Goal: Task Accomplishment & Management: Manage account settings

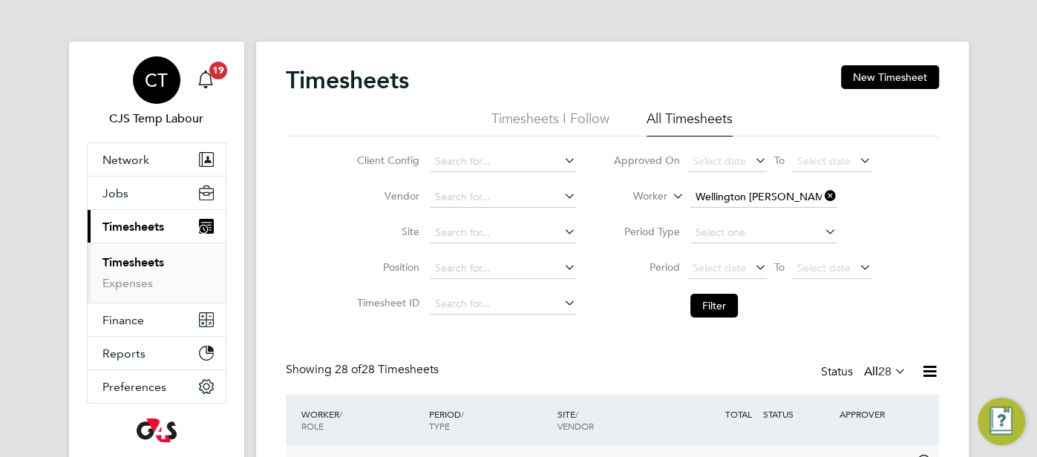
click at [154, 97] on div "CT" at bounding box center [157, 80] width 48 height 48
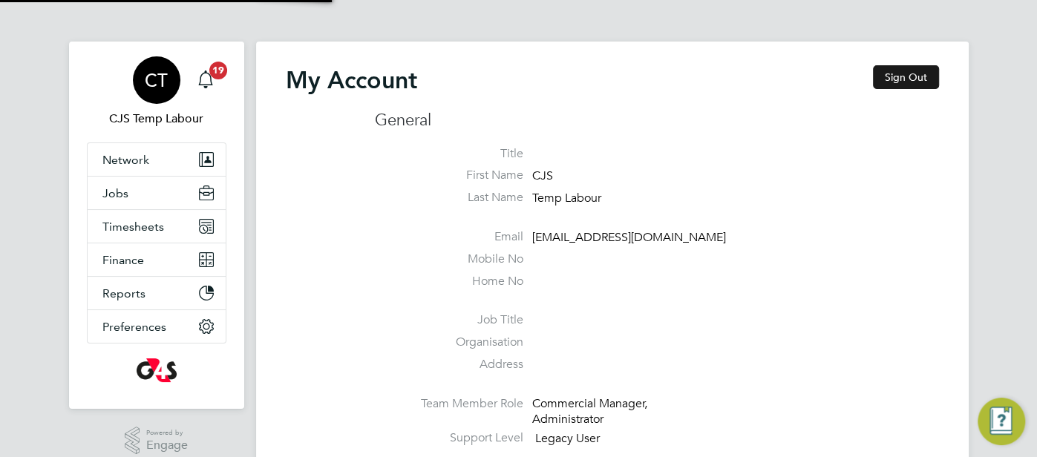
type input "cjs.templabour@uk.g4s.com"
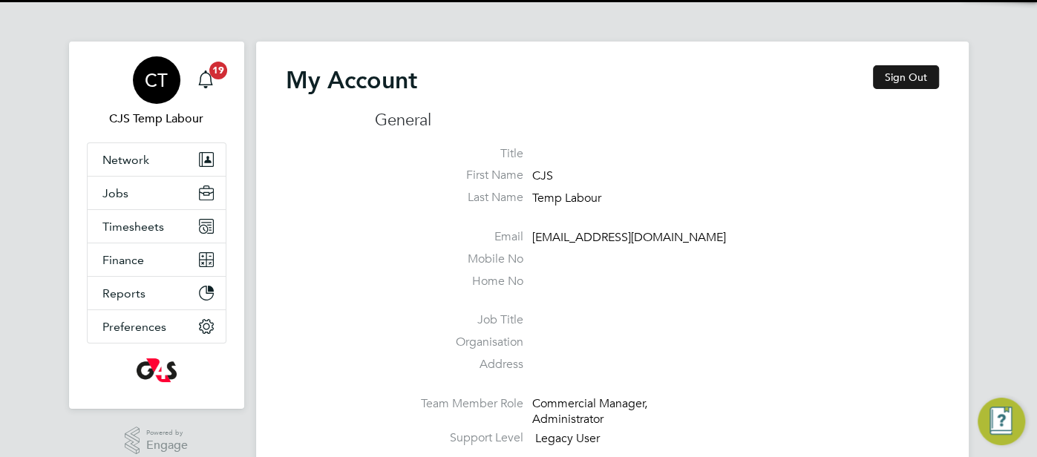
click at [906, 82] on button "Sign Out" at bounding box center [906, 77] width 66 height 24
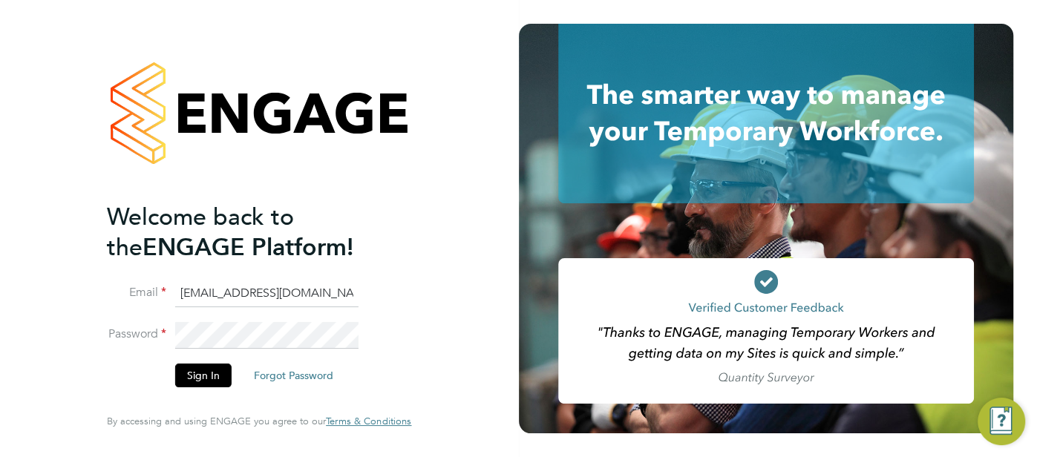
drag, startPoint x: 335, startPoint y: 300, endPoint x: 216, endPoint y: 298, distance: 119.5
click at [215, 298] on input "cjs.templabour@uk.g4s.com" at bounding box center [266, 294] width 183 height 27
type input "cjs.ess@uk.g4s.com"
click at [197, 377] on button "Sign In" at bounding box center [203, 376] width 56 height 24
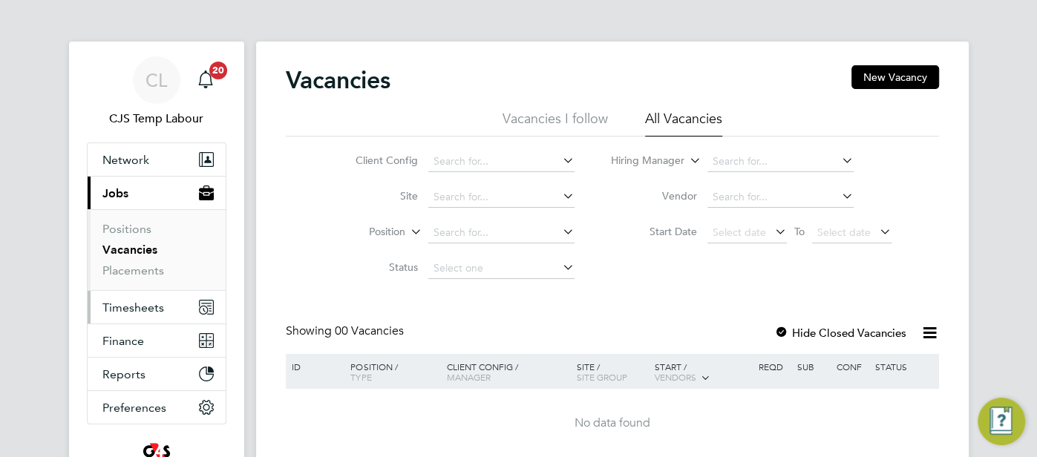
click at [140, 309] on span "Timesheets" at bounding box center [133, 308] width 62 height 14
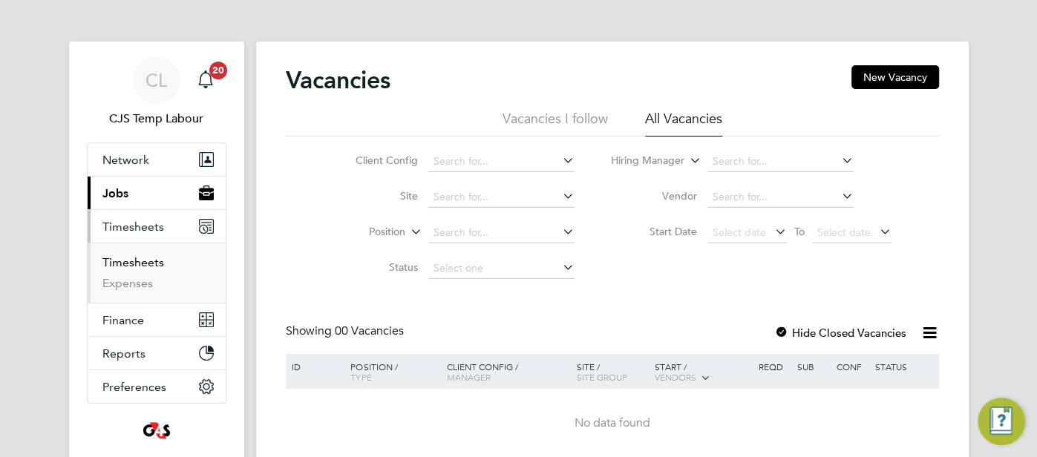
drag, startPoint x: 137, startPoint y: 266, endPoint x: 155, endPoint y: 271, distance: 18.6
click at [137, 266] on link "Timesheets" at bounding box center [133, 262] width 62 height 14
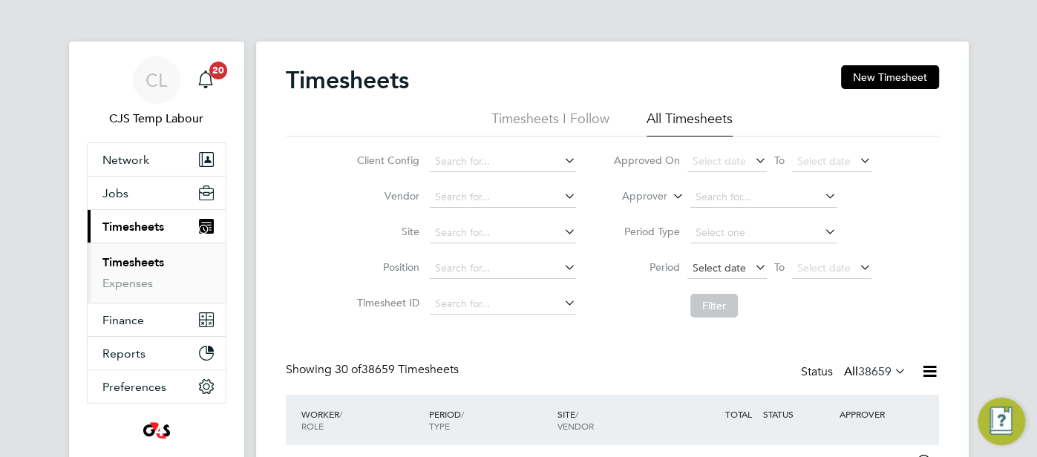
click at [716, 273] on span "Select date" at bounding box center [718, 267] width 53 height 13
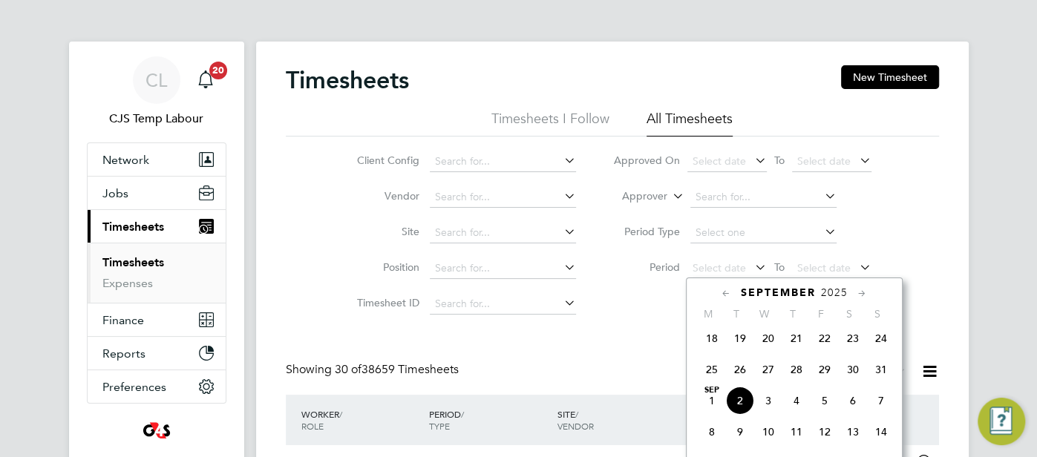
click at [726, 294] on icon at bounding box center [726, 294] width 14 height 16
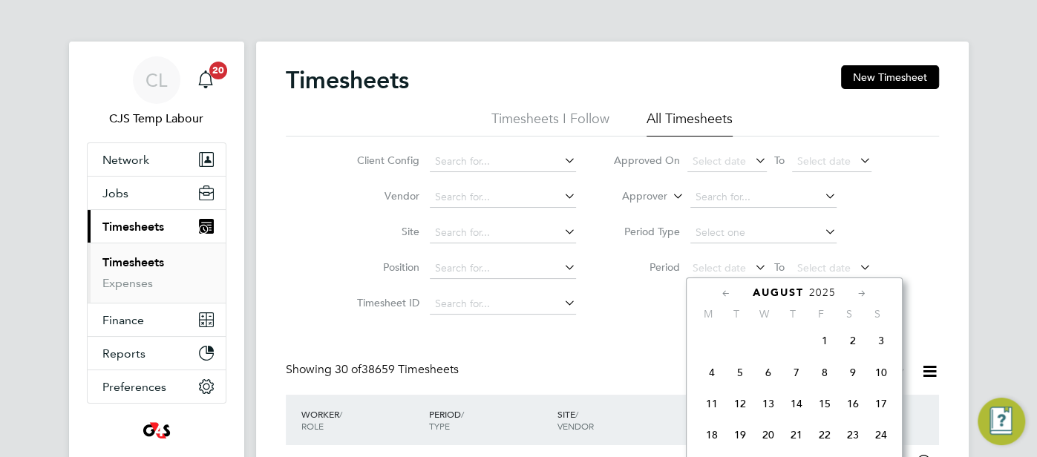
click at [727, 294] on icon at bounding box center [726, 294] width 14 height 16
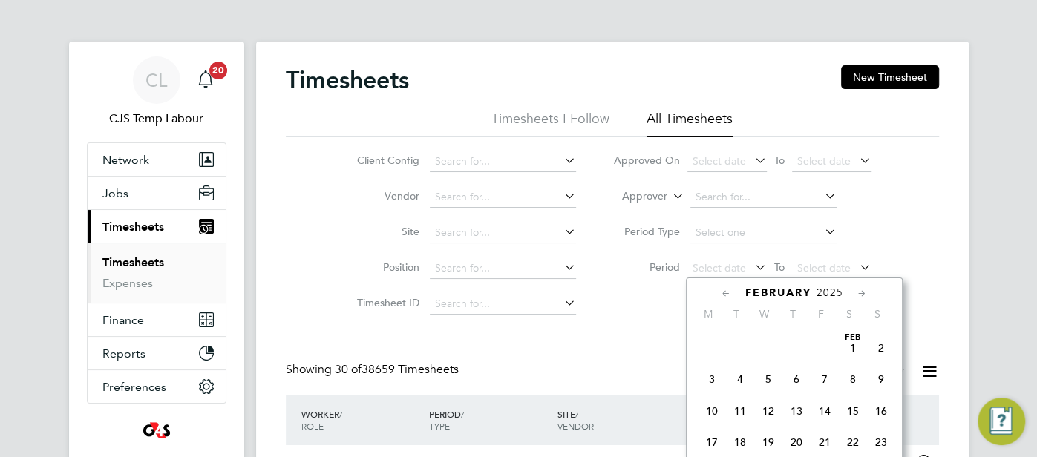
click at [727, 295] on icon at bounding box center [726, 294] width 14 height 16
click at [724, 295] on icon at bounding box center [726, 294] width 14 height 16
click at [713, 360] on span "30" at bounding box center [712, 353] width 28 height 28
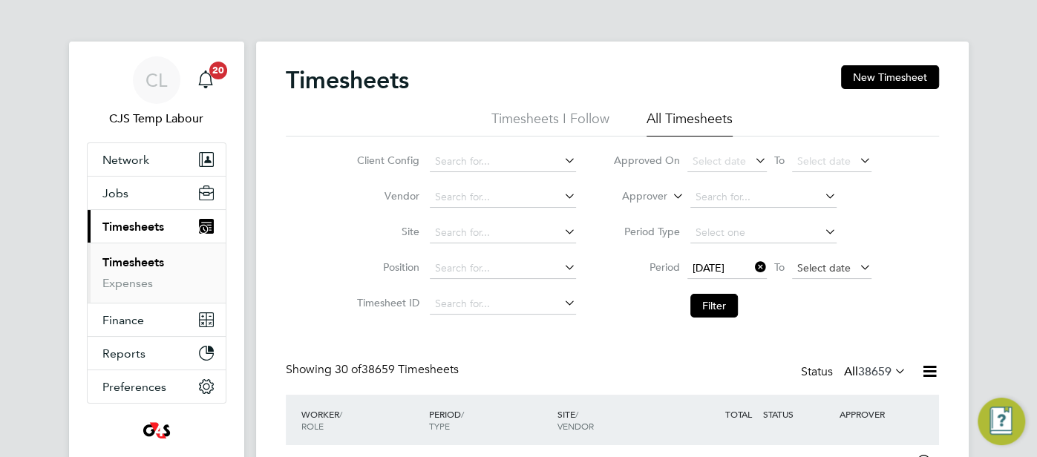
click at [821, 260] on span "Select date" at bounding box center [831, 269] width 79 height 20
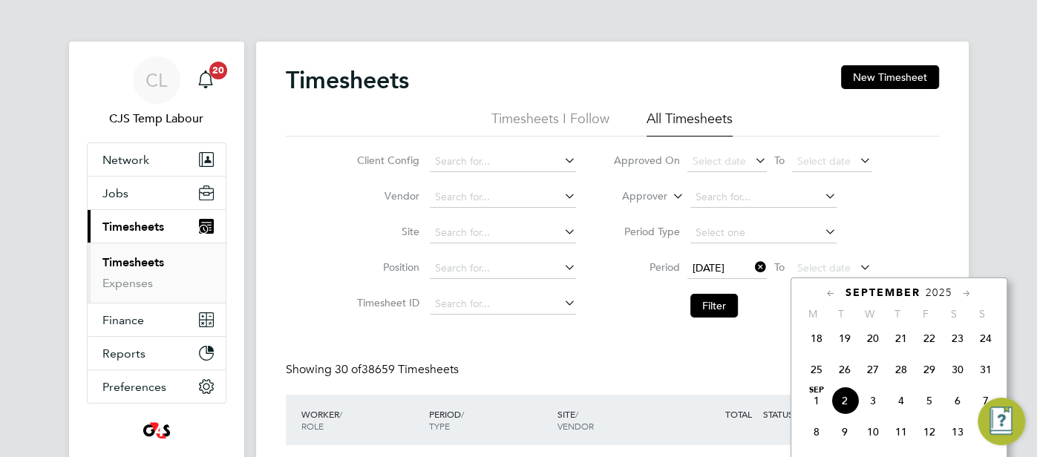
click at [983, 377] on span "31" at bounding box center [986, 370] width 28 height 28
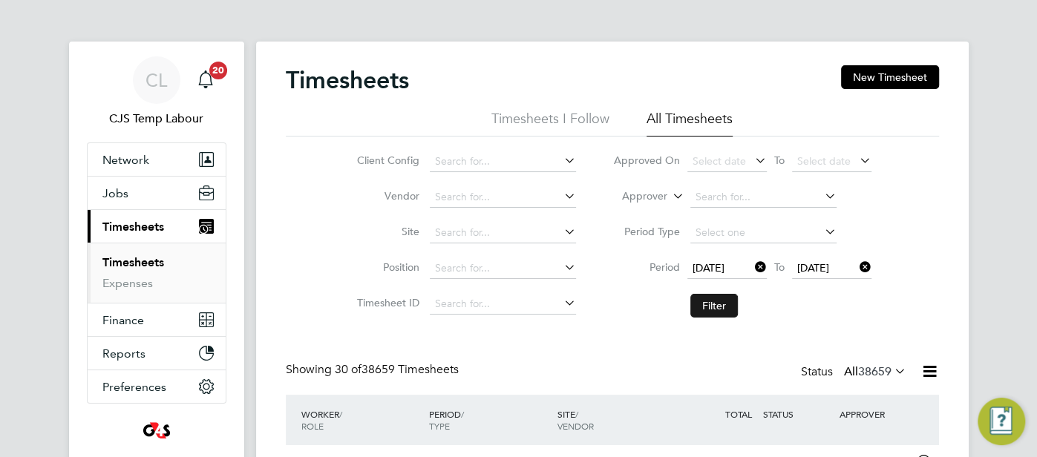
click at [716, 308] on button "Filter" at bounding box center [714, 306] width 48 height 24
click at [937, 374] on icon at bounding box center [929, 371] width 19 height 19
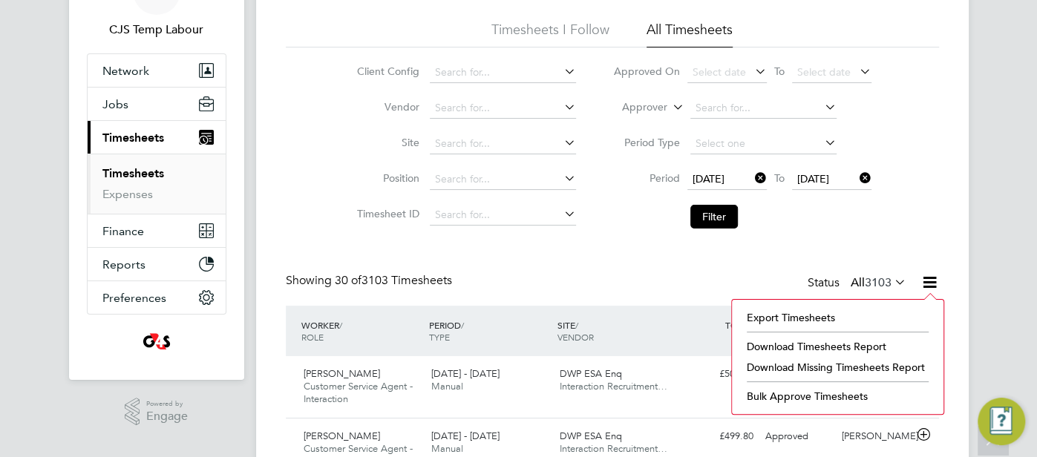
click at [891, 283] on icon at bounding box center [891, 282] width 0 height 21
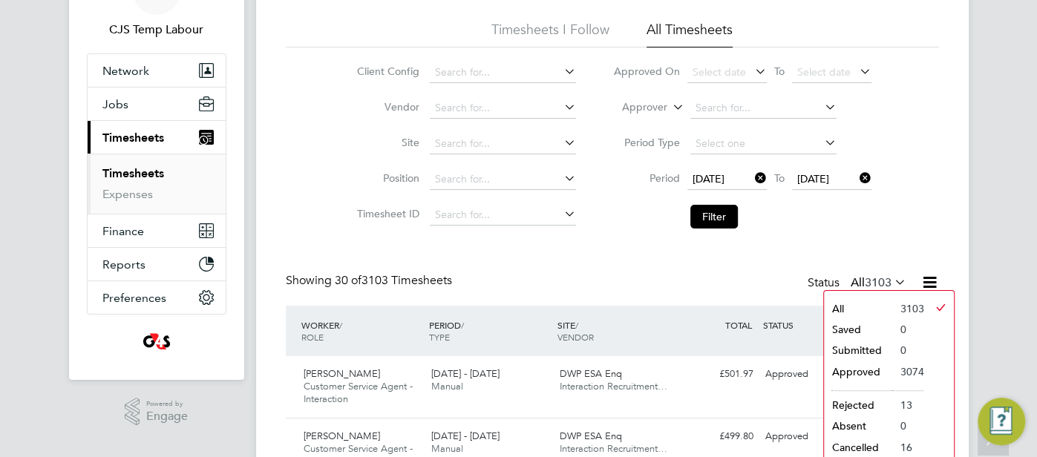
click at [911, 365] on li "3074" at bounding box center [907, 371] width 31 height 21
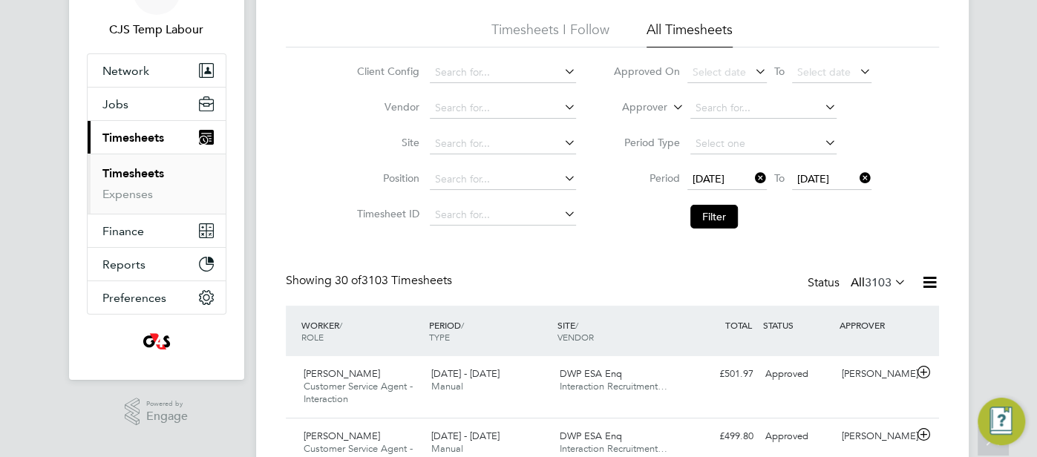
click at [926, 284] on icon at bounding box center [929, 282] width 19 height 19
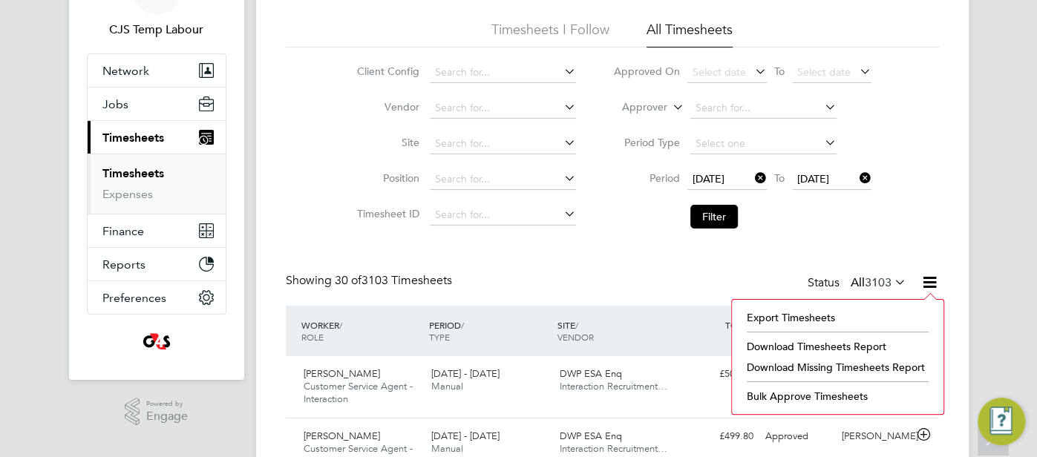
click at [852, 350] on li "Download Timesheets Report" at bounding box center [837, 346] width 197 height 21
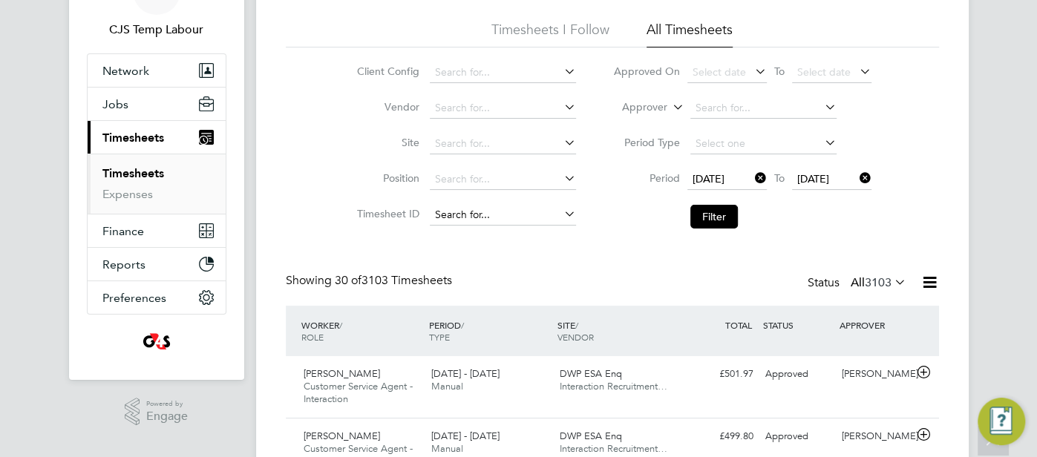
click at [474, 212] on input at bounding box center [503, 215] width 146 height 21
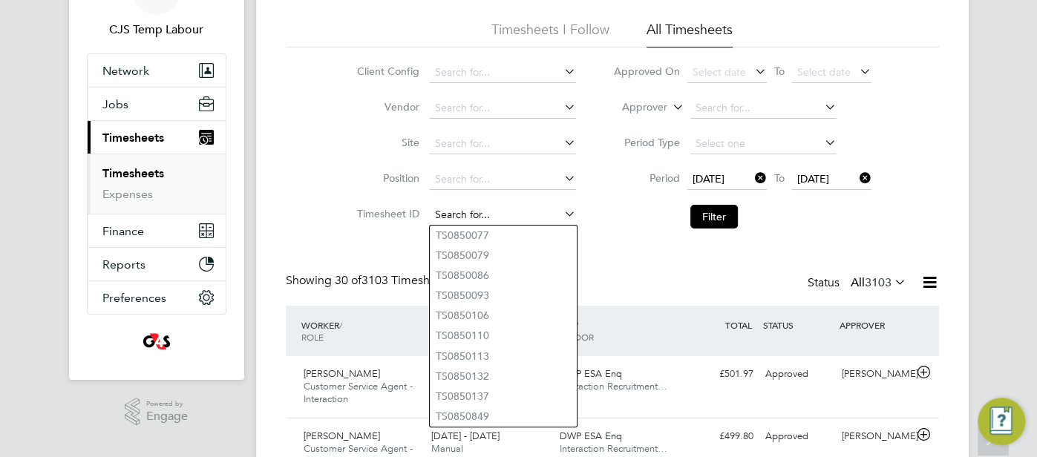
click at [537, 207] on input at bounding box center [503, 215] width 146 height 21
paste input "1628699"
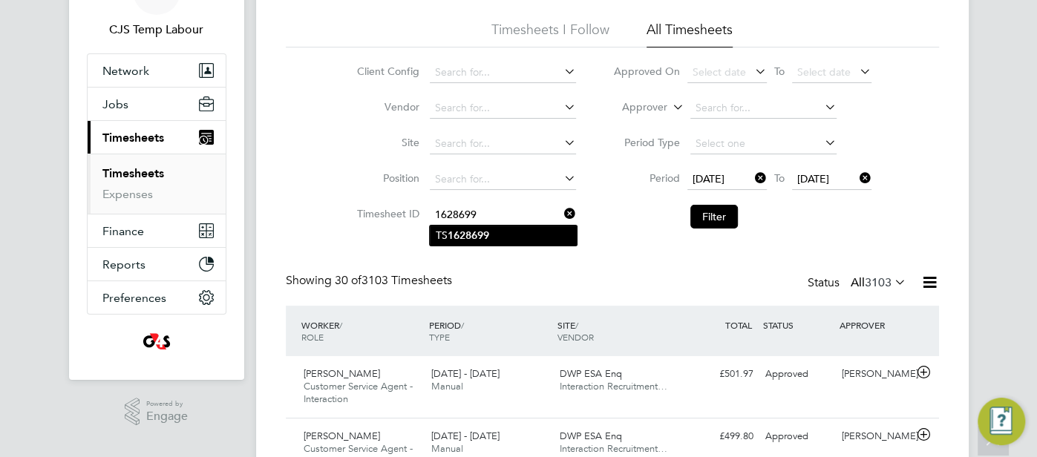
click at [540, 232] on li "TS 1628699" at bounding box center [503, 236] width 147 height 20
type input "TS1628699"
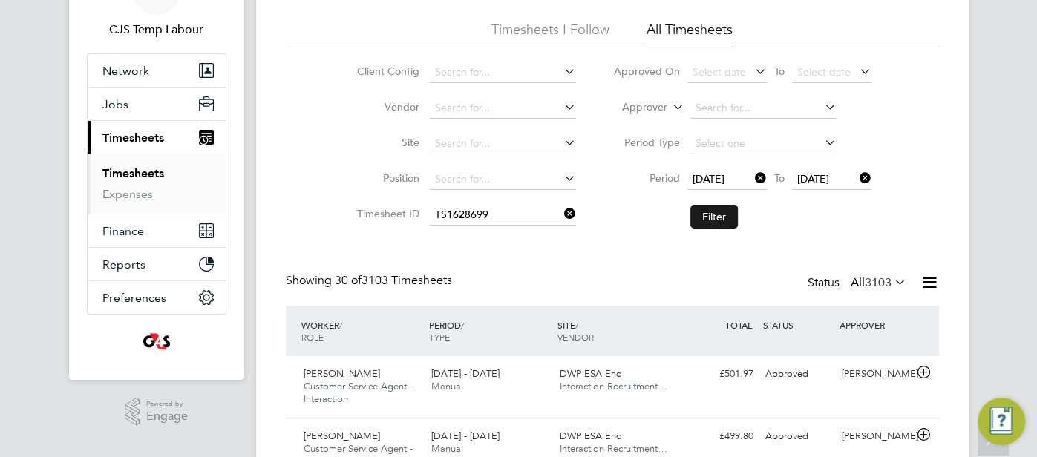
click at [715, 217] on button "Filter" at bounding box center [714, 217] width 48 height 24
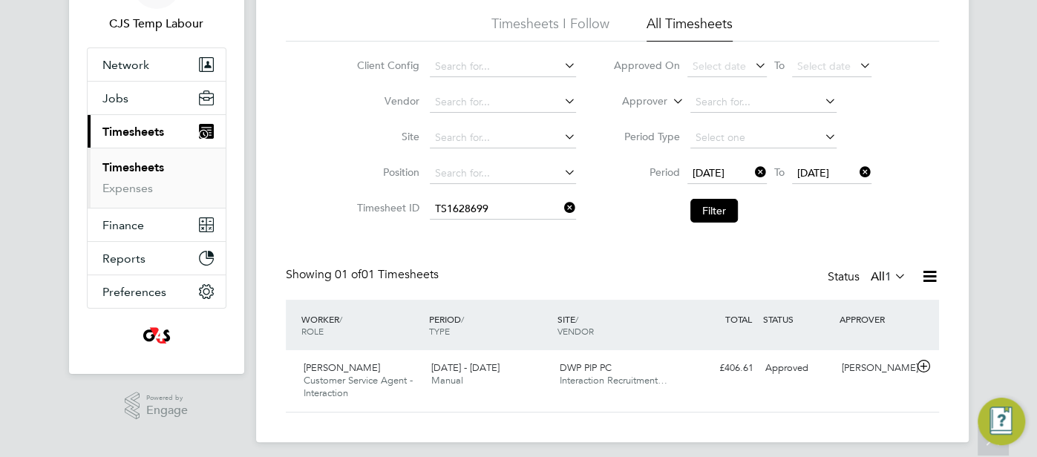
scroll to position [102, 0]
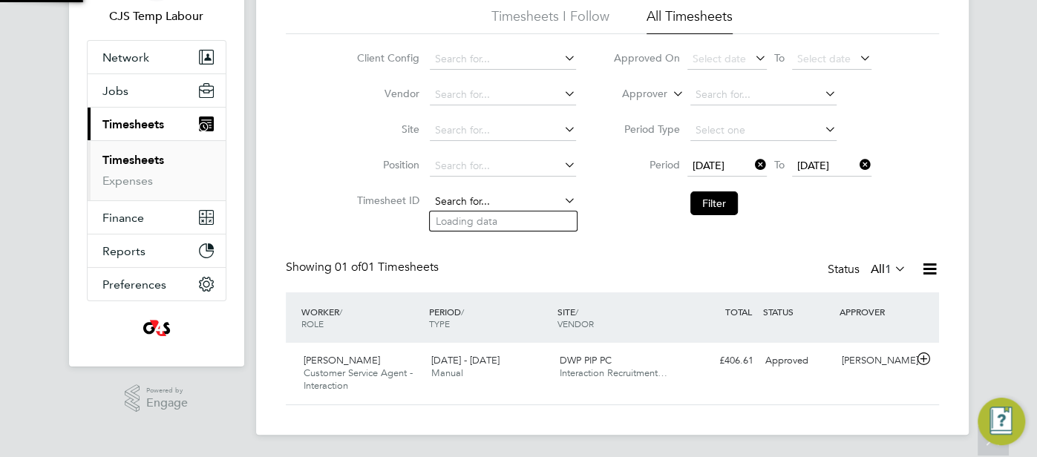
click at [520, 206] on input at bounding box center [503, 201] width 146 height 21
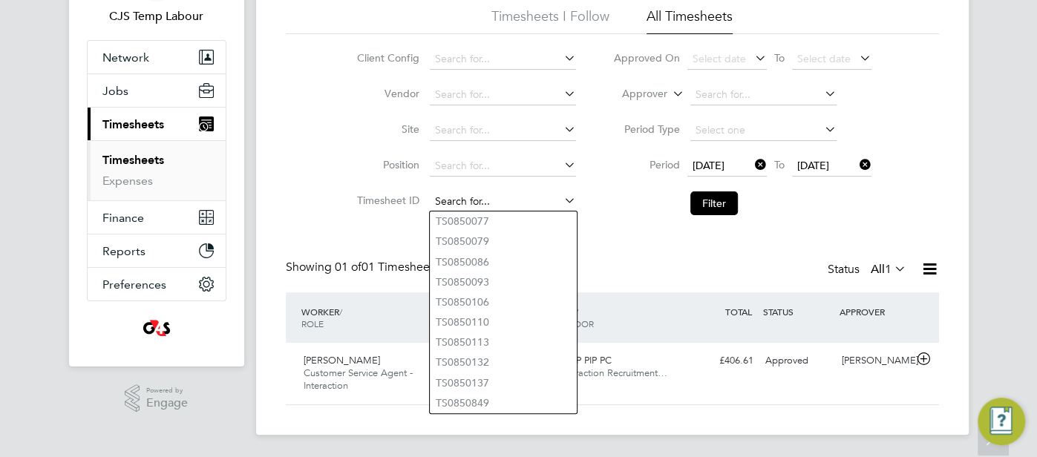
paste input "TS1628500"
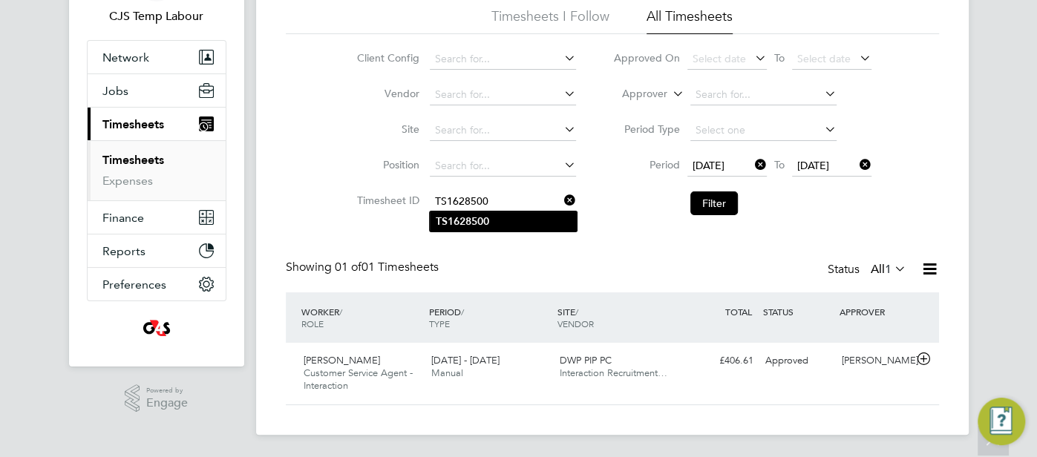
type input "TS1628500"
click at [511, 219] on li "TS1628500" at bounding box center [503, 222] width 147 height 20
click at [721, 203] on button "Filter" at bounding box center [714, 203] width 48 height 24
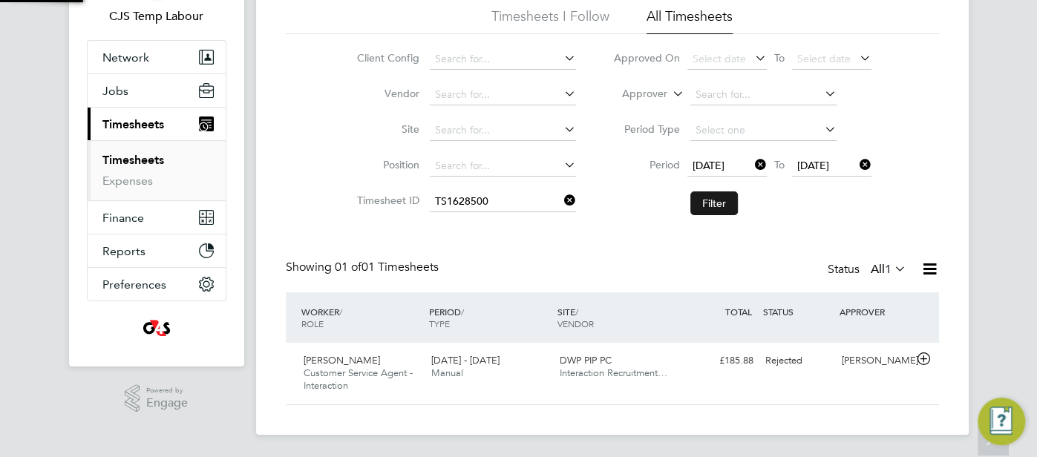
scroll to position [37, 128]
click at [707, 358] on div "£185.88 Rejected" at bounding box center [720, 361] width 77 height 24
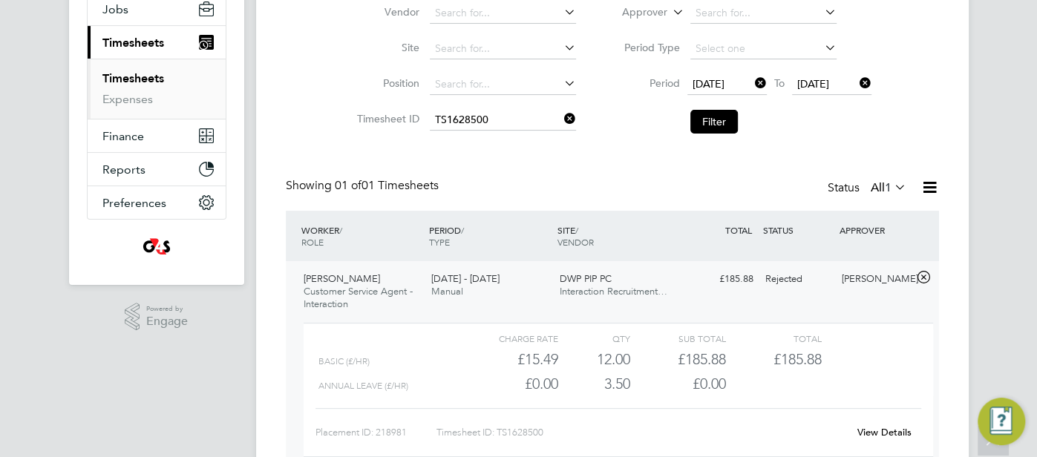
scroll to position [195, 0]
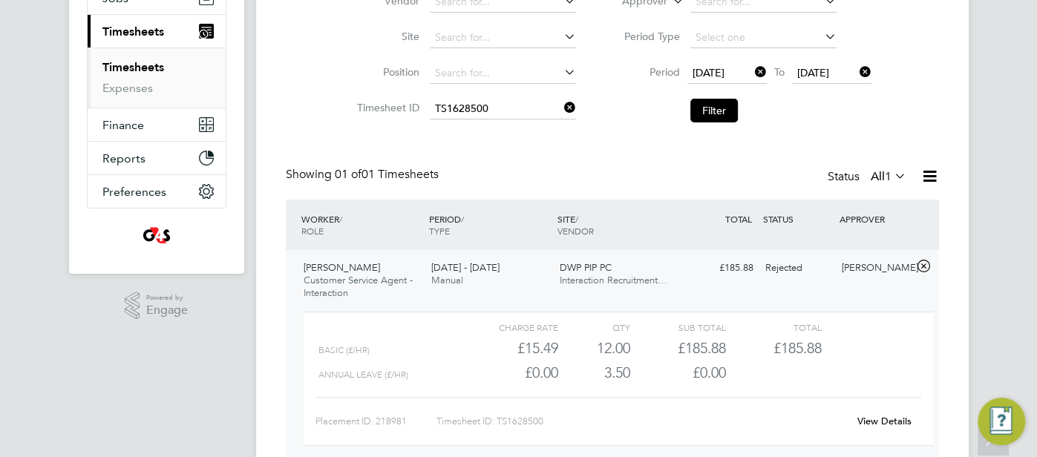
click at [882, 417] on link "View Details" at bounding box center [884, 421] width 54 height 13
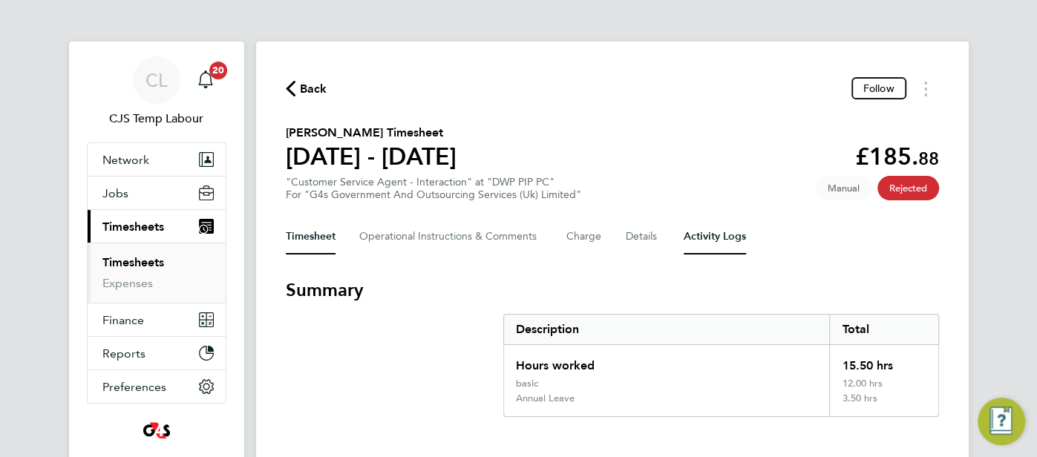
click at [724, 240] on Logs-tab "Activity Logs" at bounding box center [715, 237] width 62 height 36
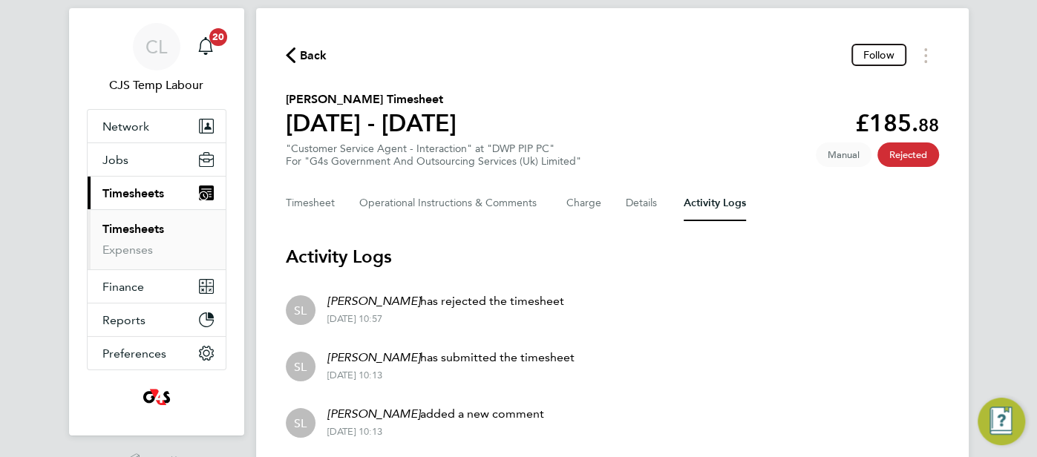
scroll to position [33, 0]
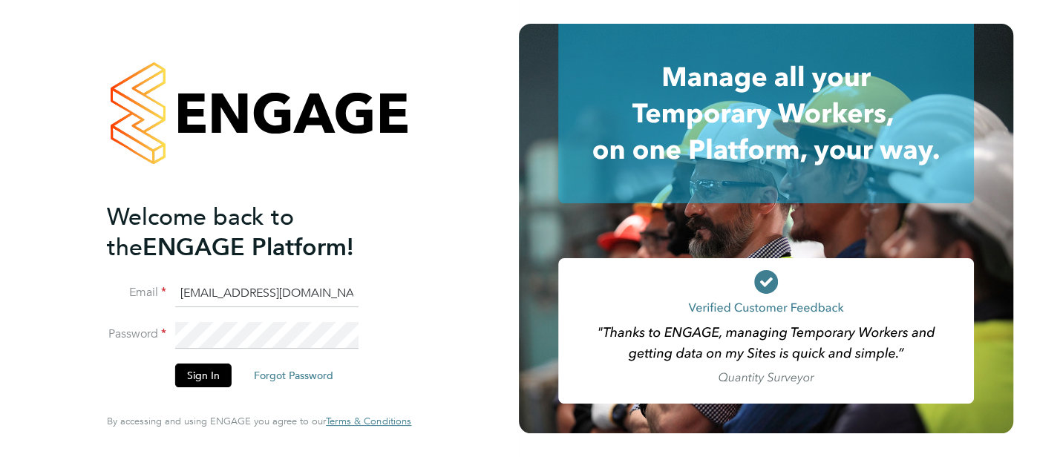
click at [278, 297] on input "[EMAIL_ADDRESS][DOMAIN_NAME]" at bounding box center [266, 294] width 183 height 27
type input "[EMAIL_ADDRESS][DOMAIN_NAME]"
click at [203, 376] on button "Sign In" at bounding box center [203, 376] width 56 height 24
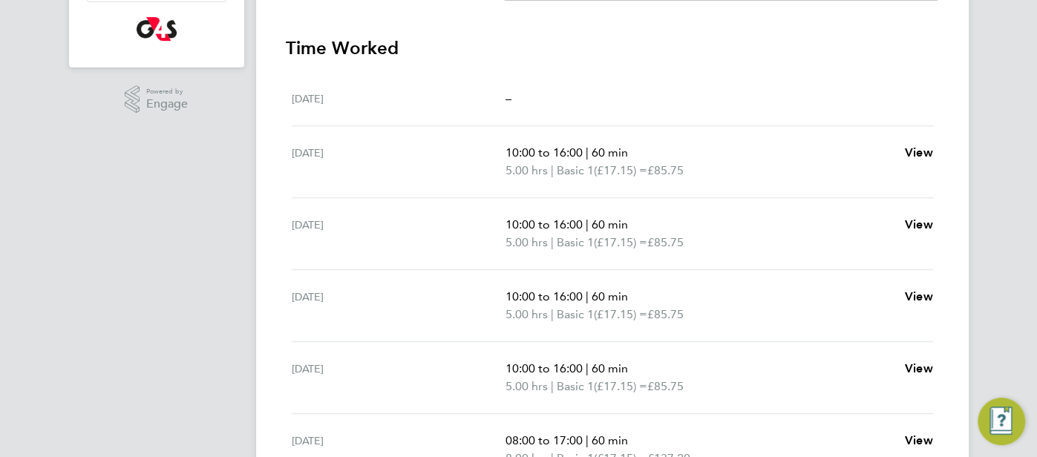
scroll to position [81, 0]
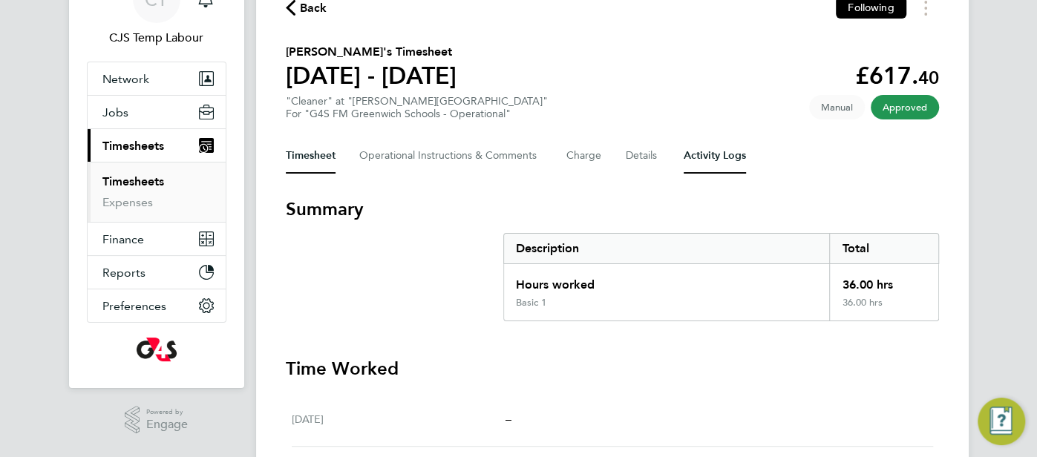
click at [694, 158] on Logs-tab "Activity Logs" at bounding box center [715, 156] width 62 height 36
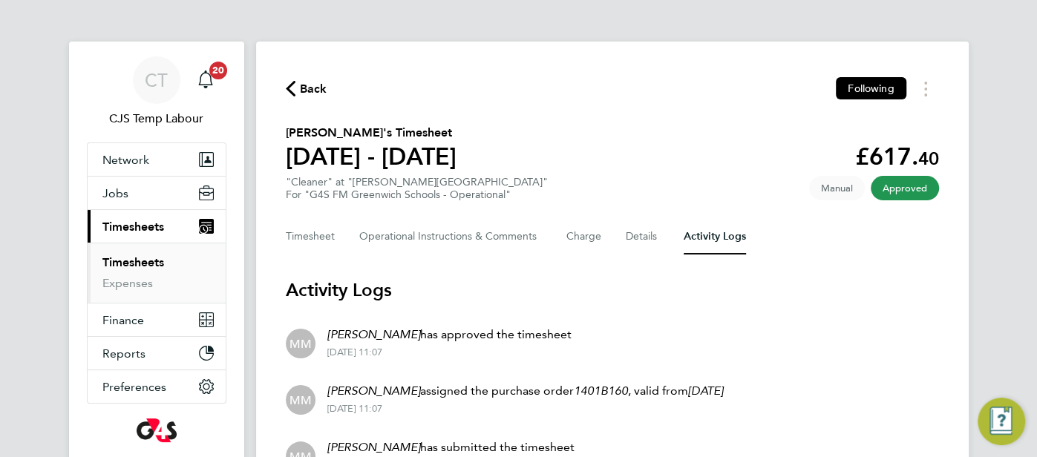
click at [572, 143] on section "[PERSON_NAME]'s Timesheet [DATE] - [DATE] £617. 40 "Cleaner" at "[PERSON_NAME][…" at bounding box center [612, 162] width 653 height 77
drag, startPoint x: 394, startPoint y: 131, endPoint x: 280, endPoint y: 131, distance: 114.3
copy h2 "[PERSON_NAME]"
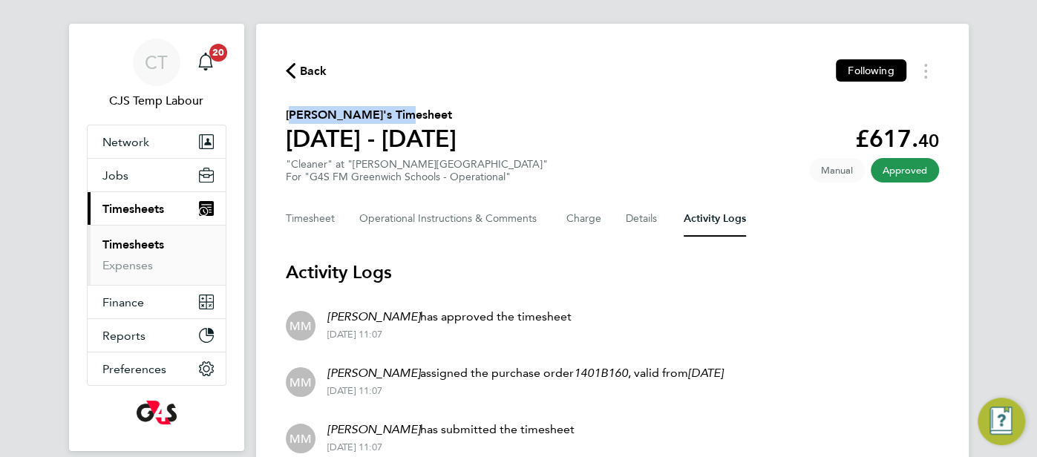
scroll to position [23, 0]
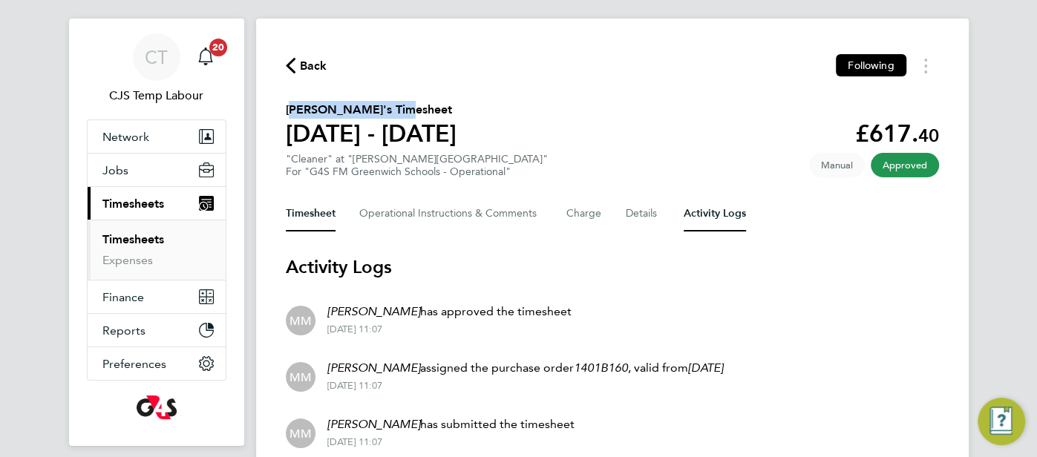
click at [316, 212] on button "Timesheet" at bounding box center [311, 214] width 50 height 36
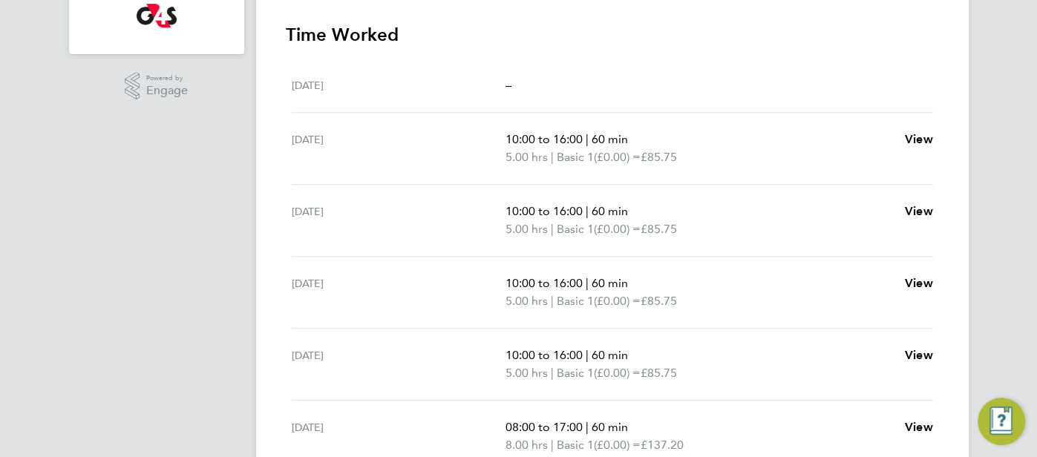
scroll to position [35, 0]
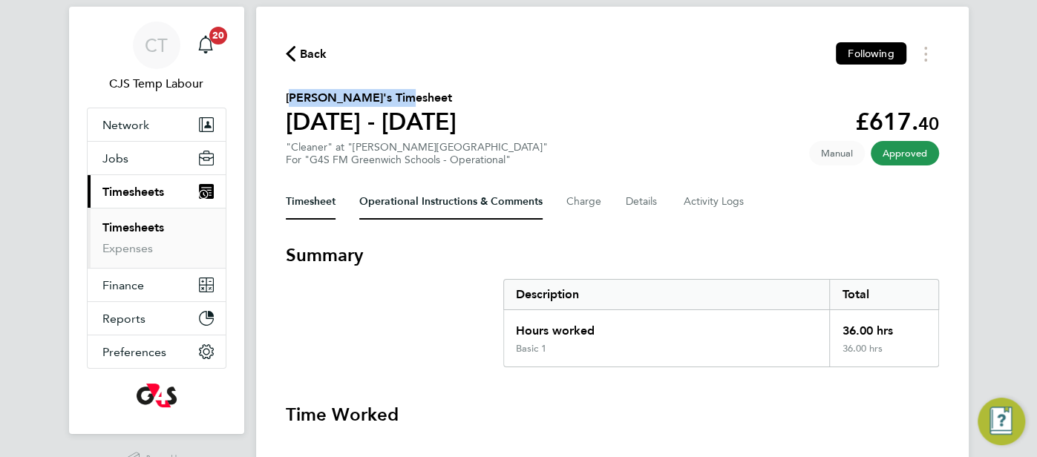
click at [430, 209] on Comments-tab "Operational Instructions & Comments" at bounding box center [450, 202] width 183 height 36
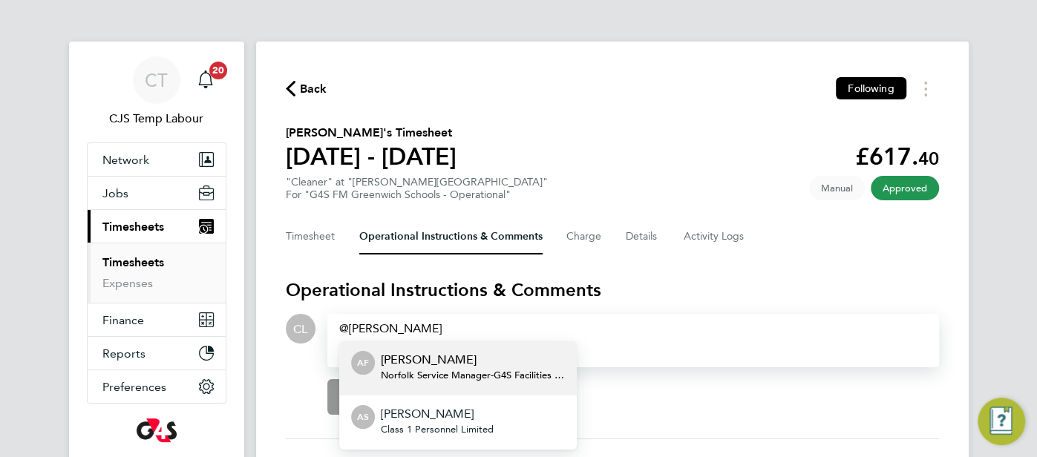
click at [443, 420] on p "[PERSON_NAME]" at bounding box center [437, 414] width 113 height 18
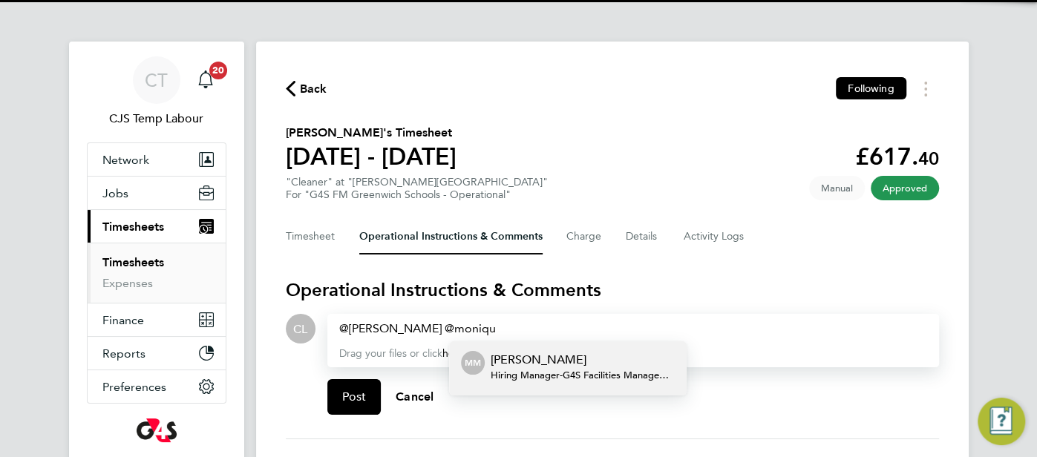
click at [527, 361] on p "[PERSON_NAME]" at bounding box center [583, 360] width 184 height 18
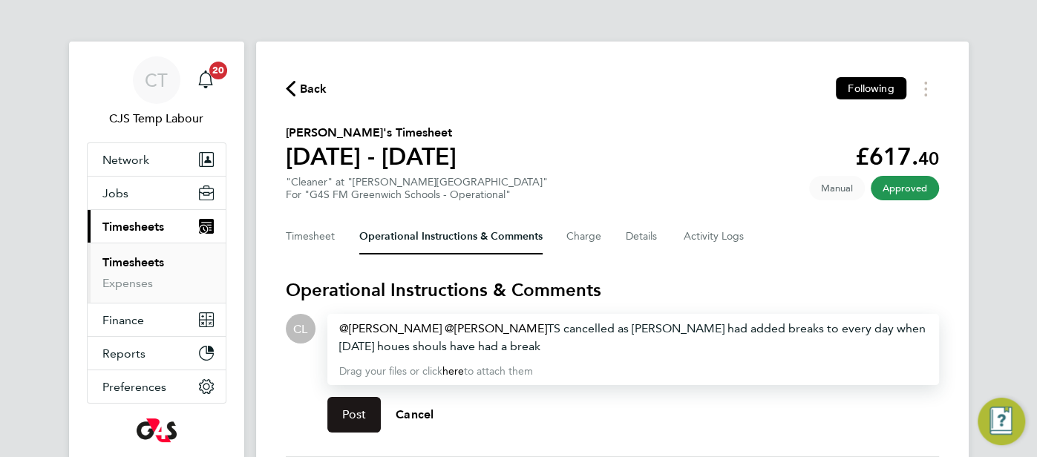
click at [355, 405] on button "Post" at bounding box center [354, 415] width 54 height 36
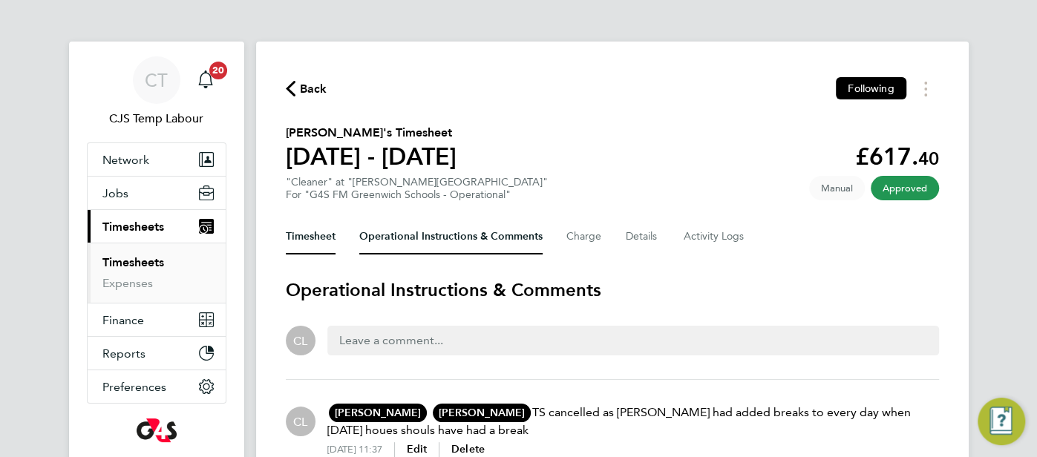
click at [300, 232] on button "Timesheet" at bounding box center [311, 237] width 50 height 36
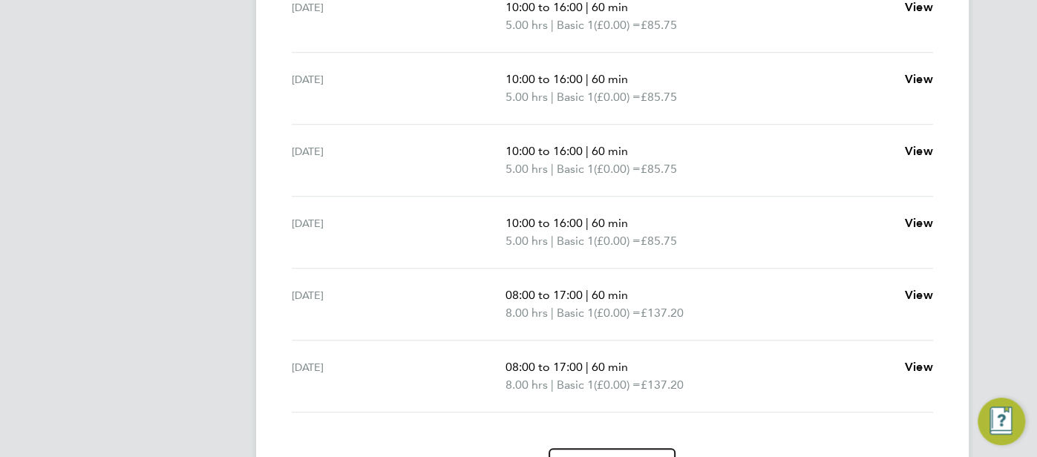
scroll to position [629, 0]
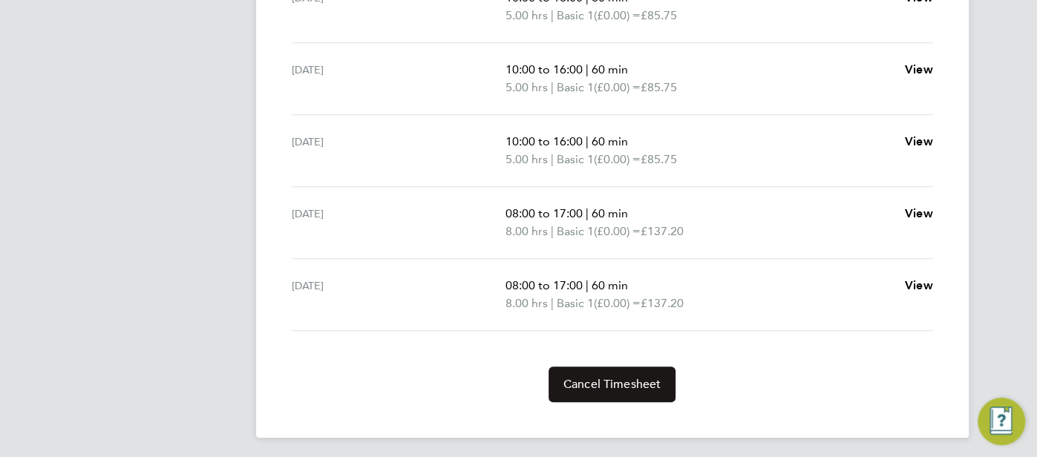
click at [603, 377] on span "Cancel Timesheet" at bounding box center [612, 384] width 98 height 15
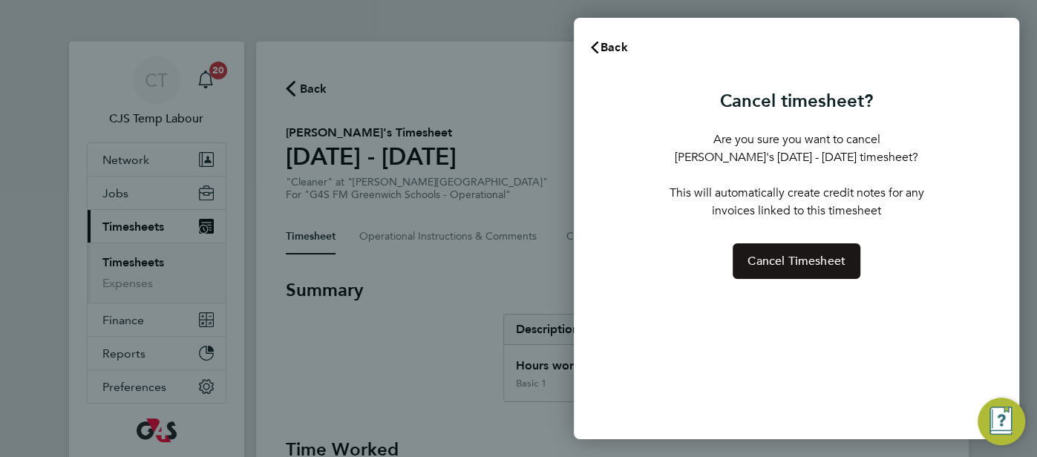
click at [746, 263] on button "Cancel Timesheet" at bounding box center [797, 261] width 128 height 36
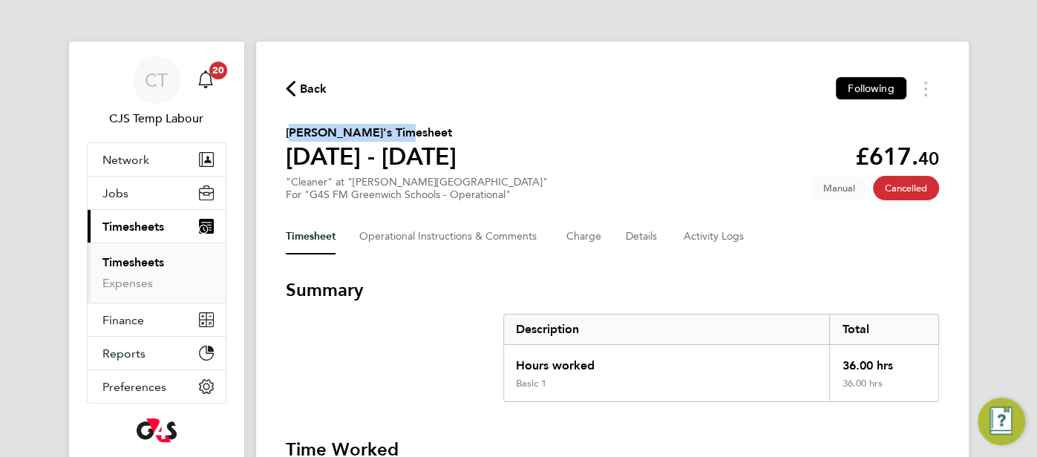
drag, startPoint x: 400, startPoint y: 134, endPoint x: 287, endPoint y: 131, distance: 112.9
click at [287, 131] on h2 "Micheal Olufowokan's Timesheet" at bounding box center [371, 133] width 171 height 18
copy h2 "[PERSON_NAME]"
click at [635, 238] on button "Details" at bounding box center [643, 237] width 34 height 36
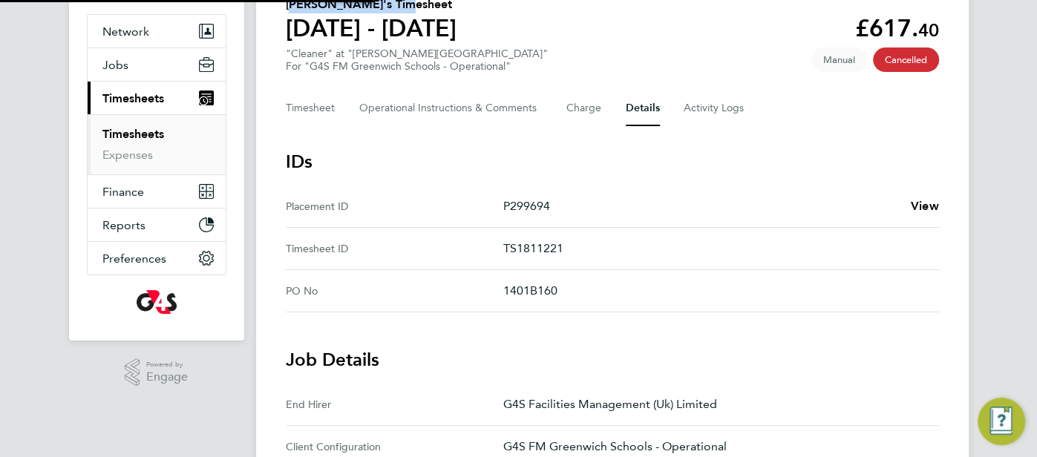
scroll to position [197, 0]
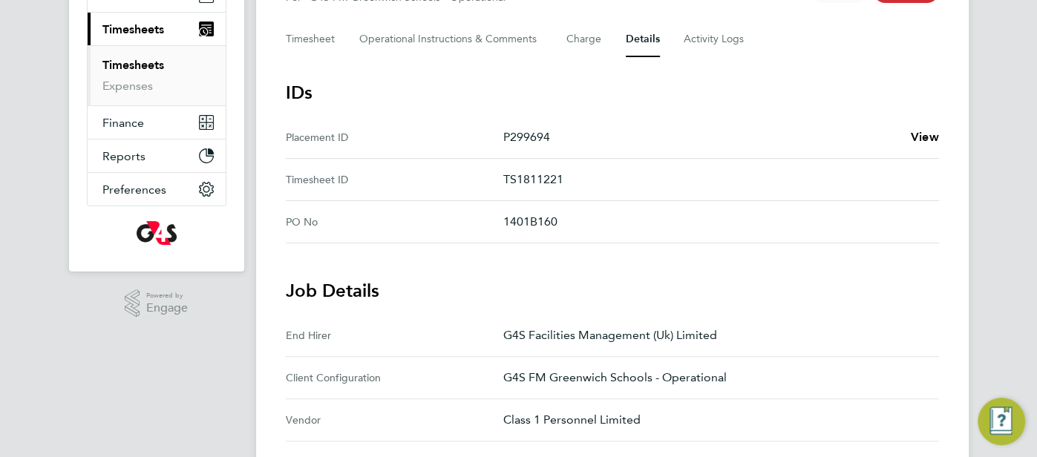
drag, startPoint x: 583, startPoint y: 178, endPoint x: 504, endPoint y: 174, distance: 78.8
click at [504, 174] on p "TS1811221" at bounding box center [715, 180] width 424 height 18
copy p "TS1811221"
click at [442, 42] on Comments-tab "Operational Instructions & Comments" at bounding box center [450, 40] width 183 height 36
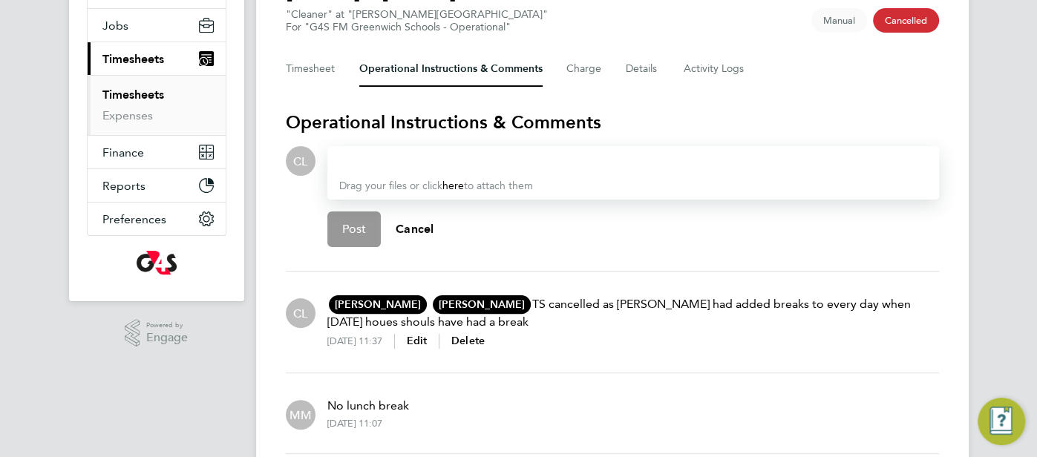
scroll to position [315, 0]
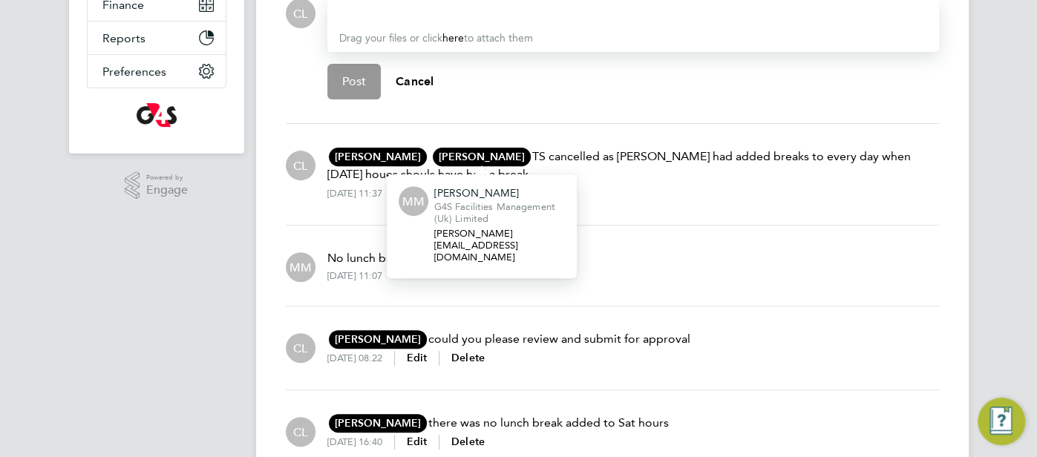
click at [532, 157] on div "Monique Maussant MM Monique Maussant G4S Facilities Management (Uk) Limited mon…" at bounding box center [481, 157] width 101 height 18
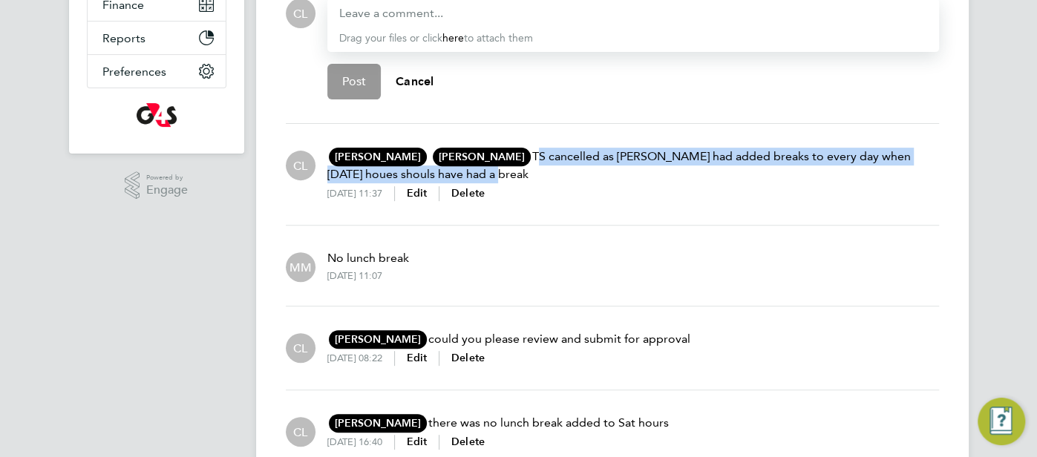
drag, startPoint x: 542, startPoint y: 154, endPoint x: 612, endPoint y: 175, distance: 72.8
click at [612, 175] on p "Angela Sabaroche AS Angela Sabaroche Class 1 Personnel Limited angela@class1per…" at bounding box center [633, 166] width 612 height 36
copy p "TS cancelled as [PERSON_NAME] had added breaks to every day when [DATE] houes s…"
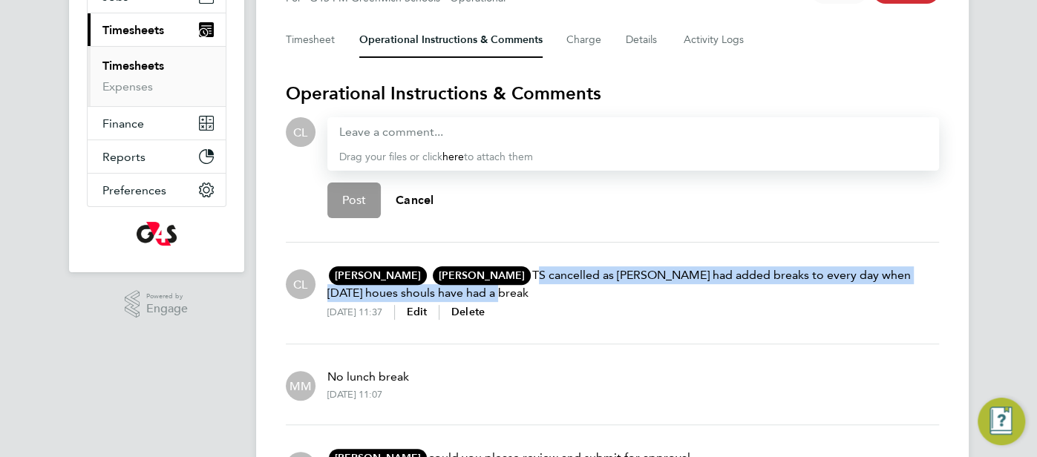
scroll to position [59, 0]
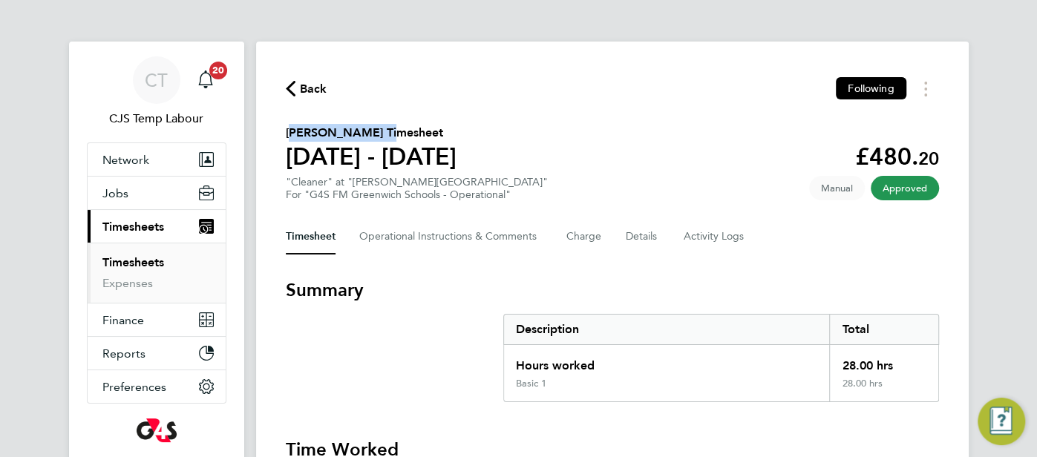
drag, startPoint x: 372, startPoint y: 134, endPoint x: 285, endPoint y: 133, distance: 86.8
click at [286, 133] on h2 "[PERSON_NAME] Timesheet" at bounding box center [371, 133] width 171 height 18
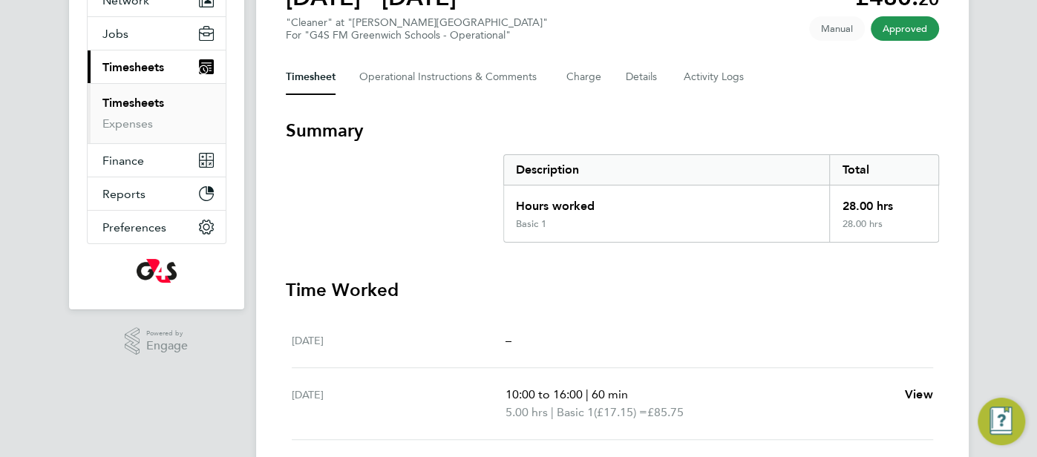
scroll to position [286, 0]
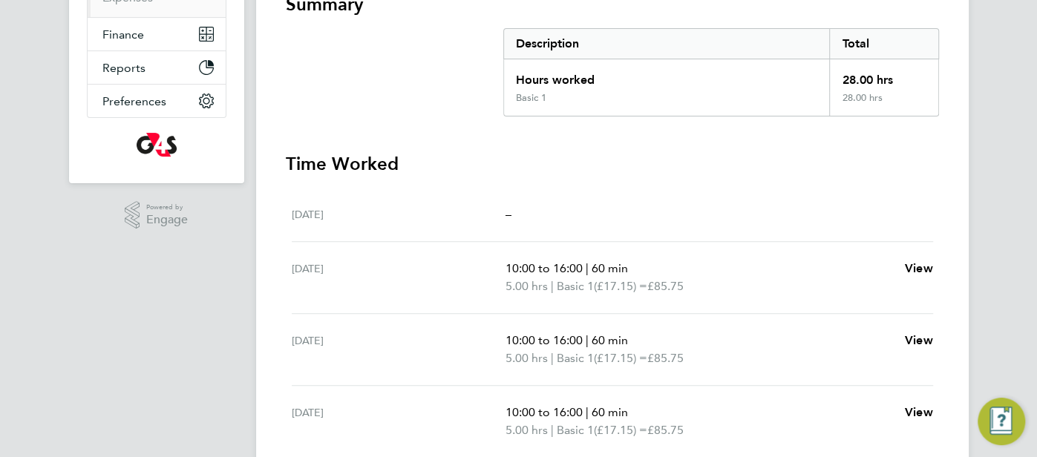
drag, startPoint x: 583, startPoint y: 269, endPoint x: 499, endPoint y: 261, distance: 84.2
click at [499, 261] on div "Tue 26 Aug 10:00 to 16:00 | 60 min 5.00 hrs | Basic 1 (£17.15) = £85.75 View" at bounding box center [612, 278] width 641 height 72
copy div "10:00 to 16:00"
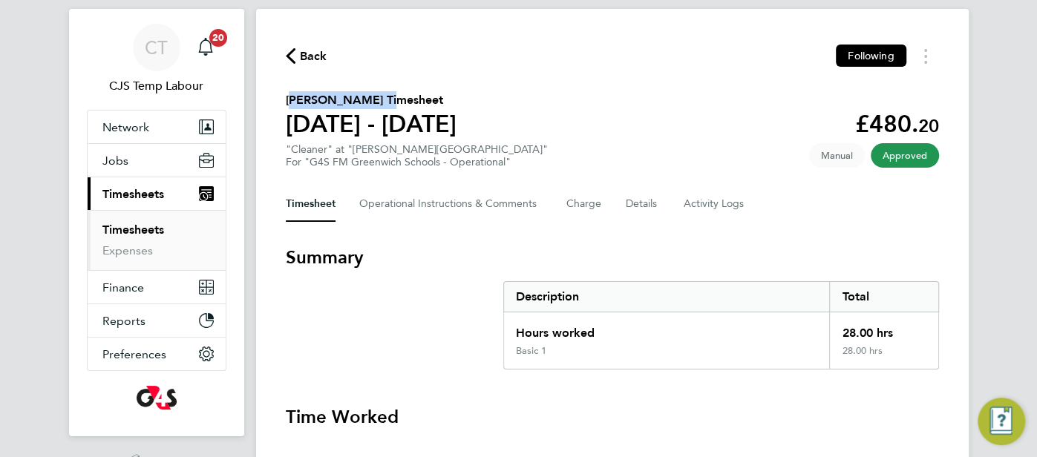
scroll to position [0, 0]
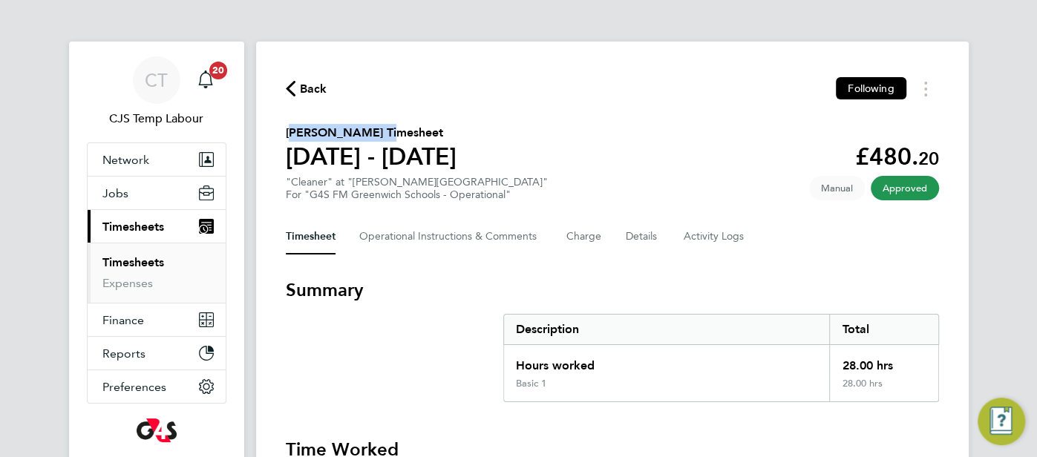
click at [292, 96] on icon "button" at bounding box center [291, 89] width 10 height 16
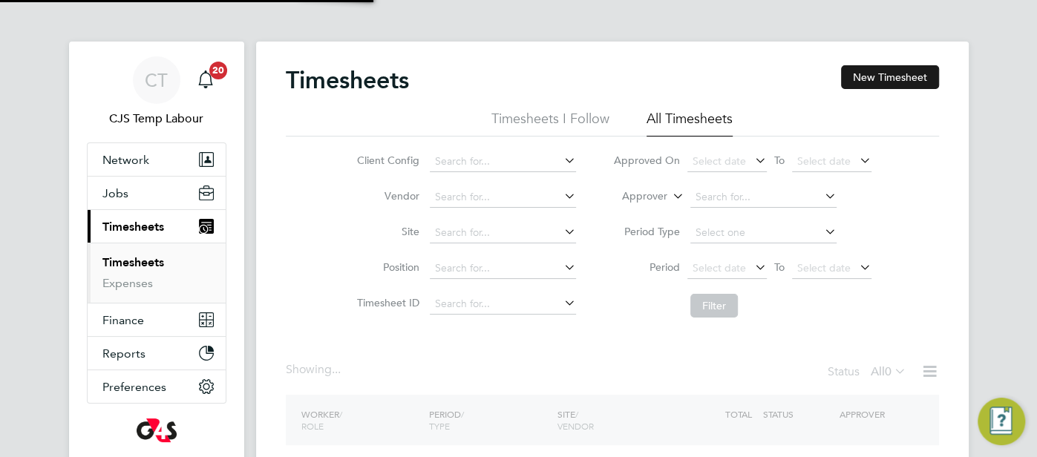
click at [862, 77] on button "New Timesheet" at bounding box center [890, 77] width 98 height 24
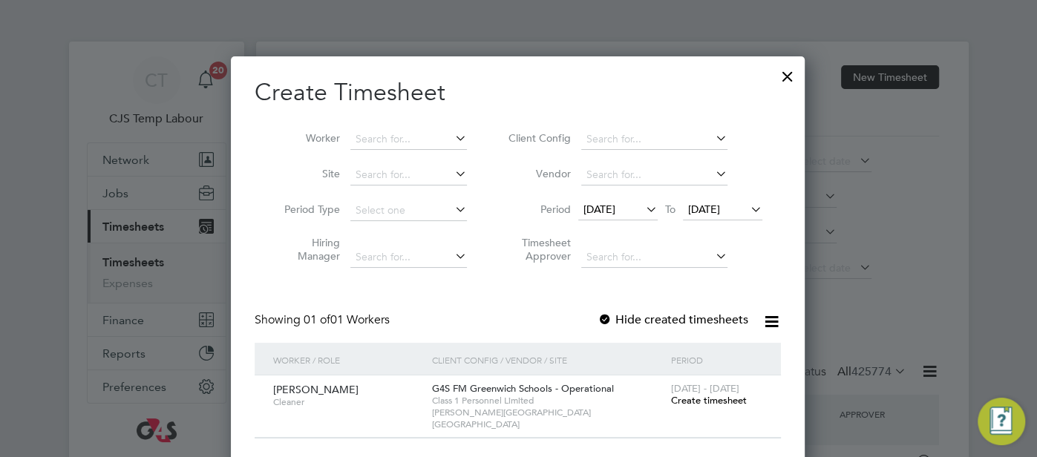
click at [687, 396] on span "Create timesheet" at bounding box center [708, 400] width 76 height 13
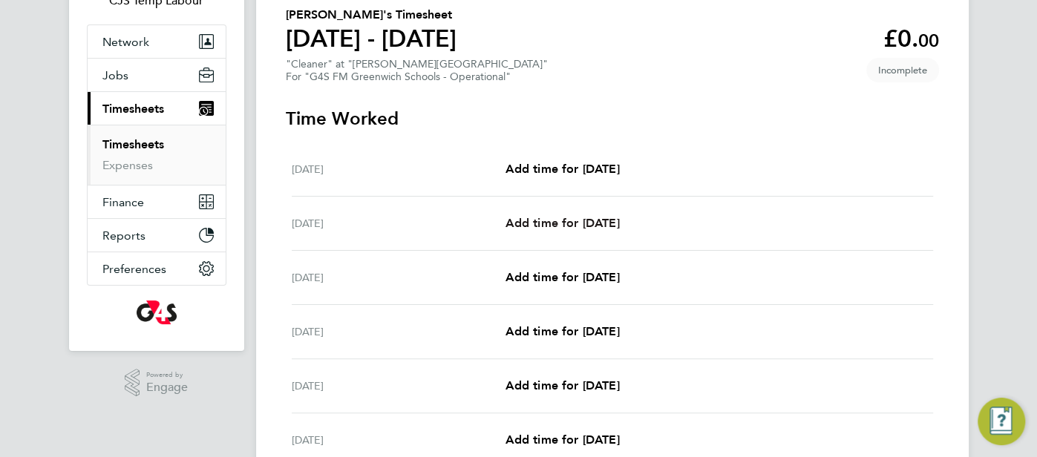
click at [619, 218] on span "Add time for Tue 26 Aug" at bounding box center [562, 223] width 114 height 14
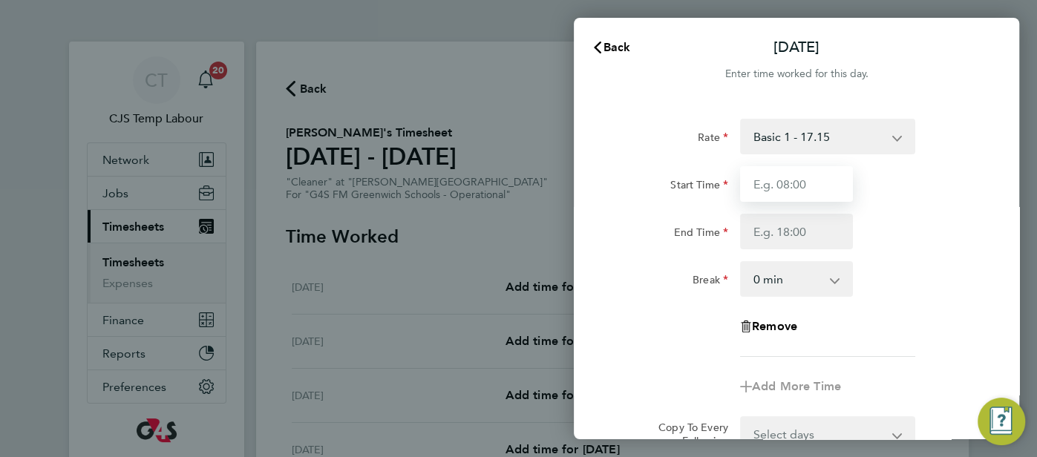
click at [793, 189] on input "Start Time" at bounding box center [796, 184] width 113 height 36
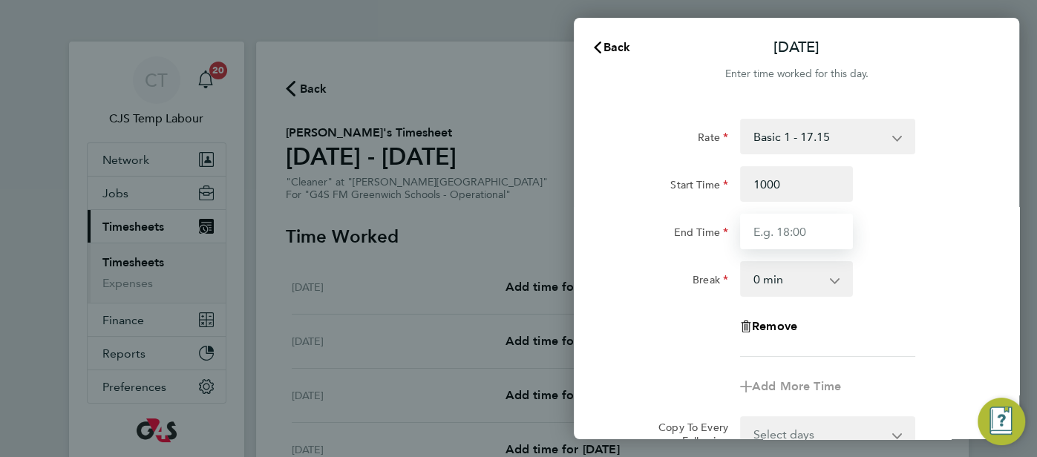
type input "10:00"
click at [792, 232] on input "End Time" at bounding box center [796, 232] width 113 height 36
type input "16:00"
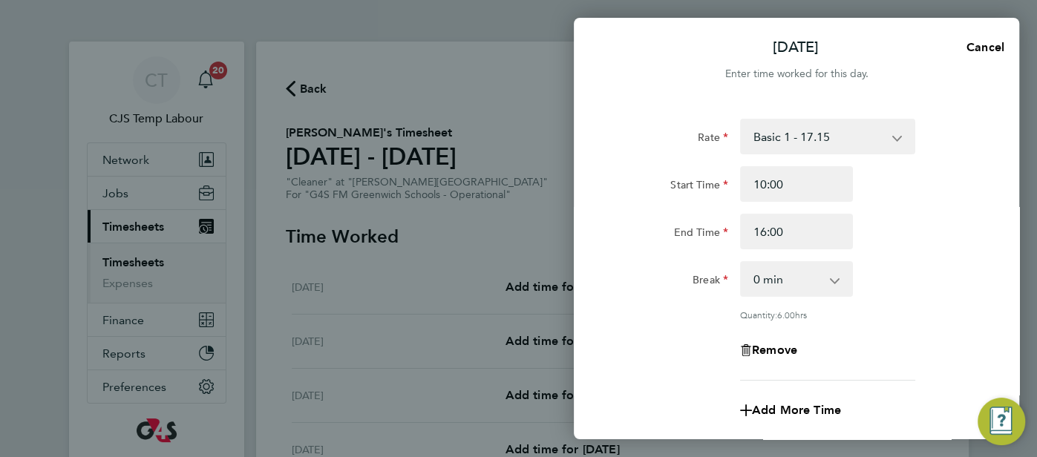
click at [900, 229] on div "End Time 16:00" at bounding box center [796, 232] width 374 height 36
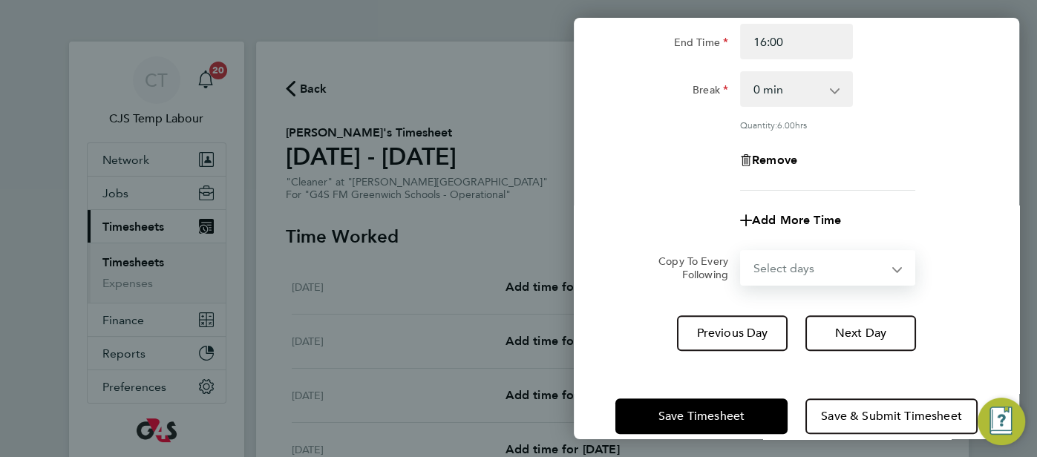
click at [885, 267] on select "Select days Day Weekday (Mon-Fri) Weekend (Sat-Sun) Wednesday Thursday Friday S…" at bounding box center [819, 268] width 156 height 33
select select "DAY"
click at [741, 252] on select "Select days Day Weekday (Mon-Fri) Weekend (Sat-Sun) Wednesday Thursday Friday S…" at bounding box center [819, 268] width 156 height 33
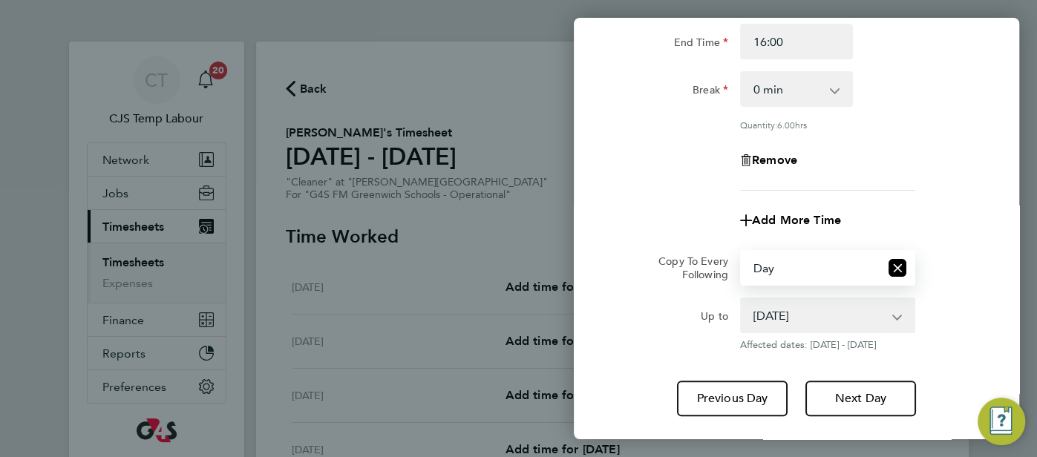
click at [889, 318] on select "27 Aug 2025 28 Aug 2025 29 Aug 2025 30 Aug 2025 31 Aug 2025" at bounding box center [818, 315] width 154 height 33
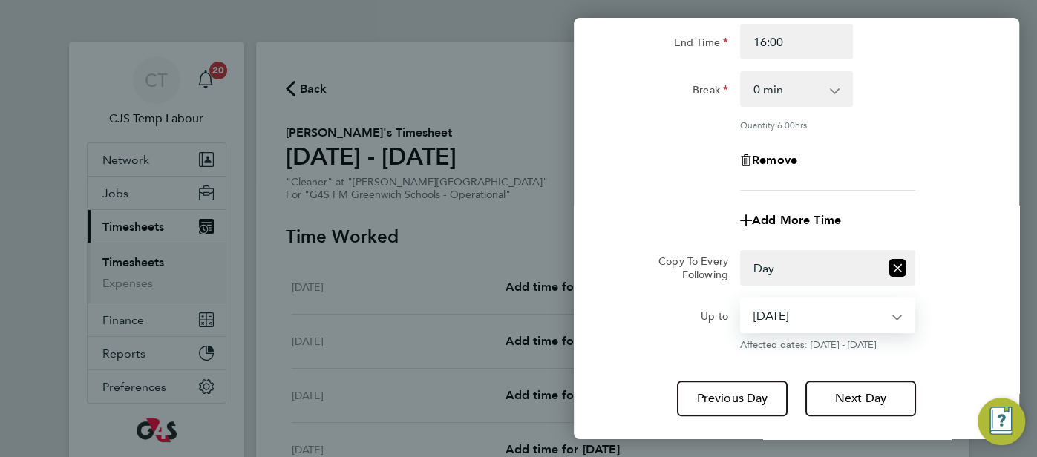
select select "2025-08-29"
click at [741, 299] on select "27 Aug 2025 28 Aug 2025 29 Aug 2025 30 Aug 2025 31 Aug 2025" at bounding box center [818, 315] width 154 height 33
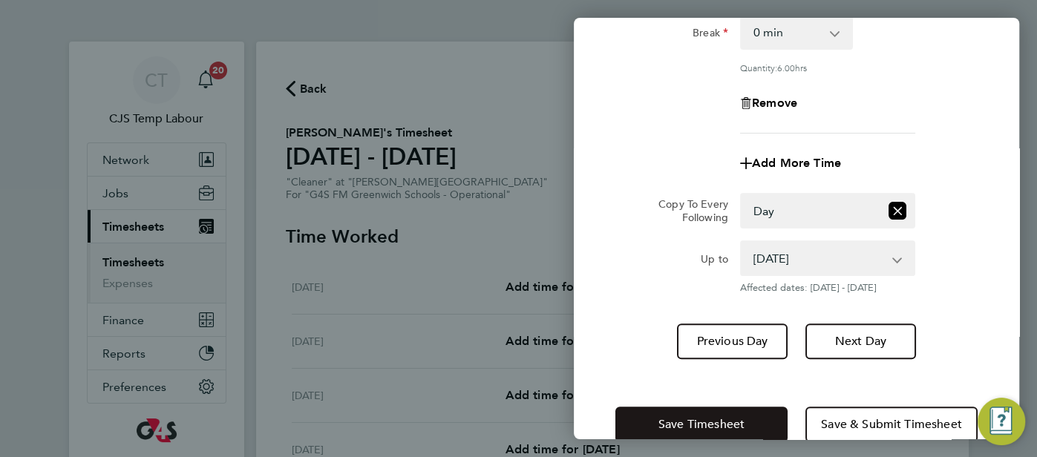
click at [741, 413] on button "Save Timesheet" at bounding box center [701, 425] width 172 height 36
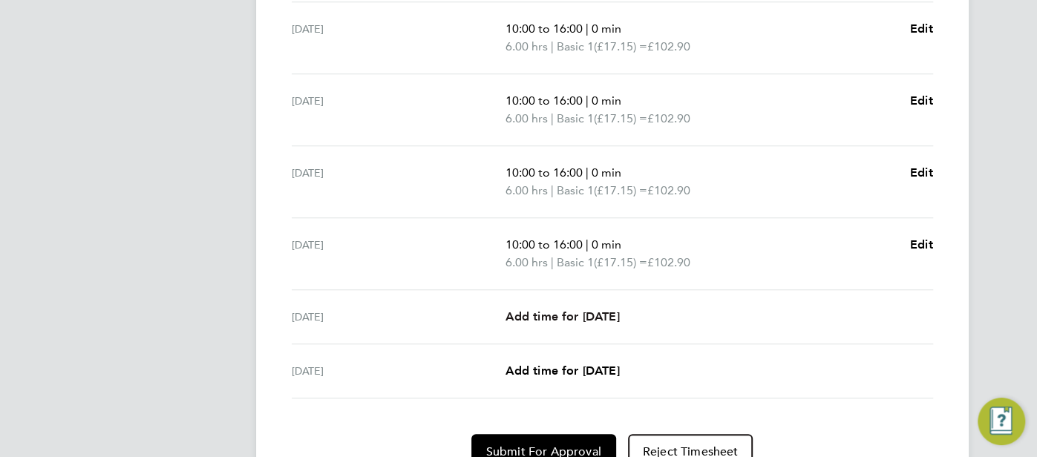
click at [606, 311] on span "Add time for Sat 30 Aug" at bounding box center [562, 317] width 114 height 14
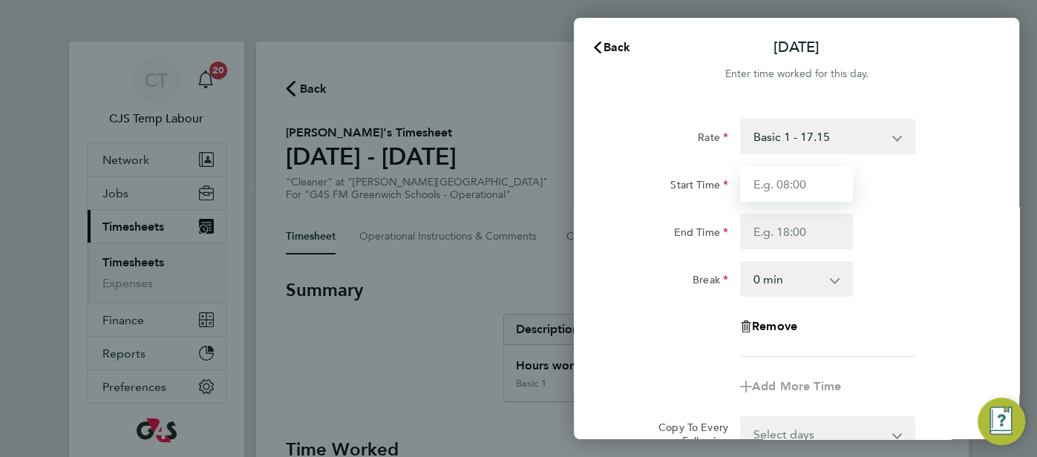
click at [819, 191] on input "Start Time" at bounding box center [796, 184] width 113 height 36
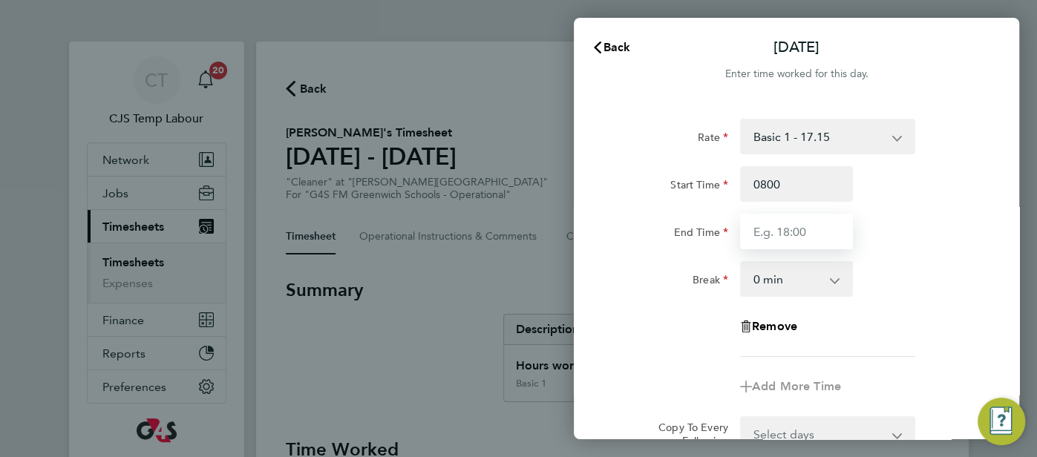
type input "08:00"
click at [781, 226] on input "End Time" at bounding box center [796, 232] width 113 height 36
type input "17:00"
drag, startPoint x: 898, startPoint y: 264, endPoint x: 884, endPoint y: 275, distance: 17.5
click at [896, 267] on div "Break 0 min 15 min 30 min 45 min 60 min 75 min 90 min" at bounding box center [796, 279] width 374 height 36
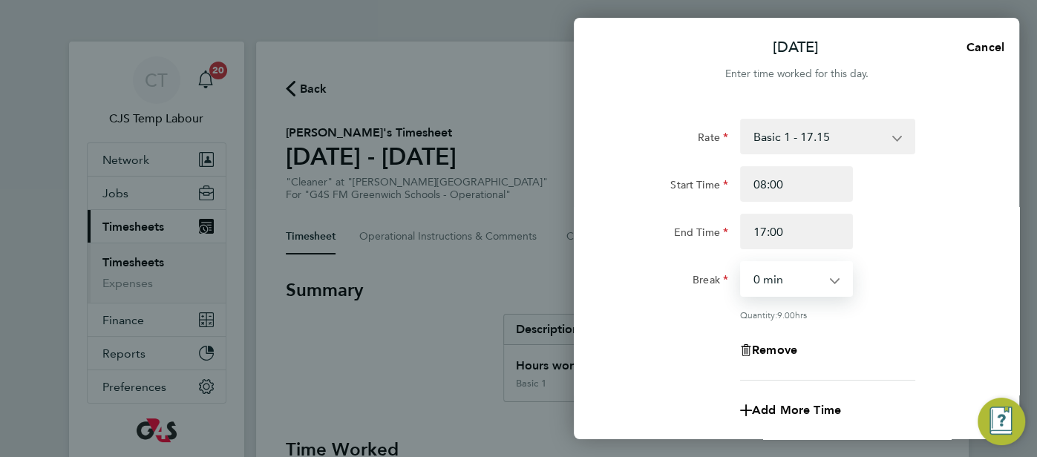
click at [822, 281] on select "0 min 15 min 30 min 45 min 60 min 75 min 90 min" at bounding box center [787, 279] width 92 height 33
select select "60"
click at [741, 263] on select "0 min 15 min 30 min 45 min 60 min 75 min 90 min" at bounding box center [787, 279] width 92 height 33
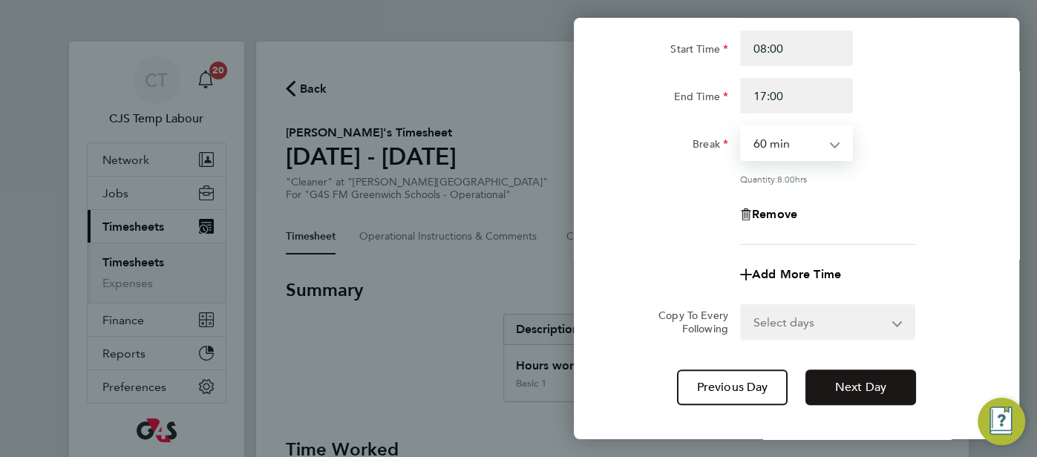
click at [857, 391] on span "Next Day" at bounding box center [860, 387] width 51 height 15
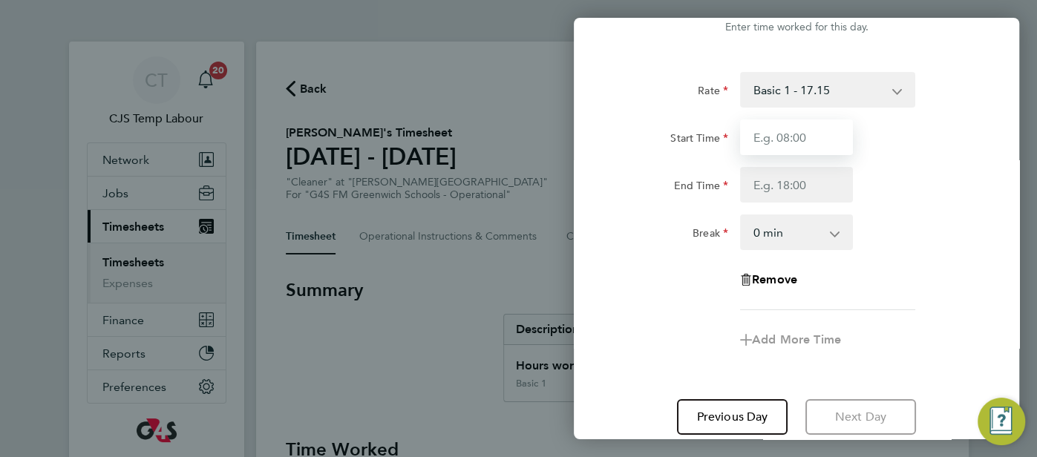
click at [799, 147] on input "Start Time" at bounding box center [796, 137] width 113 height 36
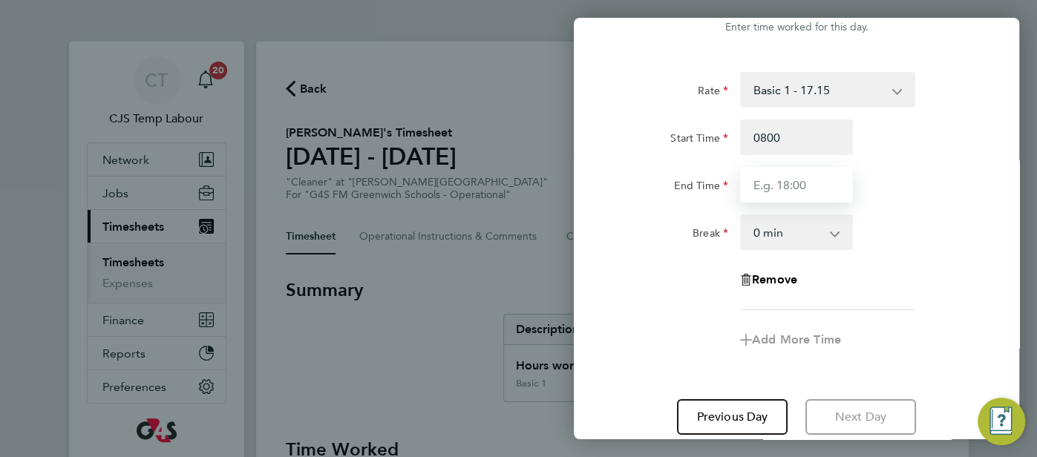
type input "08:00"
click at [779, 187] on input "End Time" at bounding box center [796, 185] width 113 height 36
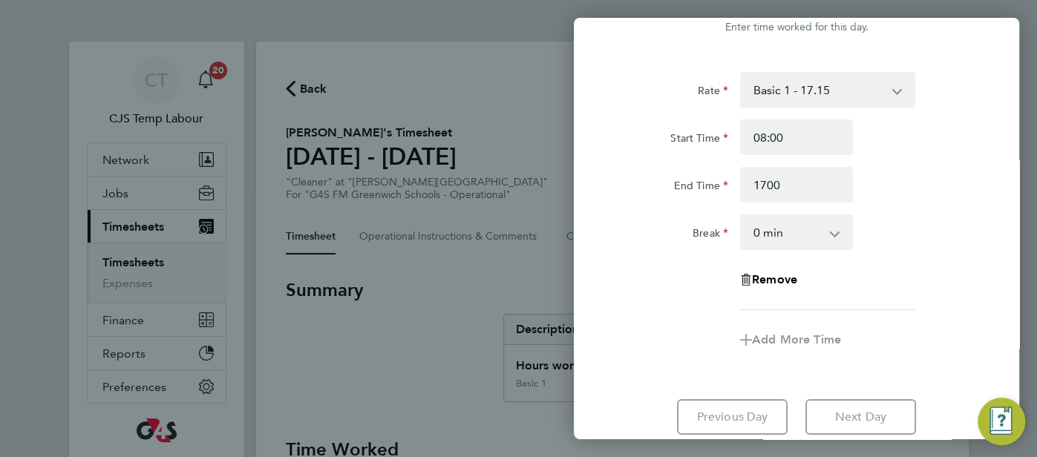
type input "17:00"
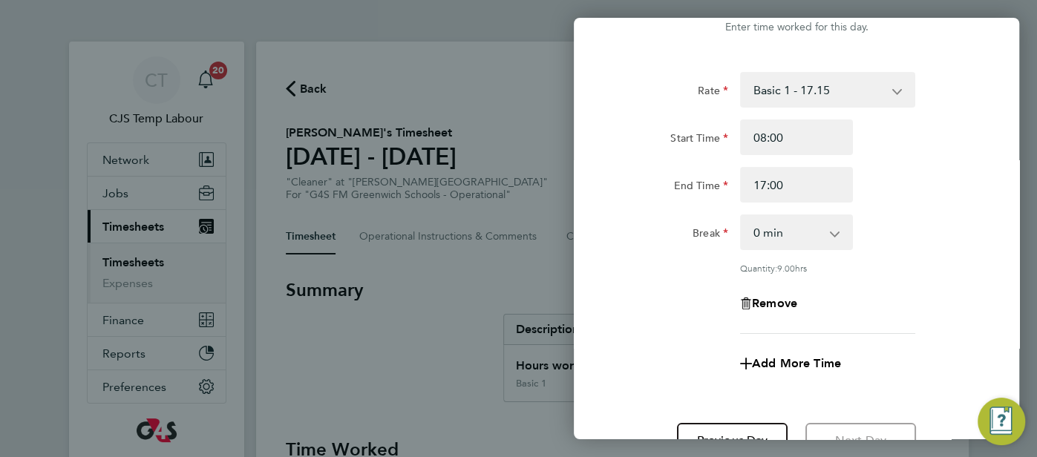
click at [858, 217] on div "0 min 15 min 30 min 45 min 60 min 75 min 90 min" at bounding box center [796, 232] width 125 height 36
click at [824, 232] on select "0 min 15 min 30 min 45 min 60 min 75 min 90 min" at bounding box center [787, 232] width 92 height 33
select select "60"
click at [741, 216] on select "0 min 15 min 30 min 45 min 60 min 75 min 90 min" at bounding box center [787, 232] width 92 height 33
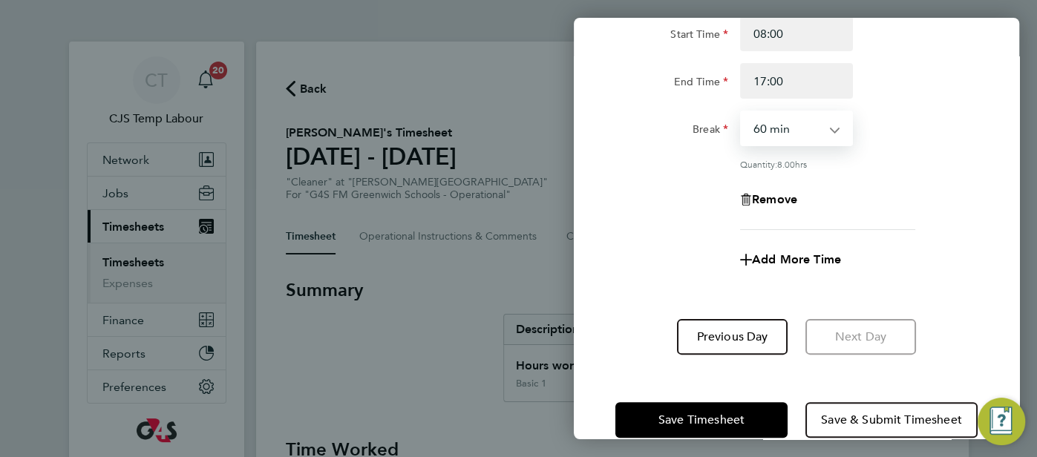
scroll to position [176, 0]
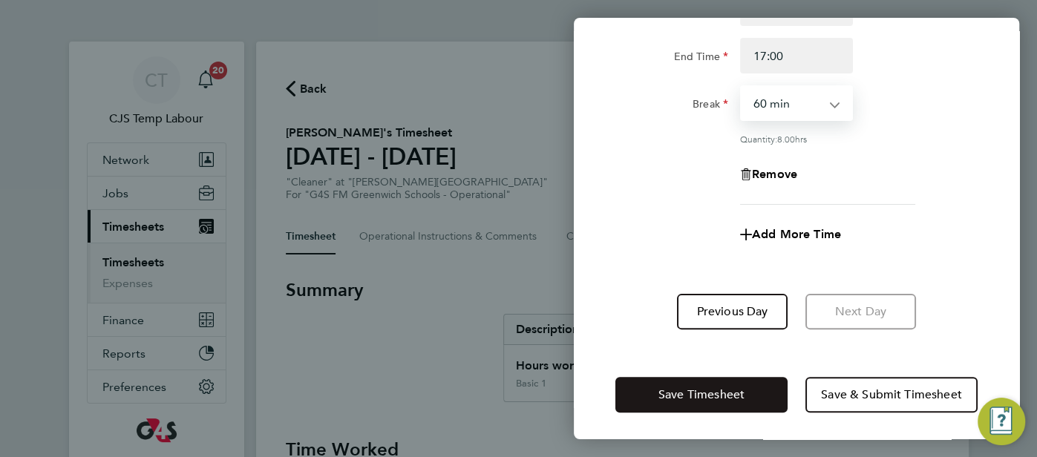
click at [714, 396] on span "Save Timesheet" at bounding box center [701, 394] width 86 height 15
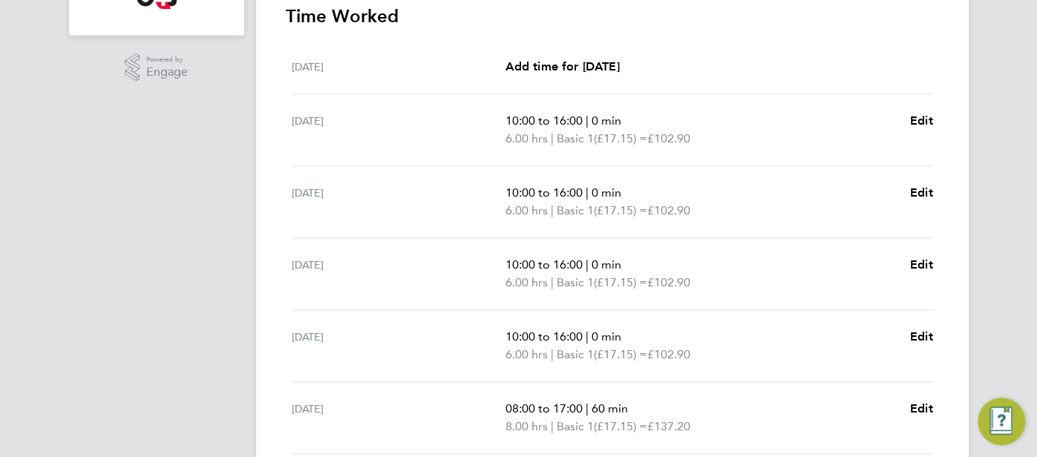
scroll to position [629, 0]
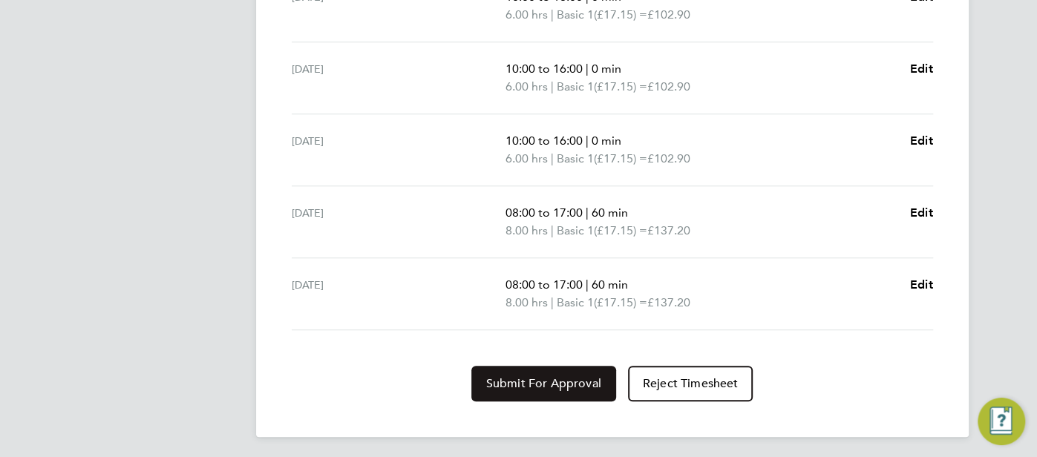
click at [530, 381] on span "Submit For Approval" at bounding box center [543, 383] width 115 height 15
click at [537, 380] on span "Approve Timesheet" at bounding box center [543, 383] width 109 height 15
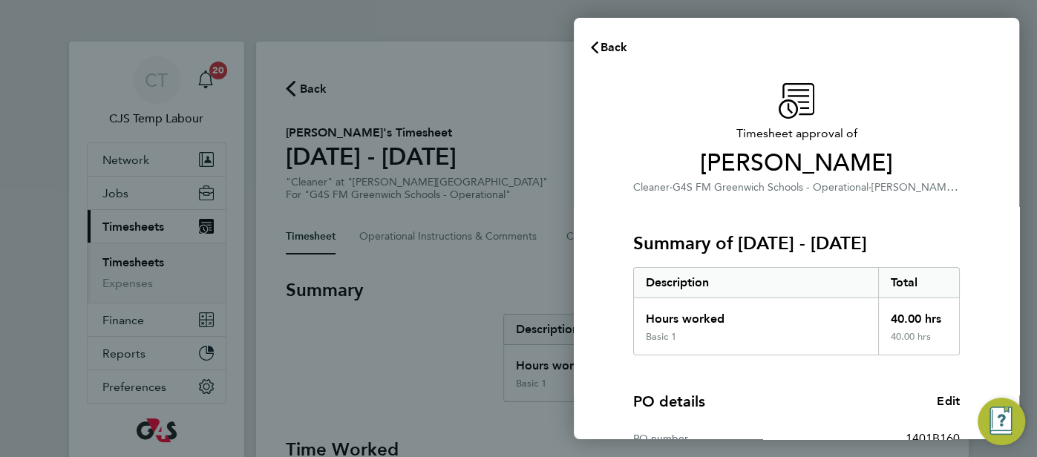
scroll to position [209, 0]
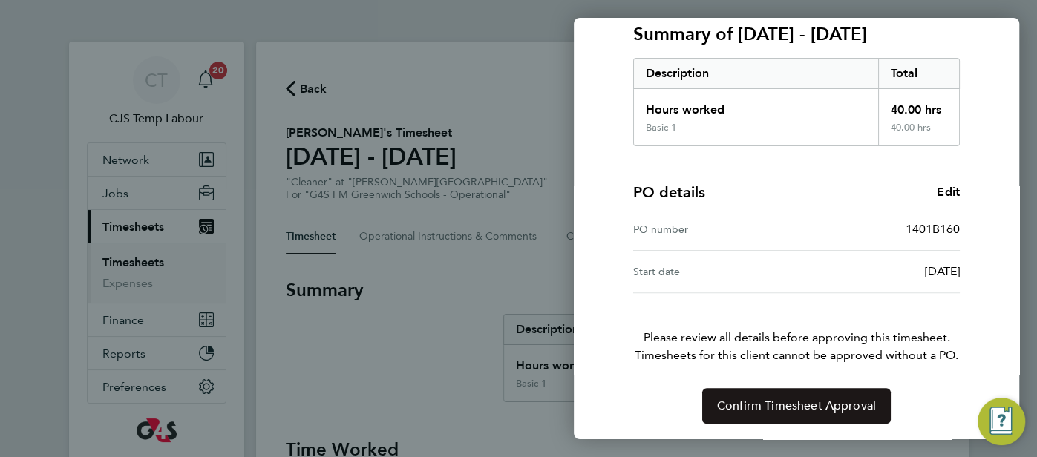
click at [825, 401] on span "Confirm Timesheet Approval" at bounding box center [796, 406] width 159 height 15
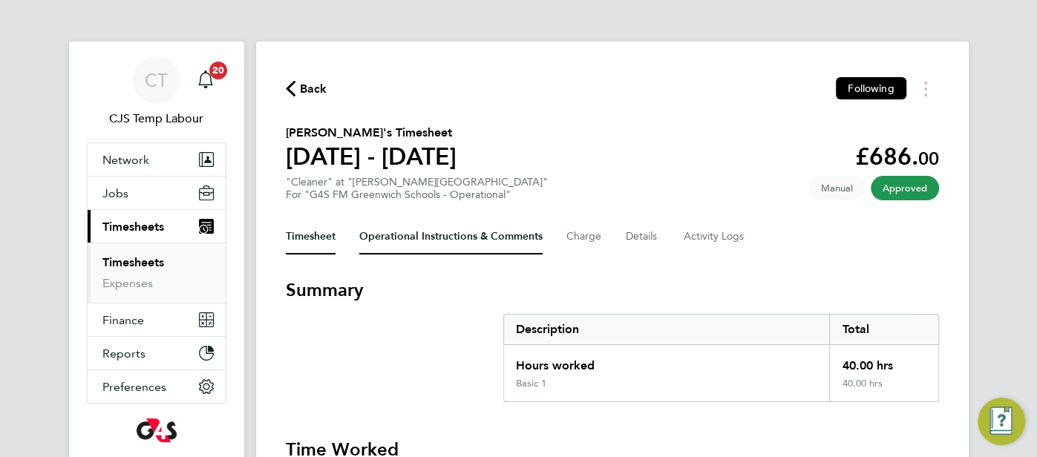
click at [459, 243] on Comments-tab "Operational Instructions & Comments" at bounding box center [450, 237] width 183 height 36
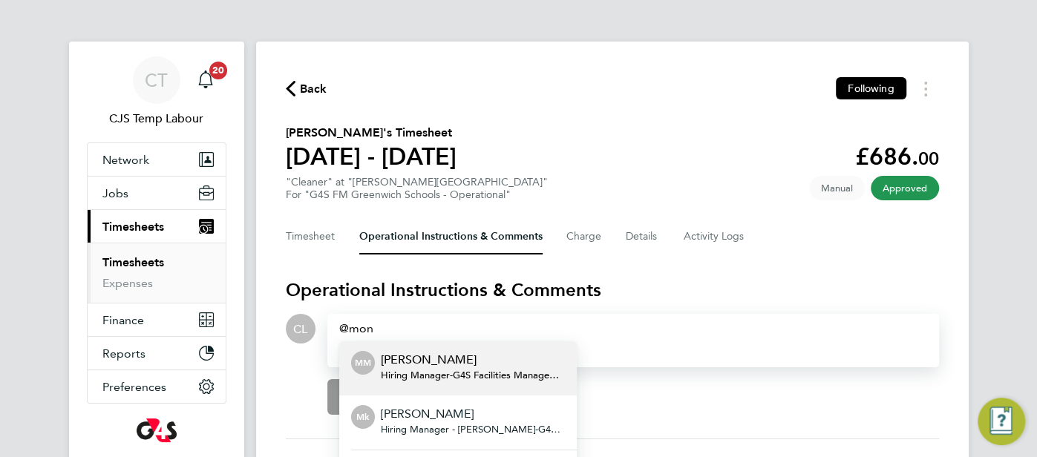
click at [474, 361] on p "Monique Maussant" at bounding box center [473, 360] width 184 height 18
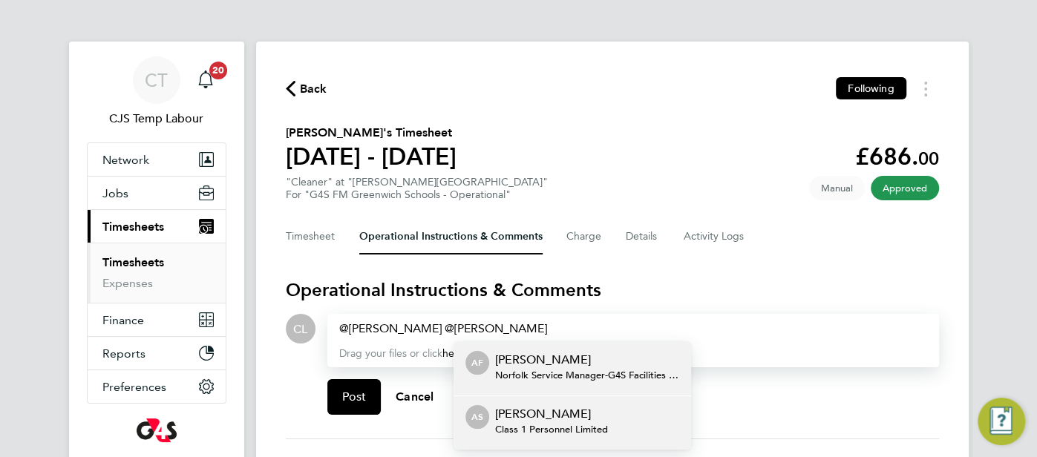
click at [536, 429] on span "Class 1 Personnel Limited" at bounding box center [551, 430] width 113 height 12
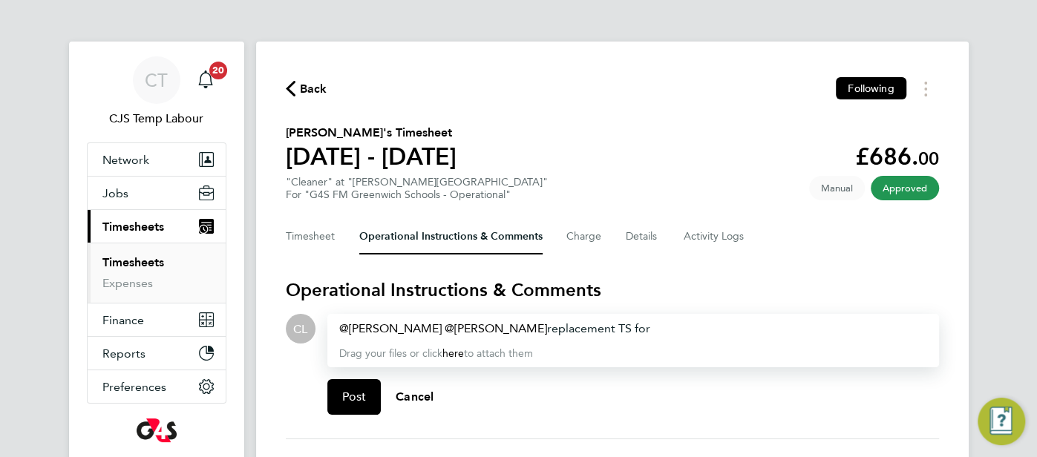
click at [685, 326] on div "Monique Maussant ​ Angela Sabaroche ​ replacement TS for" at bounding box center [633, 329] width 588 height 18
click at [736, 322] on div "Monique Maussant ​ Angela Sabaroche ​ replacement TS for TS1811221" at bounding box center [633, 329] width 588 height 18
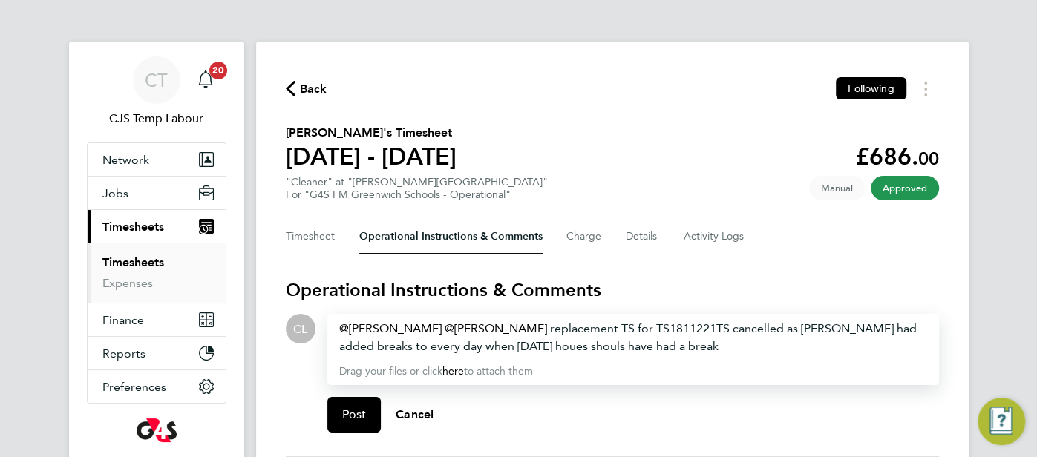
click at [490, 350] on span "TS cancelled as Monique had added breaks to every day when on Sat houes shouls …" at bounding box center [627, 337] width 577 height 32
click at [522, 347] on span "TS cancelled as Monique had added breaks to every day when only Sat houes shoul…" at bounding box center [627, 337] width 577 height 32
click at [586, 352] on span "TS cancelled as Monique had added breaks to every day when only Sat & Sun houes…" at bounding box center [627, 337] width 577 height 32
click at [628, 347] on span "TS cancelled as Monique had added breaks to every day when only Sat & Sun hours…" at bounding box center [627, 337] width 577 height 32
click at [361, 417] on span "Post" at bounding box center [354, 414] width 24 height 15
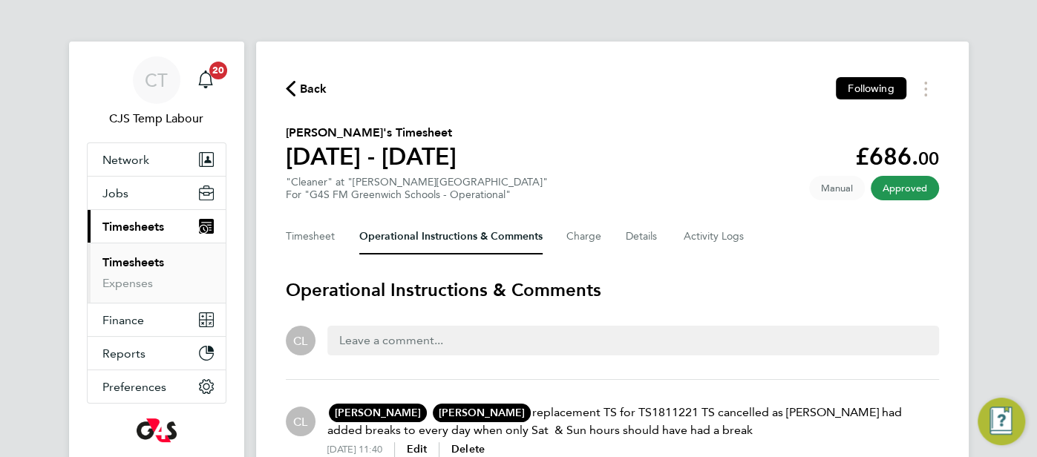
click at [286, 92] on icon "button" at bounding box center [291, 89] width 10 height 16
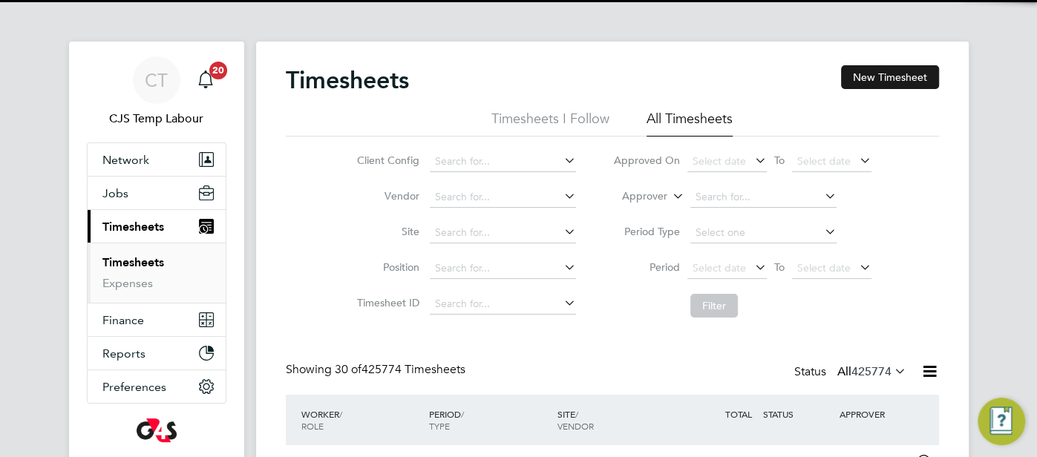
scroll to position [50, 128]
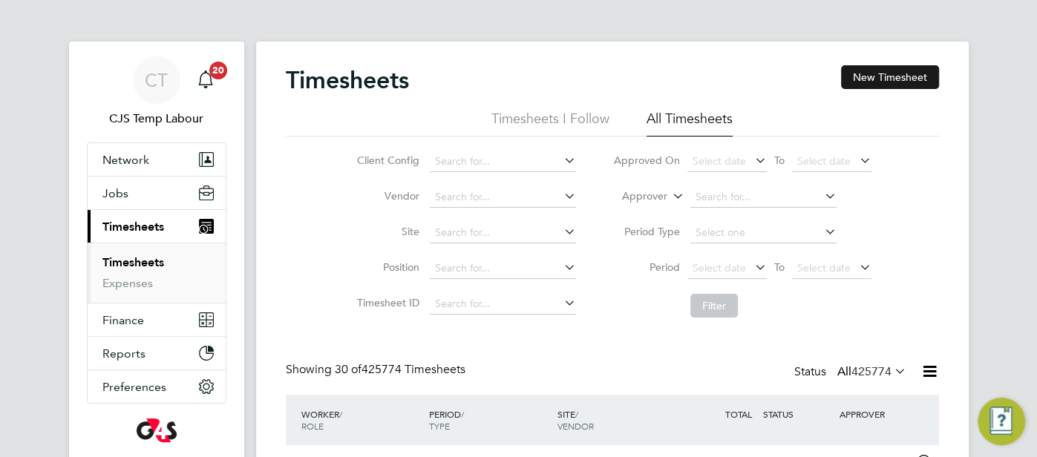
click at [866, 80] on button "New Timesheet" at bounding box center [890, 77] width 98 height 24
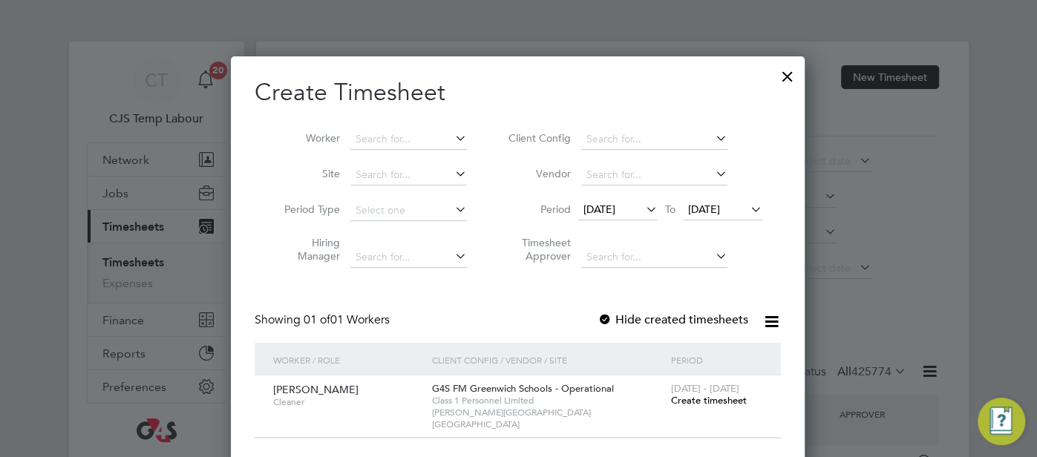
click at [712, 399] on span "Create timesheet" at bounding box center [708, 400] width 76 height 13
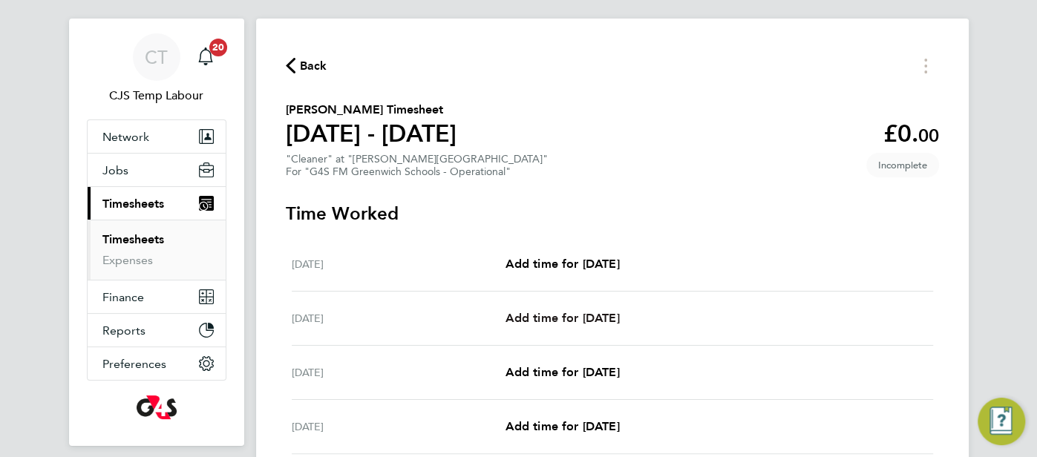
click at [618, 325] on link "Add time for Tue 26 Aug" at bounding box center [562, 319] width 114 height 18
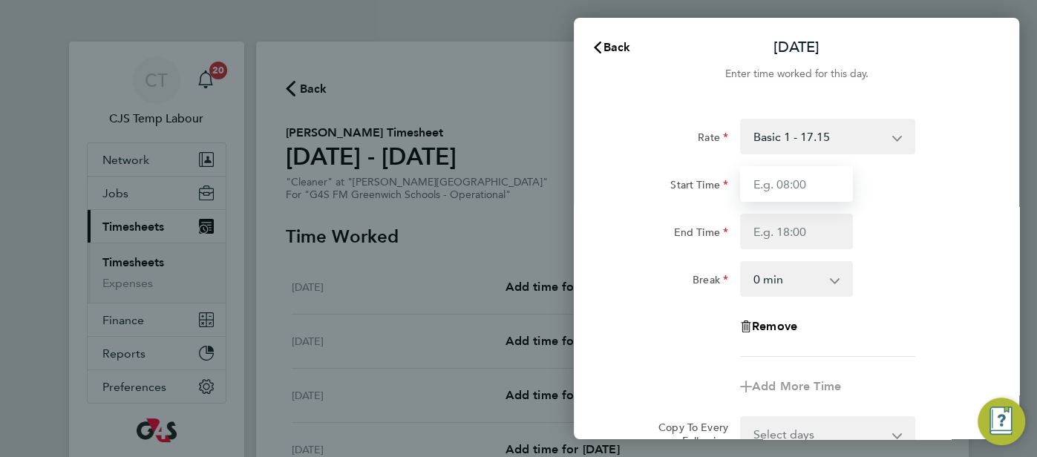
click at [802, 188] on input "Start Time" at bounding box center [796, 184] width 113 height 36
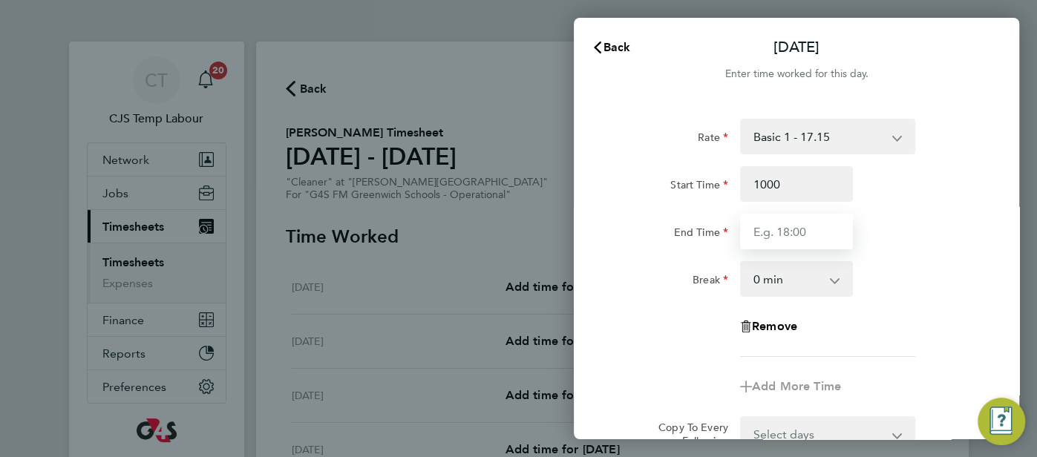
type input "10:00"
click at [767, 227] on input "End Time" at bounding box center [796, 232] width 113 height 36
type input "16:00"
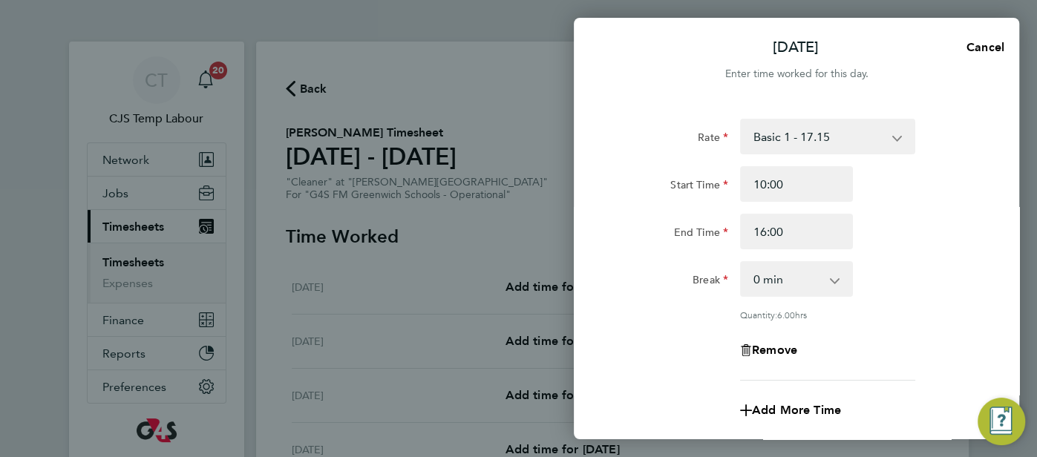
click at [859, 229] on div "End Time 16:00" at bounding box center [796, 232] width 374 height 36
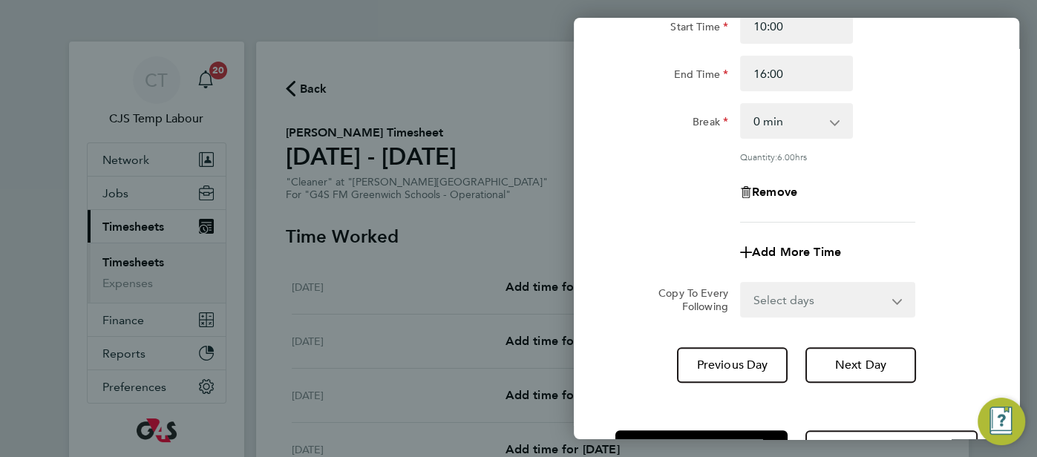
click at [848, 297] on select "Select days Day Weekday (Mon-Fri) Weekend (Sat-Sun) Wednesday Thursday Friday S…" at bounding box center [819, 300] width 156 height 33
select select "DAY"
click at [741, 284] on select "Select days Day Weekday (Mon-Fri) Weekend (Sat-Sun) Wednesday Thursday Friday S…" at bounding box center [819, 300] width 156 height 33
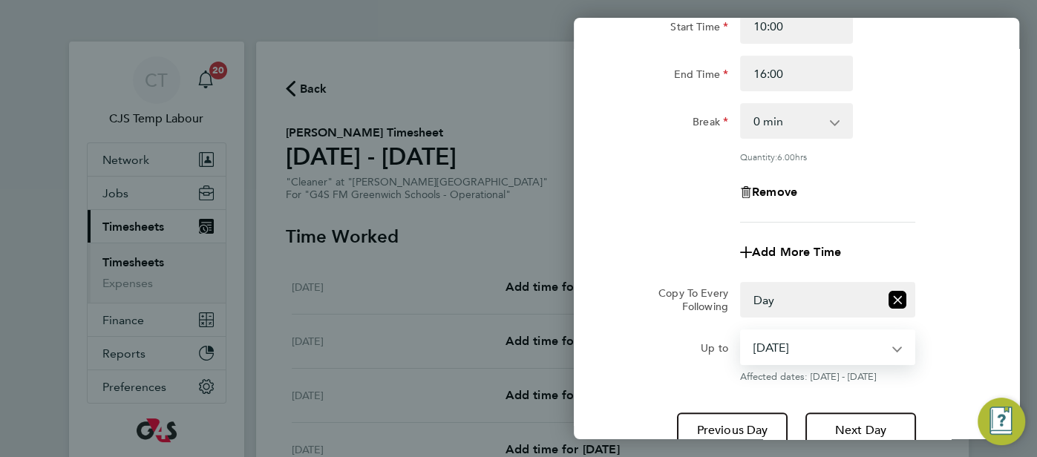
click at [885, 347] on select "27 Aug 2025 28 Aug 2025 29 Aug 2025 30 Aug 2025 31 Aug 2025" at bounding box center [818, 347] width 154 height 33
select select "2025-08-29"
click at [741, 331] on select "27 Aug 2025 28 Aug 2025 29 Aug 2025 30 Aug 2025 31 Aug 2025" at bounding box center [818, 347] width 154 height 33
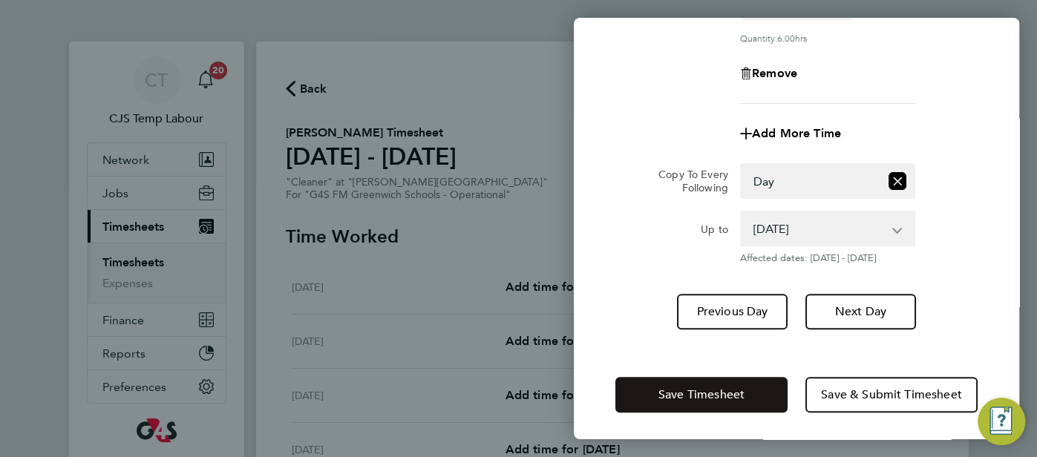
click at [746, 382] on button "Save Timesheet" at bounding box center [701, 395] width 172 height 36
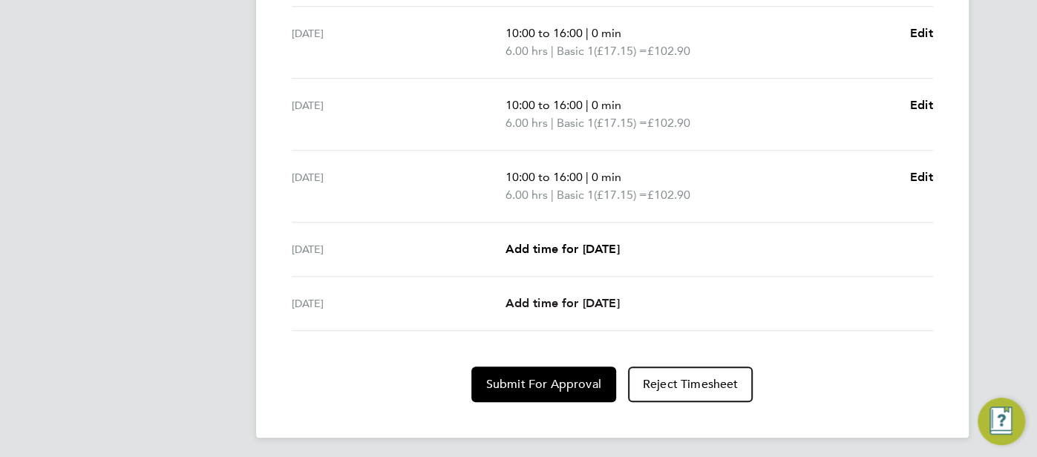
click at [591, 299] on span "Add time for Sun 31 Aug" at bounding box center [562, 303] width 114 height 14
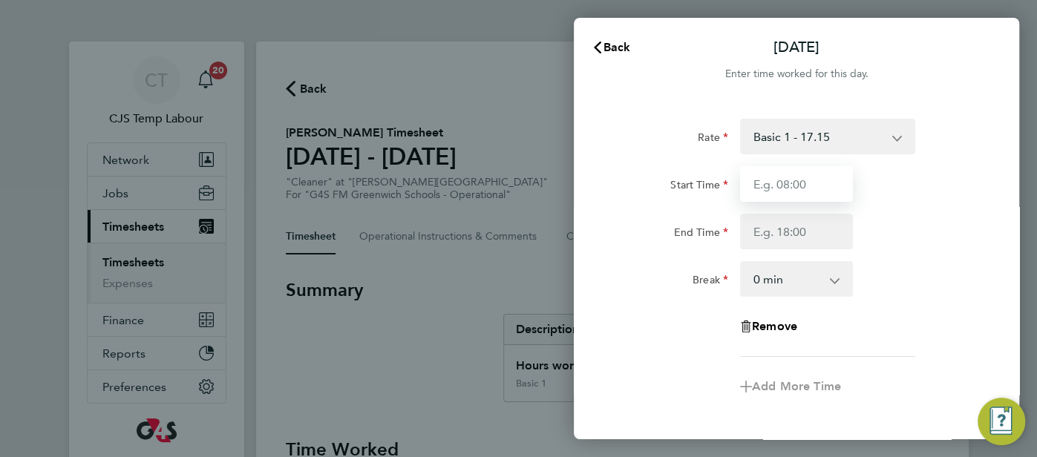
click at [805, 185] on input "Start Time" at bounding box center [796, 184] width 113 height 36
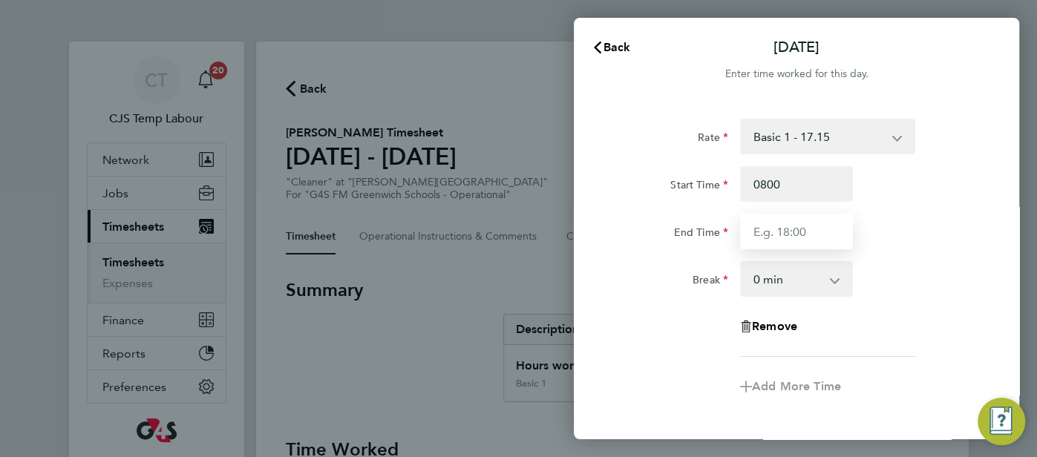
click at [774, 230] on input "End Time" at bounding box center [796, 232] width 113 height 36
type input "08:00"
type input "17:00"
click at [888, 256] on div "Rate Basic 1 - 17.15 Start Time 08:00 End Time 17:00 Break 0 min 15 min 30 min …" at bounding box center [796, 238] width 362 height 238
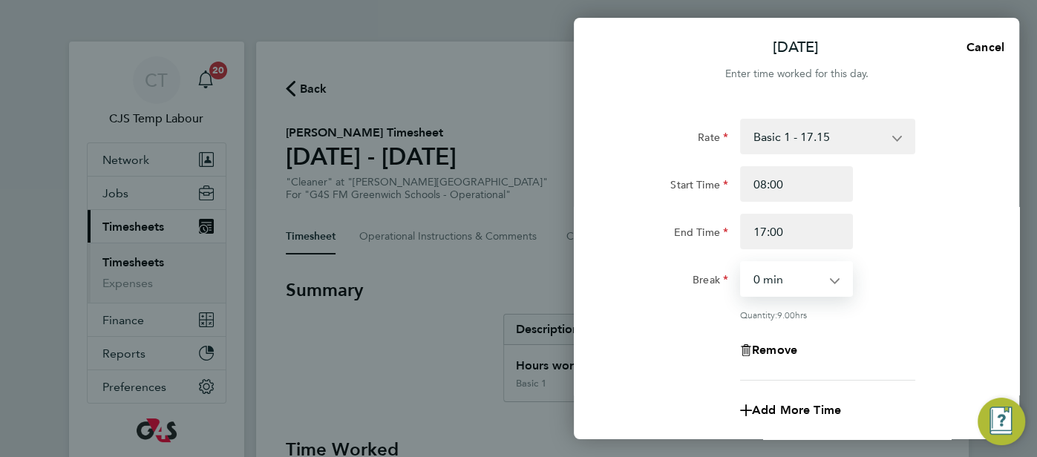
click at [827, 284] on select "0 min 15 min 30 min 45 min 60 min 75 min 90 min" at bounding box center [787, 279] width 92 height 33
select select "60"
click at [741, 263] on select "0 min 15 min 30 min 45 min 60 min 75 min 90 min" at bounding box center [787, 279] width 92 height 33
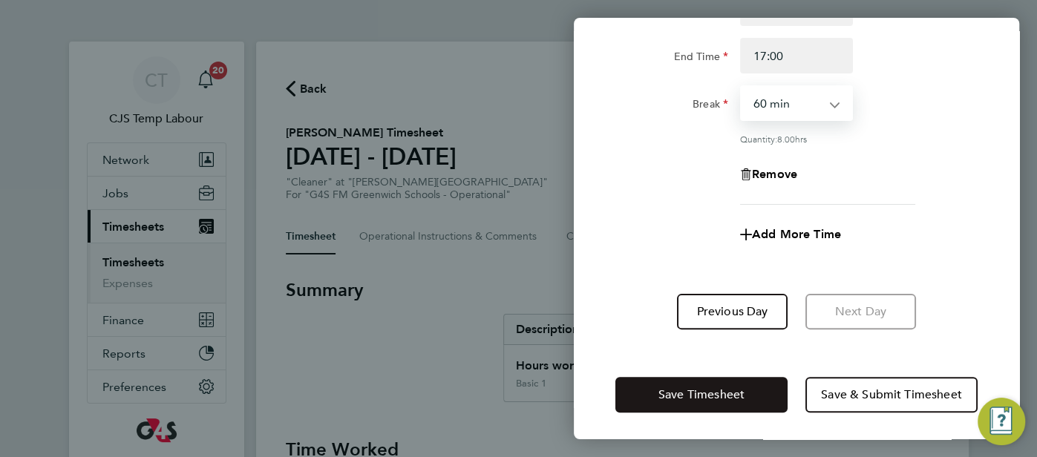
click at [710, 396] on span "Save Timesheet" at bounding box center [701, 394] width 86 height 15
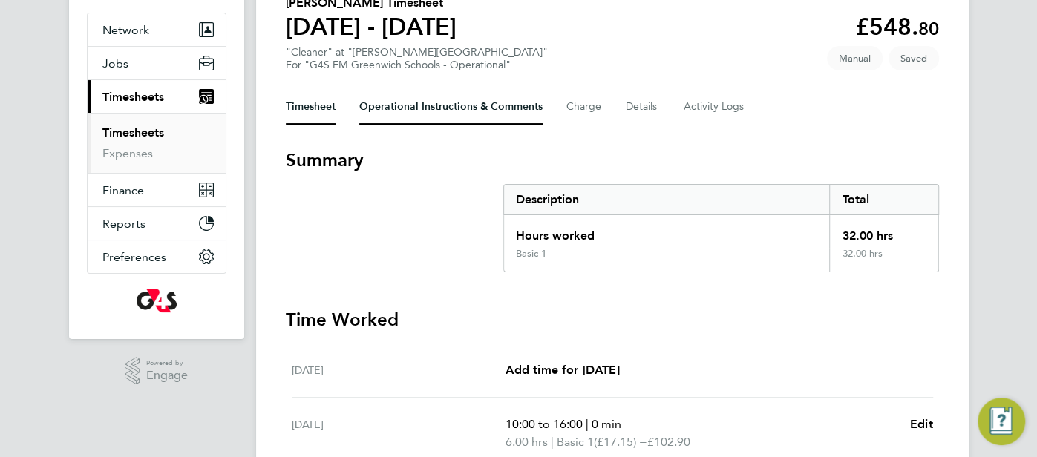
click at [393, 121] on Comments-tab "Operational Instructions & Comments" at bounding box center [450, 107] width 183 height 36
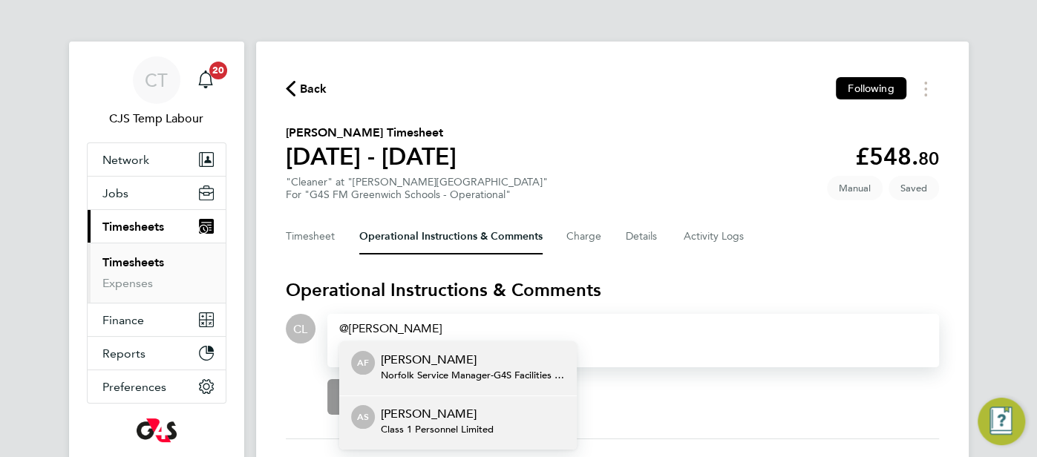
click at [485, 410] on p "Angela Sabaroche" at bounding box center [437, 414] width 113 height 18
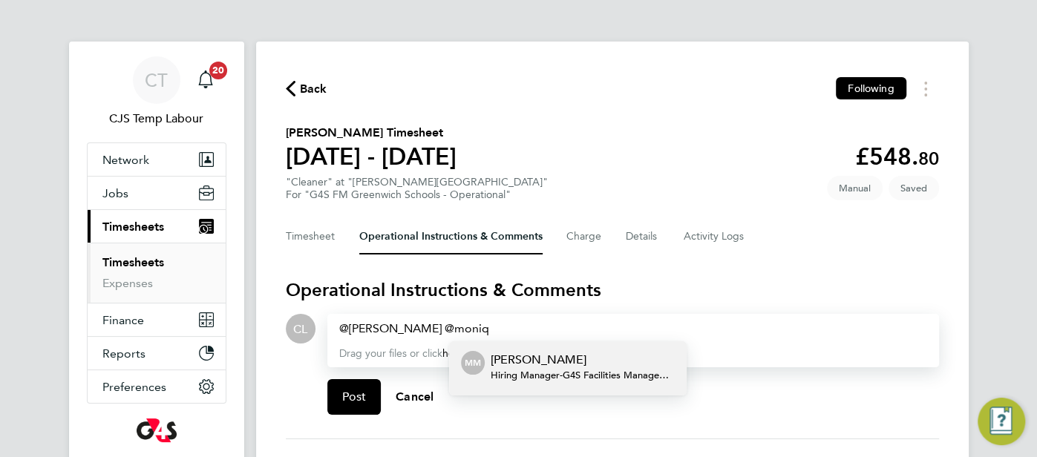
click at [544, 371] on span "Hiring Manager - G4S Facilities Management (Uk) Limited" at bounding box center [583, 376] width 184 height 12
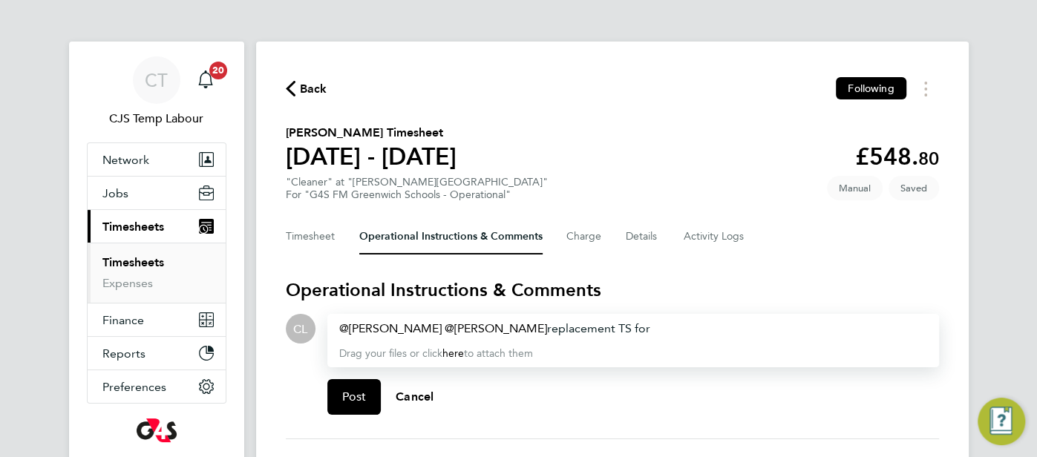
click at [684, 329] on div "Angela Sabaroche ​ Monique Maussant ​ replacement TS for" at bounding box center [633, 329] width 588 height 18
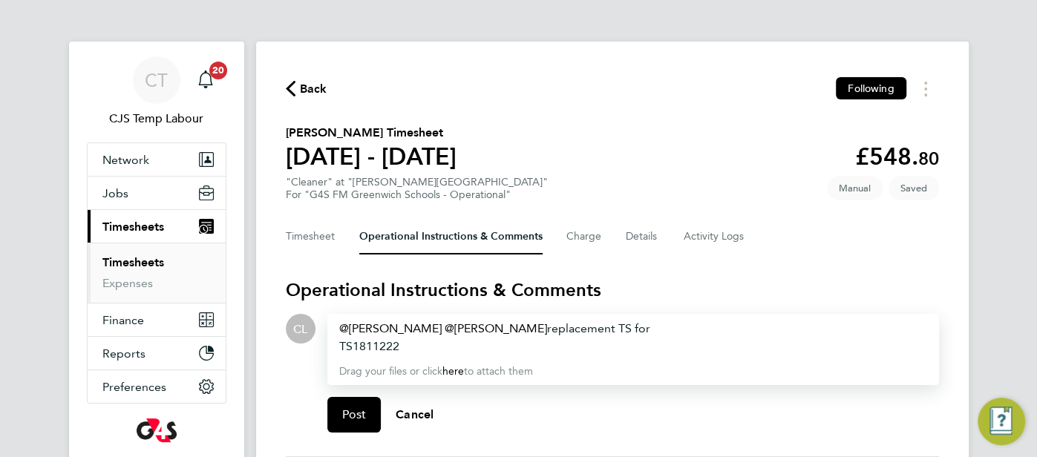
click at [452, 350] on div "TS1811222" at bounding box center [633, 347] width 588 height 18
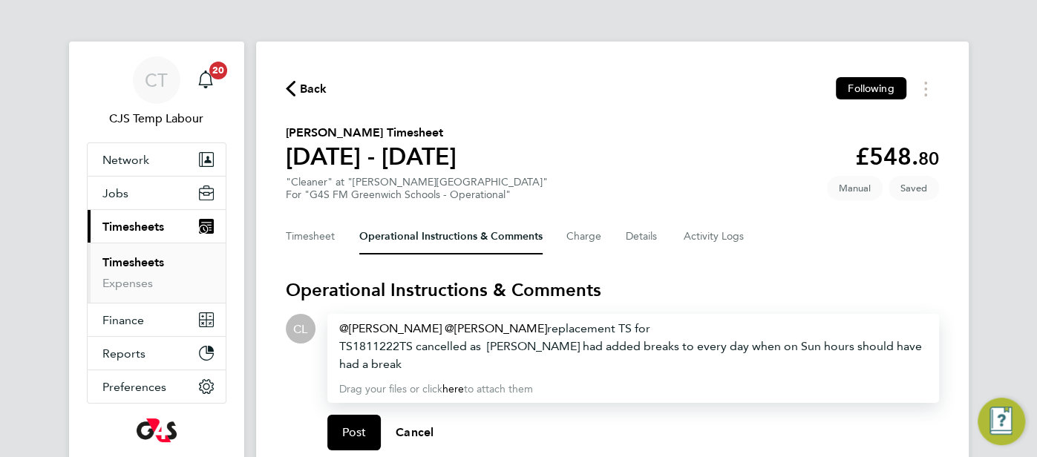
click at [752, 349] on span "TS cancelled as Monique had added breaks to every day when on Sun hours should …" at bounding box center [630, 355] width 583 height 32
click at [357, 436] on span "Post" at bounding box center [354, 432] width 24 height 15
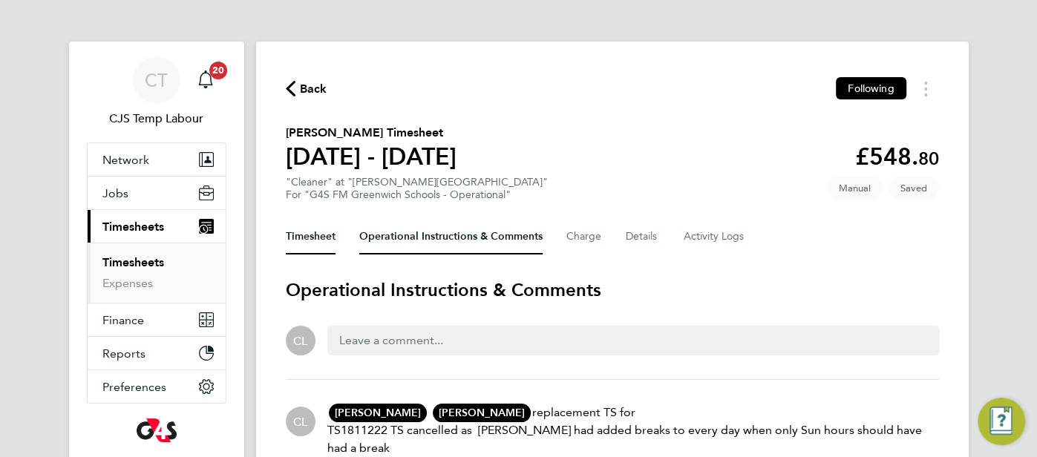
click at [305, 235] on button "Timesheet" at bounding box center [311, 237] width 50 height 36
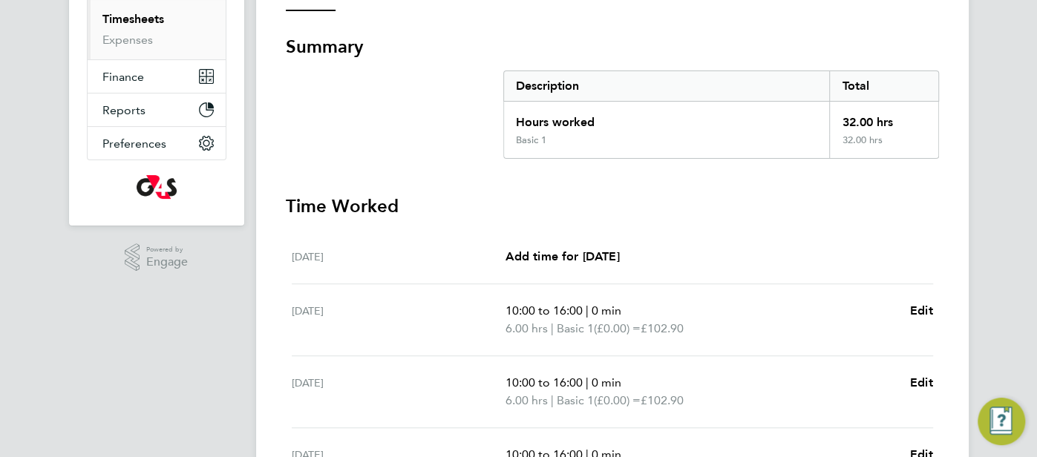
scroll to position [612, 0]
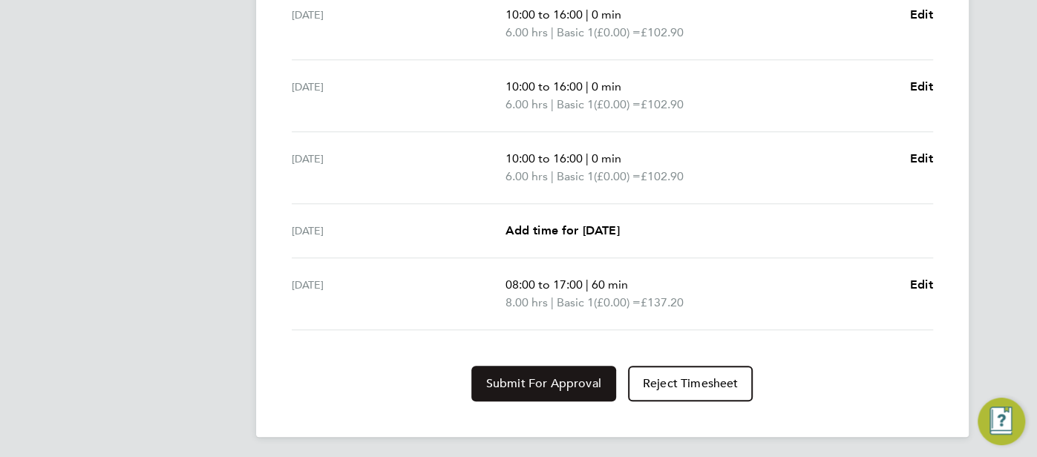
click at [544, 381] on span "Submit For Approval" at bounding box center [543, 383] width 115 height 15
click at [557, 381] on span "Approve Timesheet" at bounding box center [543, 383] width 109 height 15
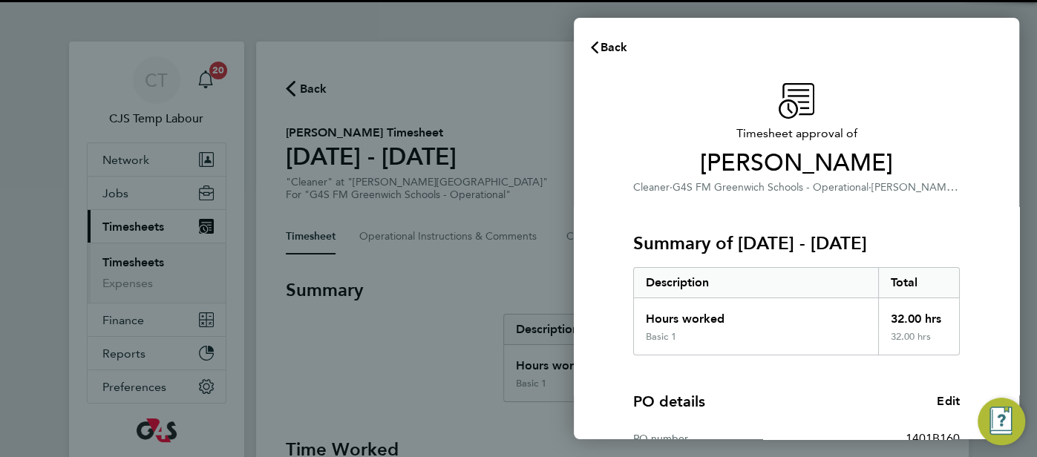
scroll to position [209, 0]
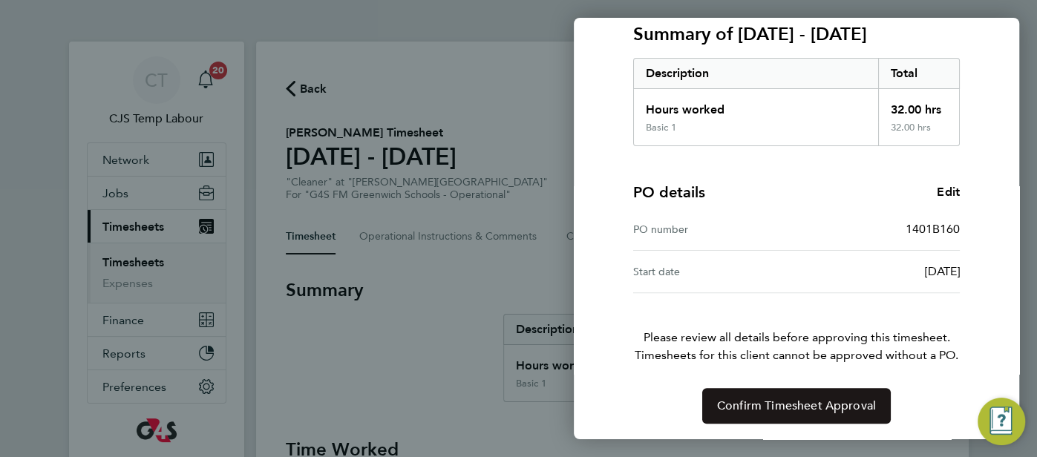
click at [802, 402] on span "Confirm Timesheet Approval" at bounding box center [796, 406] width 159 height 15
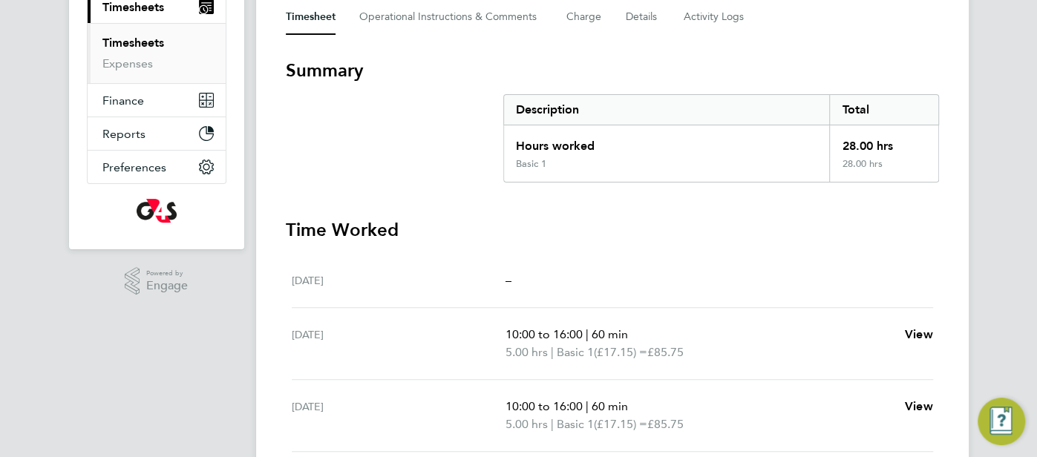
scroll to position [57, 0]
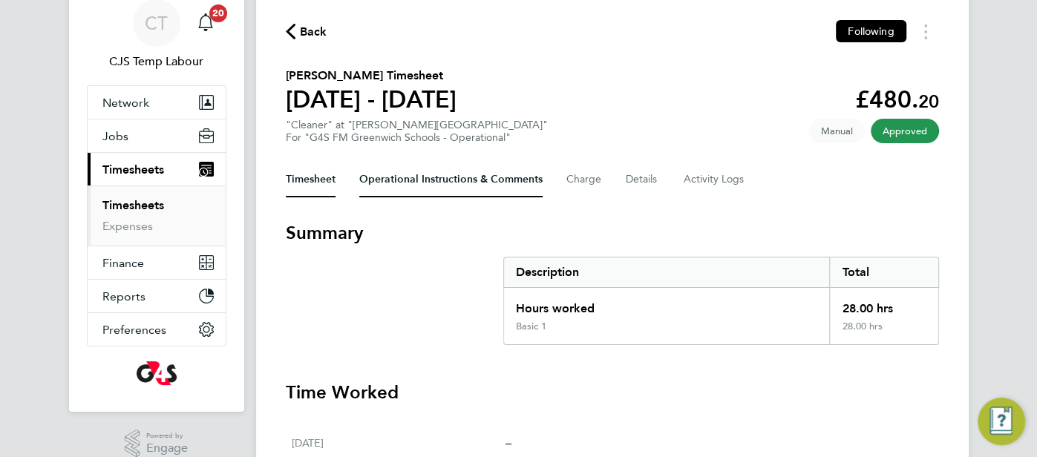
click at [448, 186] on Comments-tab "Operational Instructions & Comments" at bounding box center [450, 180] width 183 height 36
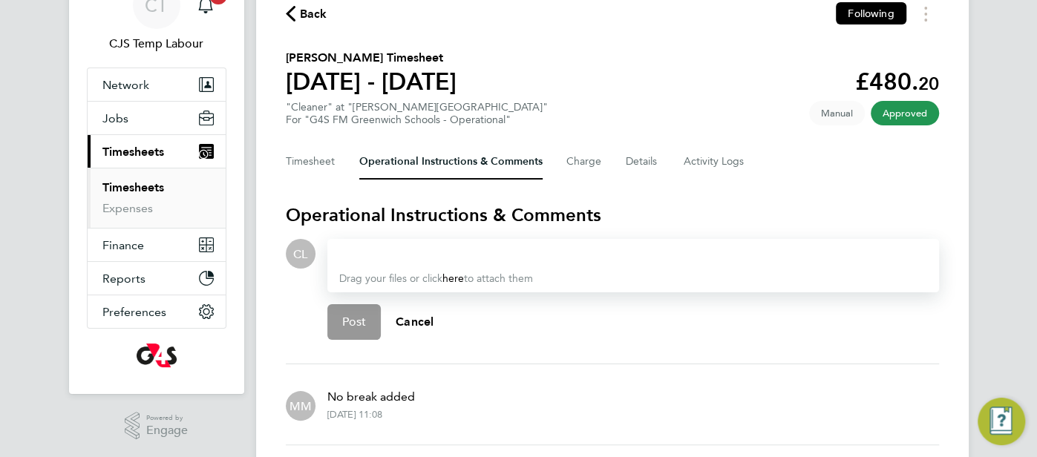
scroll to position [204, 0]
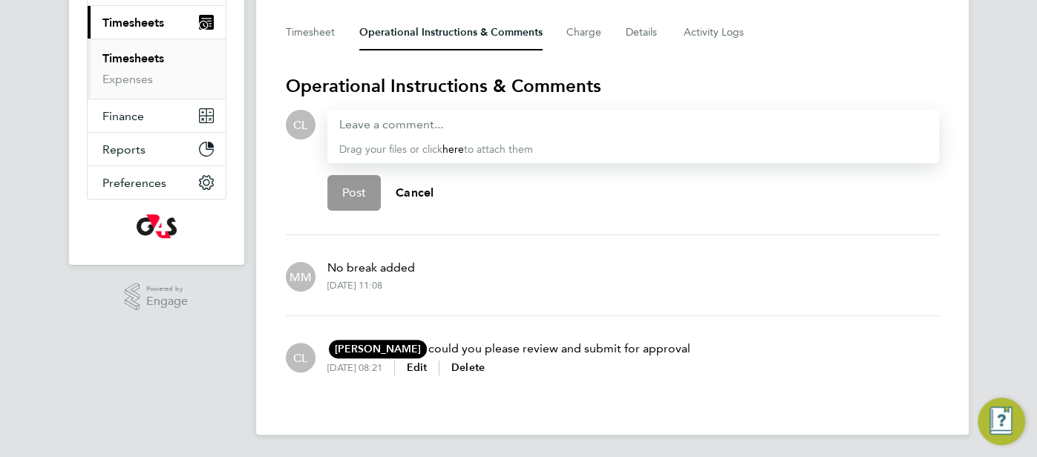
click at [383, 134] on div "Drag your files or click here to attach them" at bounding box center [633, 136] width 612 height 53
click at [359, 121] on div at bounding box center [633, 125] width 588 height 18
click at [358, 123] on div at bounding box center [633, 125] width 588 height 18
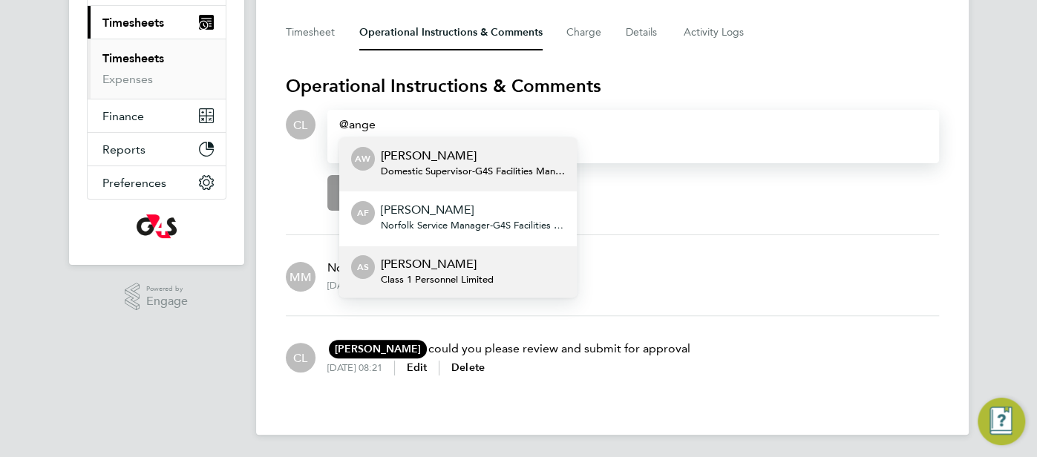
click at [418, 268] on p "[PERSON_NAME]" at bounding box center [437, 264] width 113 height 18
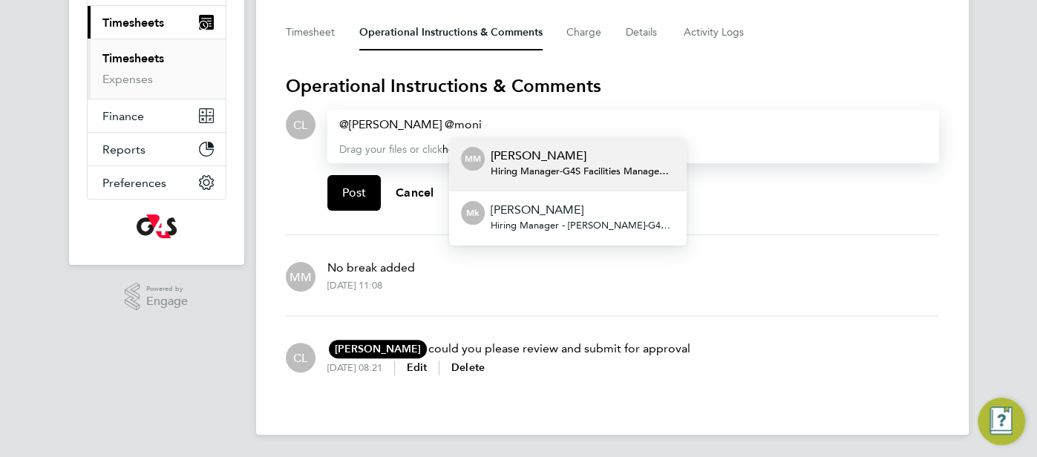
click at [546, 159] on p "[PERSON_NAME]" at bounding box center [583, 156] width 184 height 18
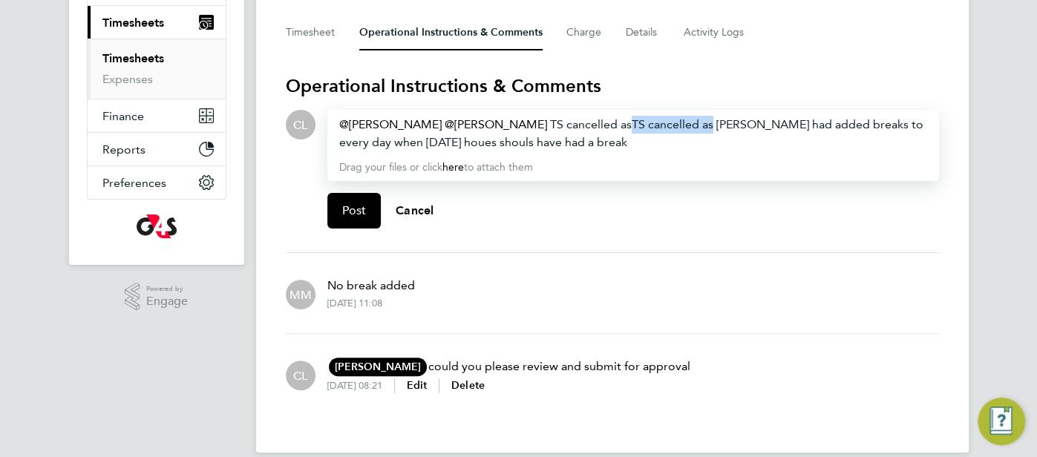
drag, startPoint x: 730, startPoint y: 124, endPoint x: 646, endPoint y: 128, distance: 84.0
click at [646, 128] on div "[PERSON_NAME] ​ [PERSON_NAME] ​ TS cancelled as TS cancelled as [PERSON_NAME] h…" at bounding box center [633, 134] width 588 height 36
drag, startPoint x: 356, startPoint y: 146, endPoint x: 336, endPoint y: 143, distance: 19.5
click at [336, 143] on div "[PERSON_NAME] ​ [PERSON_NAME] ​ TS cancelled as [PERSON_NAME] had added breaks …" at bounding box center [633, 145] width 612 height 71
click at [386, 148] on span "[PERSON_NAME] had added breaks to every day when on Sun houes shouls have had a…" at bounding box center [632, 133] width 586 height 32
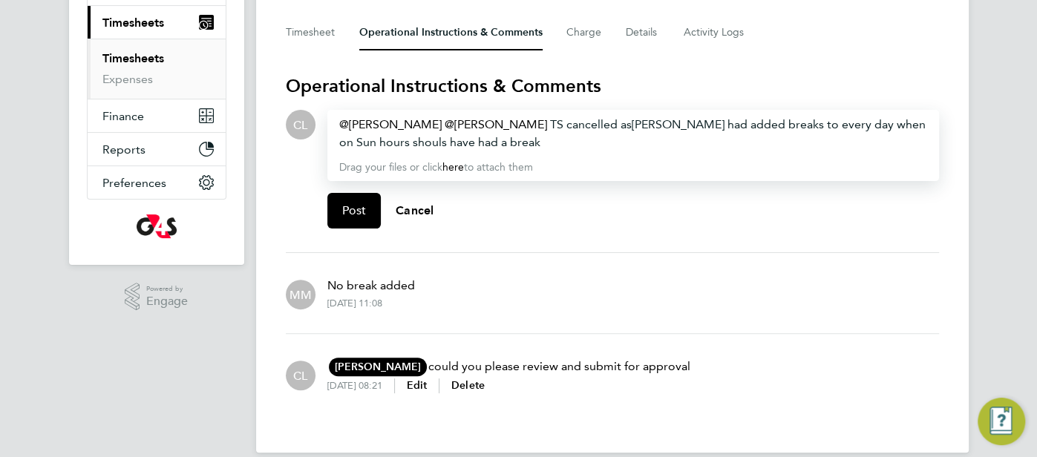
click at [426, 144] on span "[PERSON_NAME] had added breaks to every day when on Sun hours shouls have had a…" at bounding box center [632, 133] width 586 height 32
click at [358, 213] on span "Post" at bounding box center [354, 210] width 24 height 15
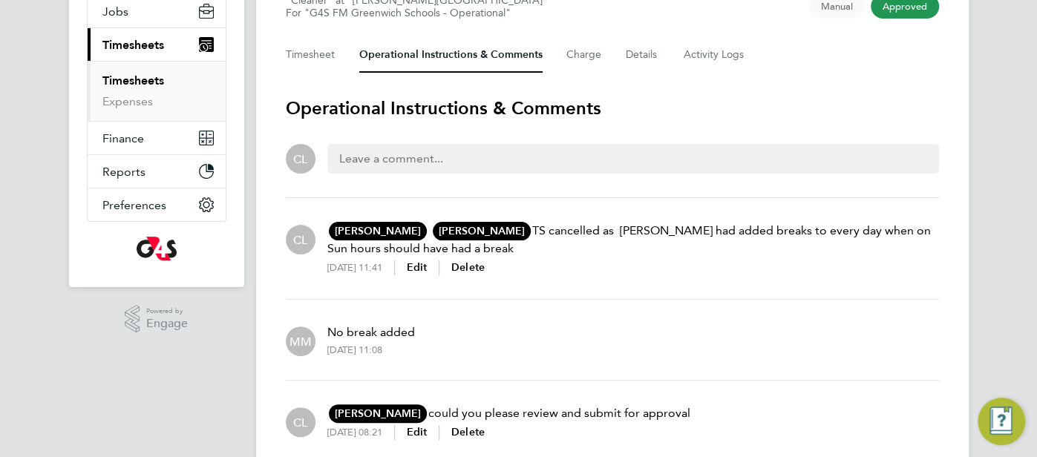
scroll to position [134, 0]
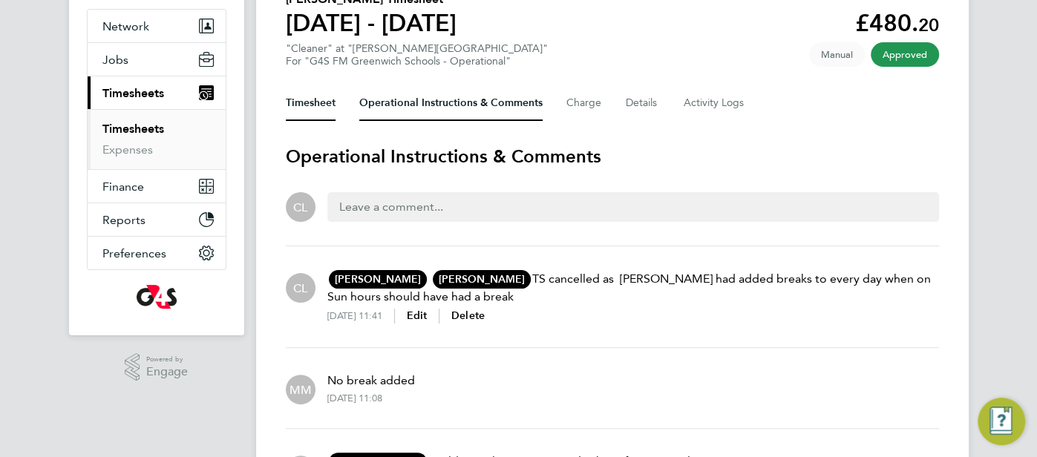
click at [315, 100] on button "Timesheet" at bounding box center [311, 103] width 50 height 36
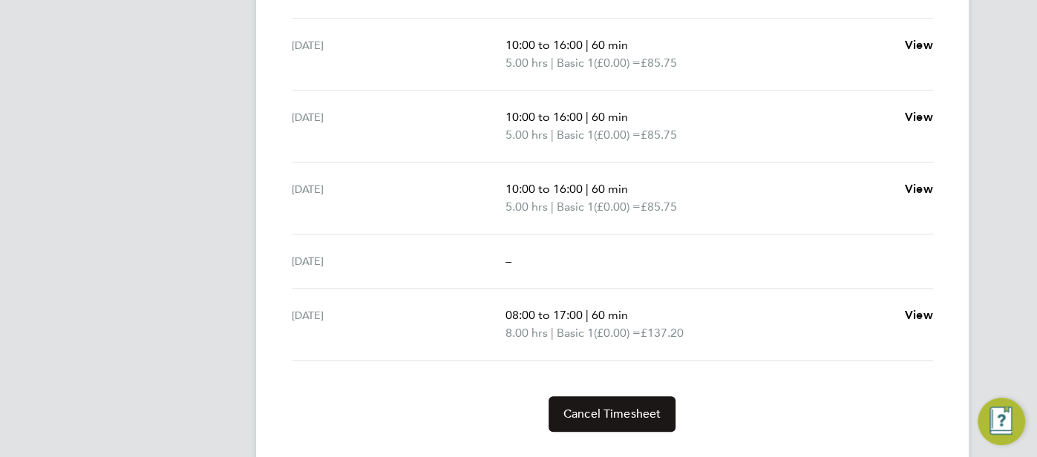
scroll to position [611, 0]
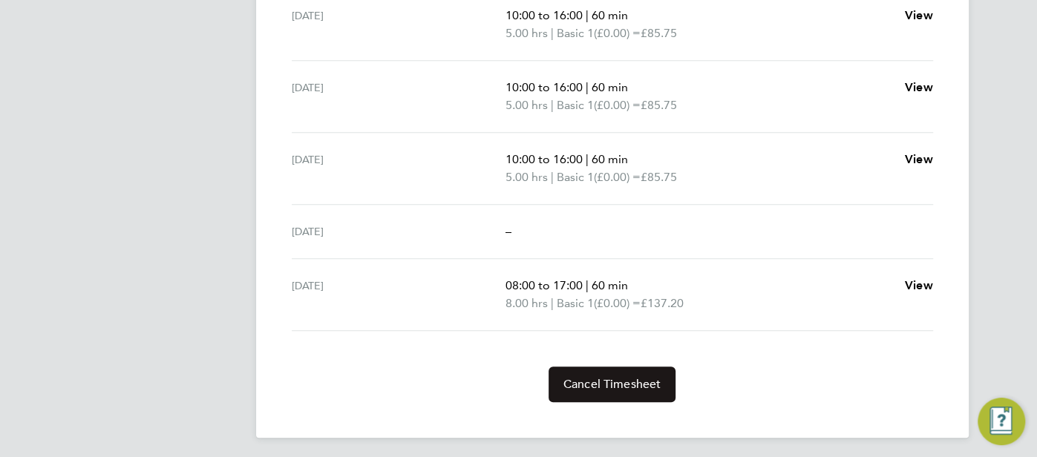
click at [631, 384] on span "Cancel Timesheet" at bounding box center [612, 384] width 98 height 15
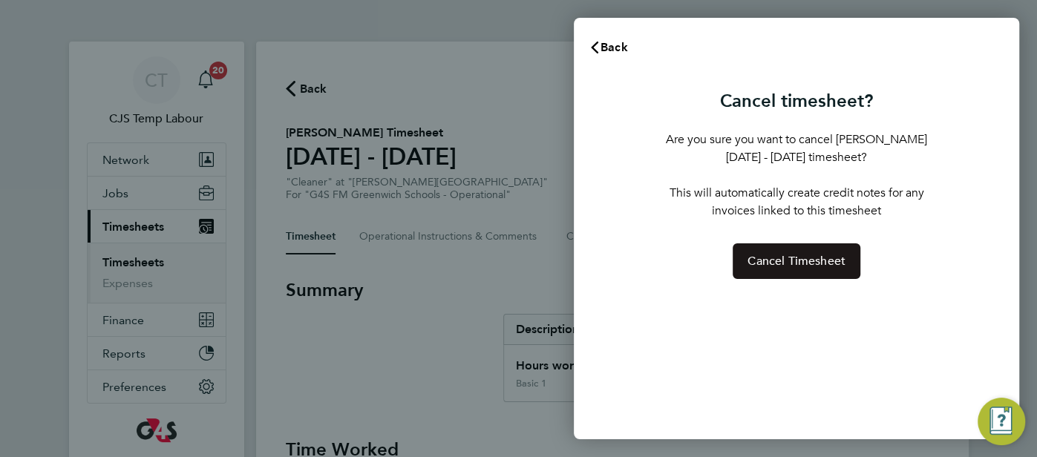
click at [787, 261] on span "Cancel Timesheet" at bounding box center [796, 261] width 98 height 15
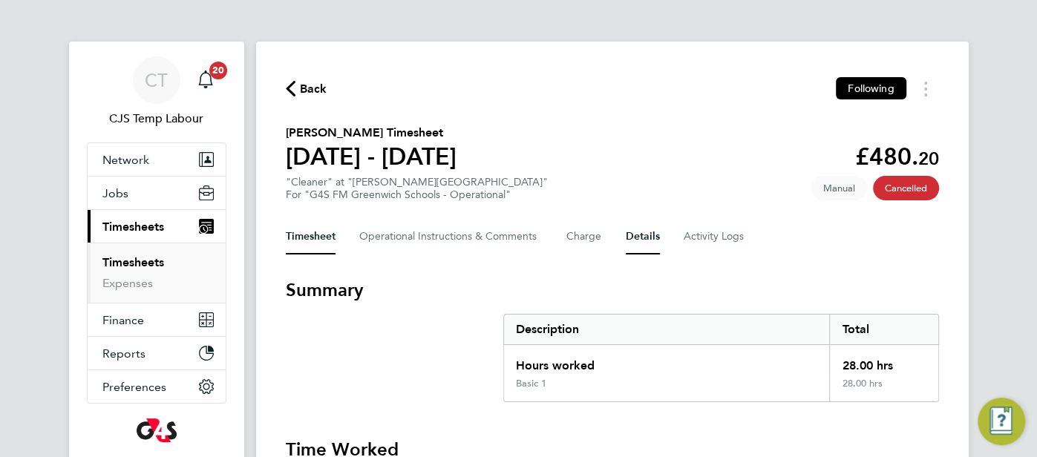
click at [632, 245] on button "Details" at bounding box center [643, 237] width 34 height 36
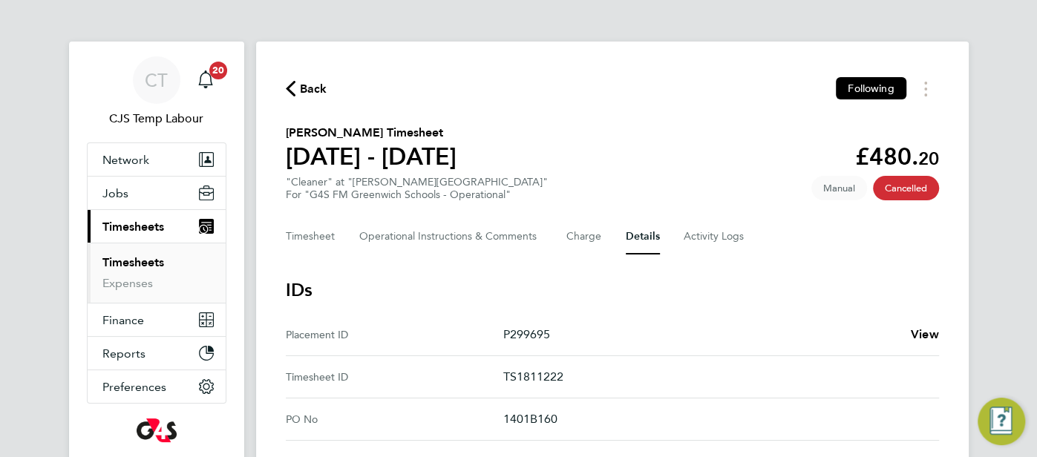
drag, startPoint x: 589, startPoint y: 378, endPoint x: 491, endPoint y: 376, distance: 98.0
click at [491, 376] on ID "Timesheet ID TS1811222" at bounding box center [612, 377] width 653 height 42
copy ID "TS1811222"
click at [460, 229] on Comments-tab "Operational Instructions & Comments" at bounding box center [450, 237] width 183 height 36
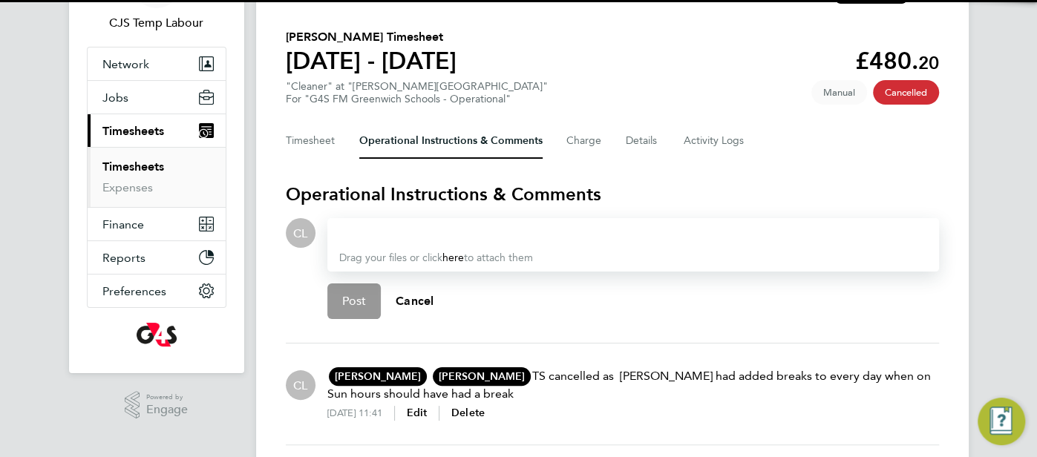
scroll to position [134, 0]
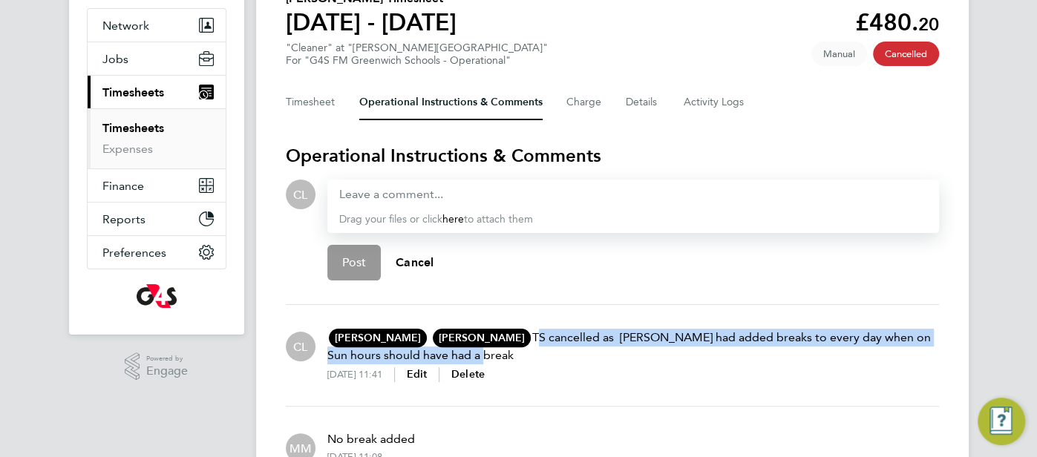
drag, startPoint x: 543, startPoint y: 338, endPoint x: 925, endPoint y: 350, distance: 381.7
click at [925, 350] on p "Angela Sabaroche AS Angela Sabaroche Class 1 Personnel Limited angela@class1per…" at bounding box center [633, 347] width 612 height 36
copy p "TS cancelled as Monique had added breaks to every day when on Sun hours should …"
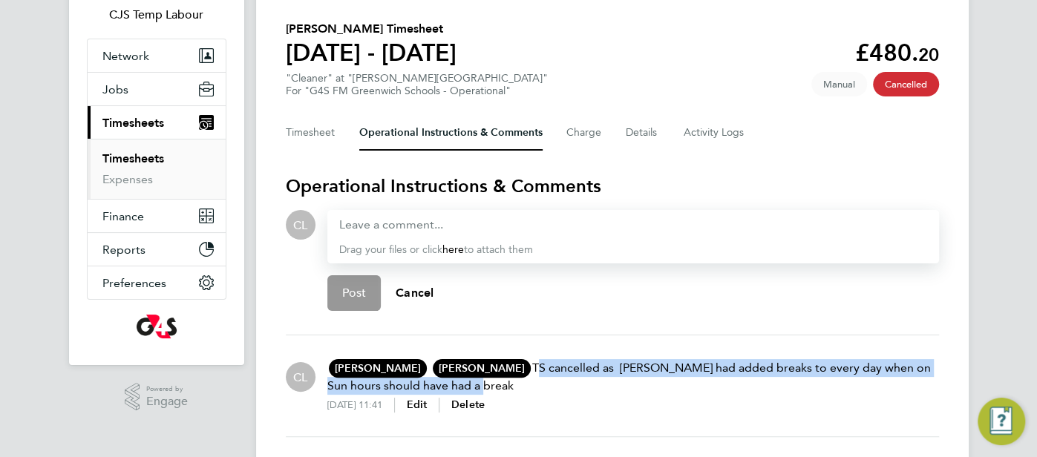
scroll to position [56, 0]
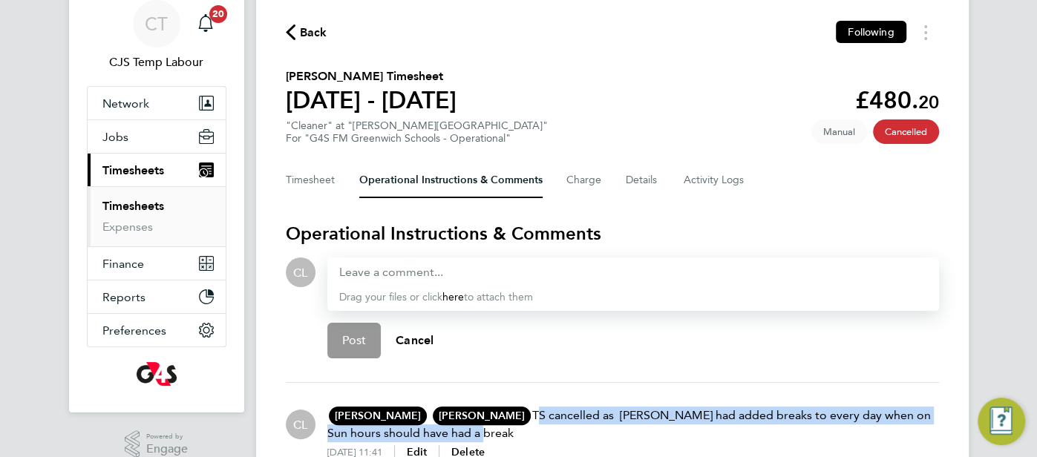
click at [289, 34] on icon "button" at bounding box center [291, 32] width 10 height 16
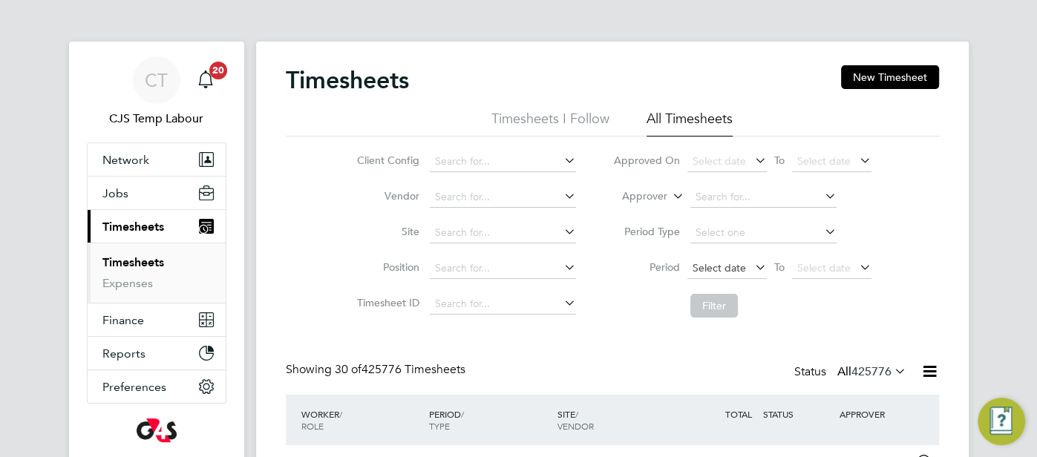
click at [709, 272] on span "Select date" at bounding box center [718, 267] width 53 height 13
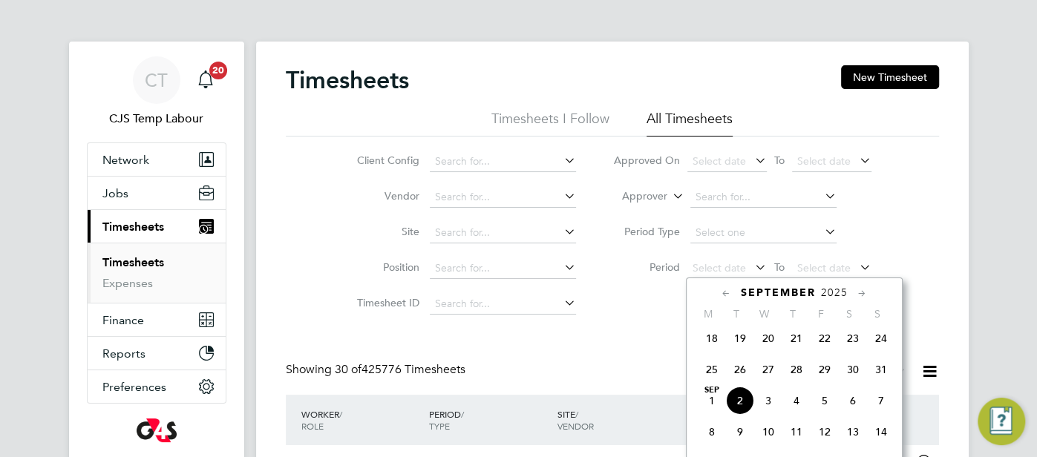
click at [713, 383] on span "25" at bounding box center [712, 370] width 28 height 28
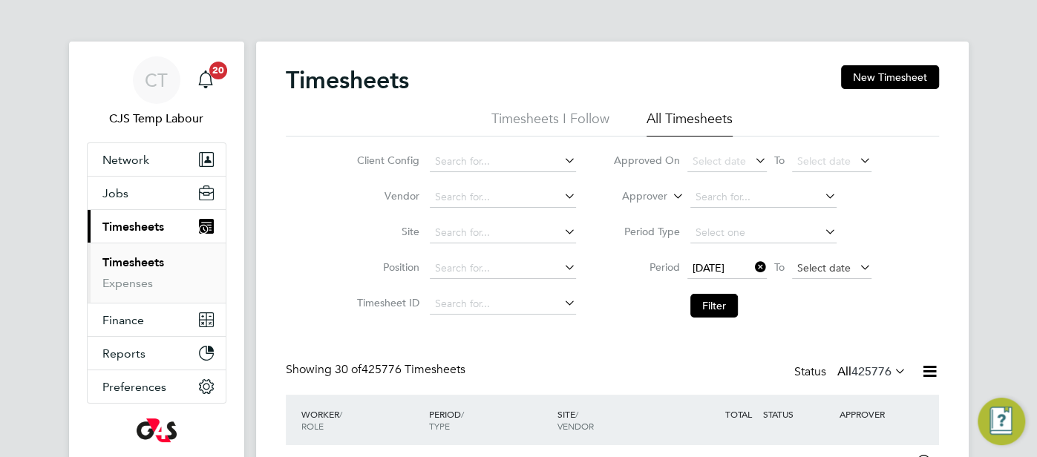
click at [801, 266] on span "Select date" at bounding box center [823, 267] width 53 height 13
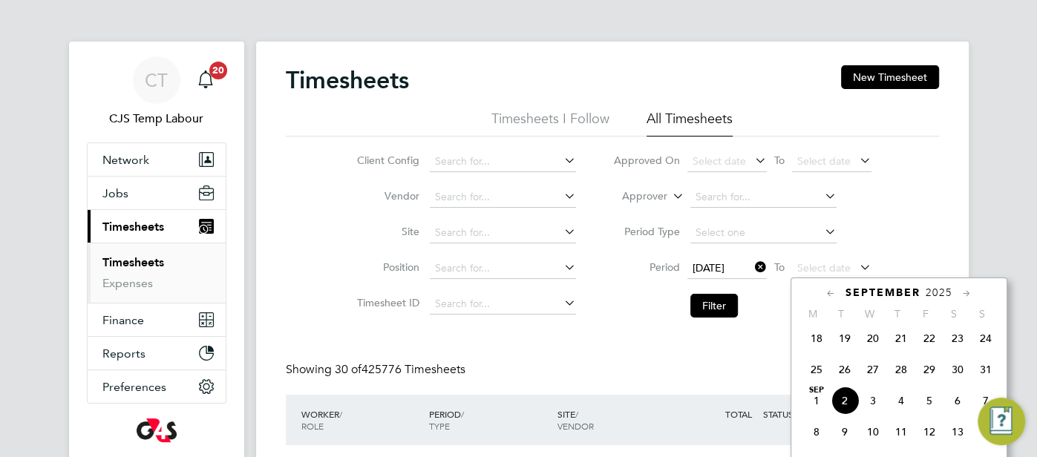
click at [977, 379] on span "31" at bounding box center [986, 370] width 28 height 28
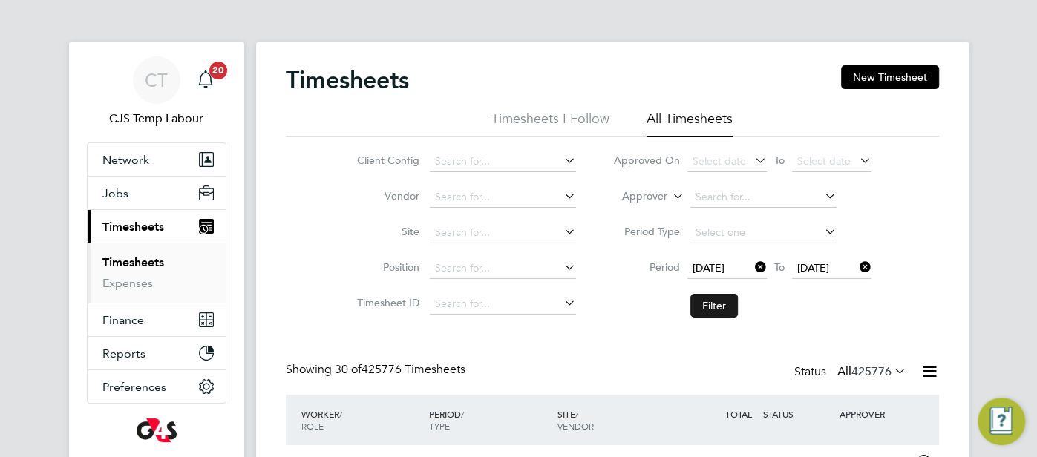
click at [720, 305] on button "Filter" at bounding box center [714, 306] width 48 height 24
click at [471, 163] on input at bounding box center [503, 161] width 146 height 21
click at [569, 198] on li "G4S FM Greenwic h Schools - Operational" at bounding box center [544, 202] width 229 height 20
type input "G4S FM Greenwich Schools - Operational"
click at [713, 306] on button "Filter" at bounding box center [714, 306] width 48 height 24
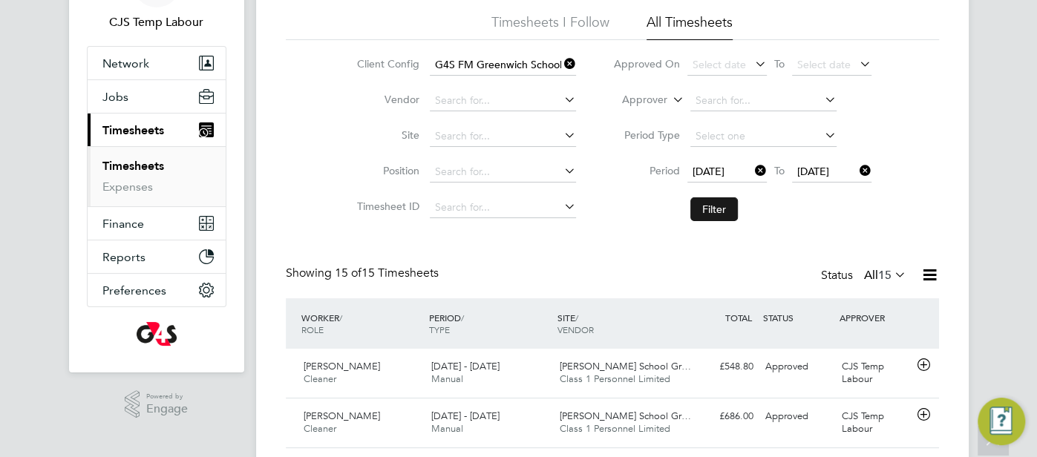
click at [711, 213] on button "Filter" at bounding box center [714, 209] width 48 height 24
click at [934, 275] on icon at bounding box center [929, 275] width 19 height 19
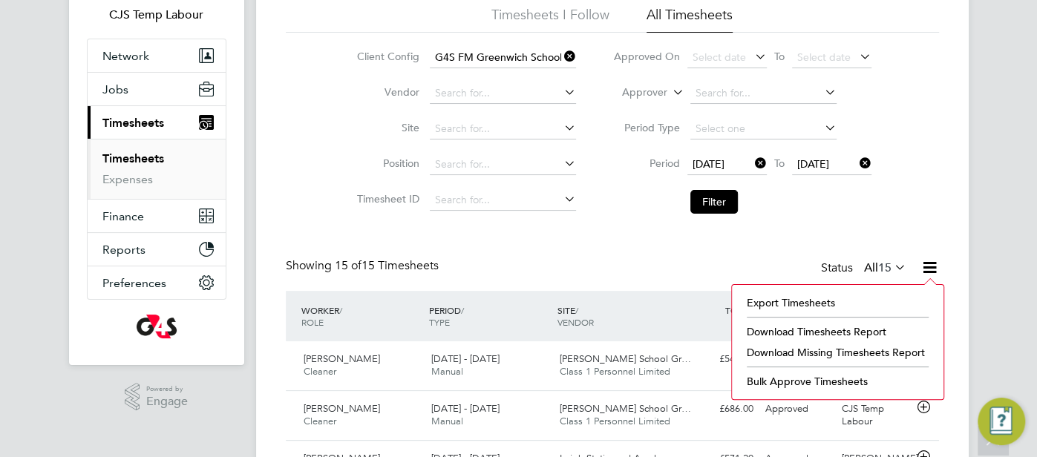
click at [855, 331] on li "Download Timesheets Report" at bounding box center [837, 331] width 197 height 21
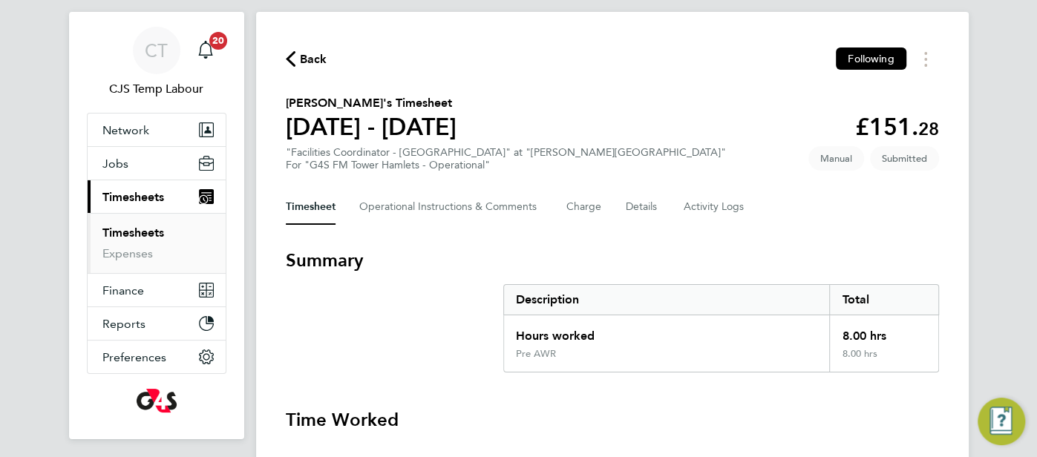
scroll to position [31, 0]
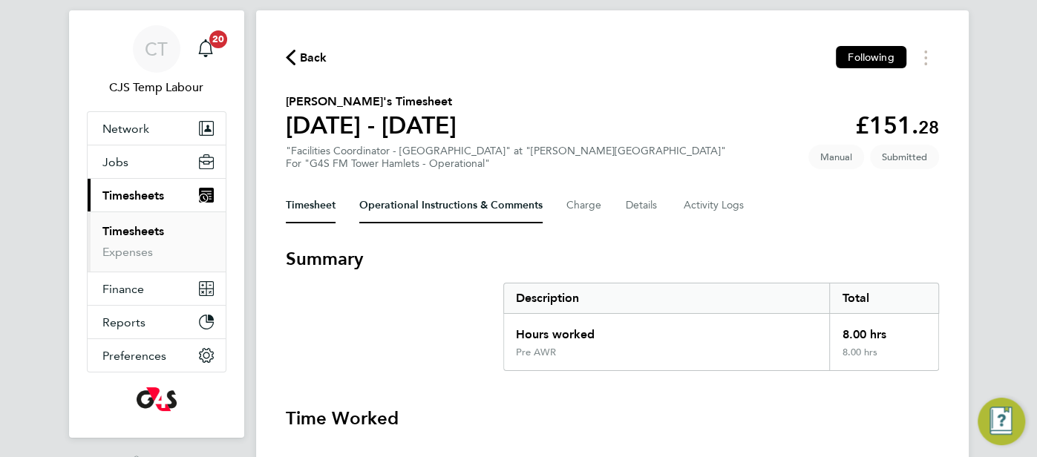
click at [419, 207] on Comments-tab "Operational Instructions & Comments" at bounding box center [450, 206] width 183 height 36
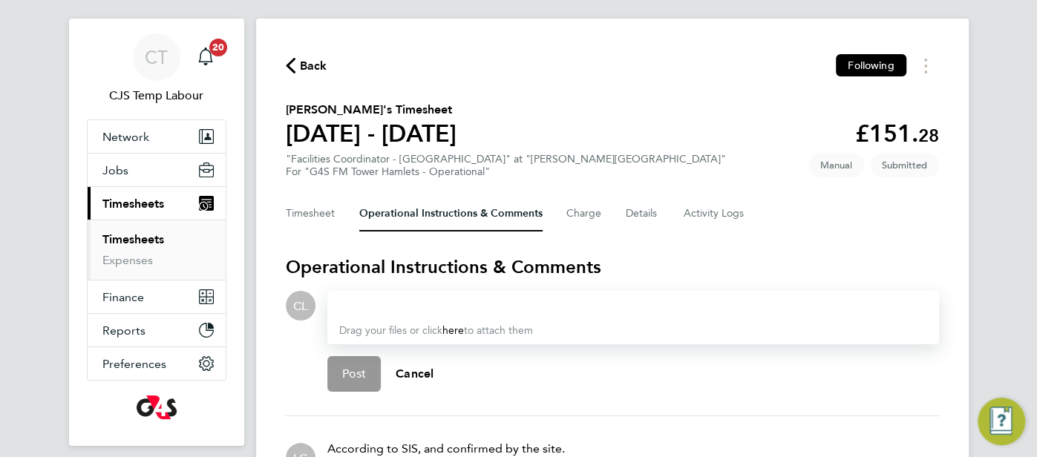
scroll to position [22, 0]
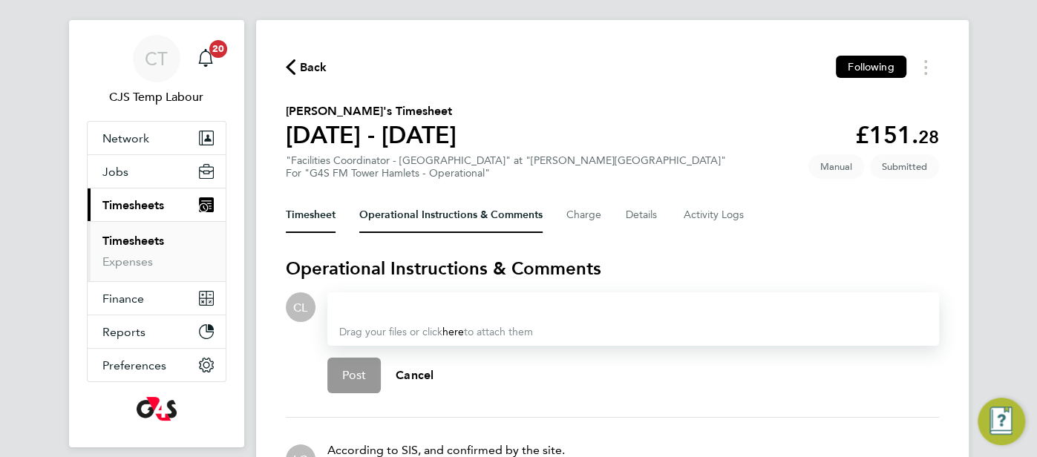
click at [307, 219] on button "Timesheet" at bounding box center [311, 215] width 50 height 36
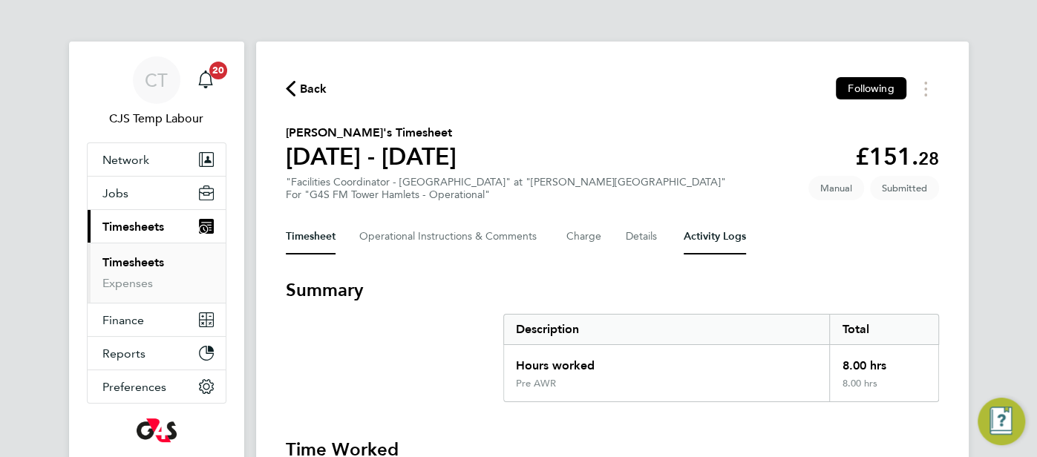
click at [704, 238] on Logs-tab "Activity Logs" at bounding box center [715, 237] width 62 height 36
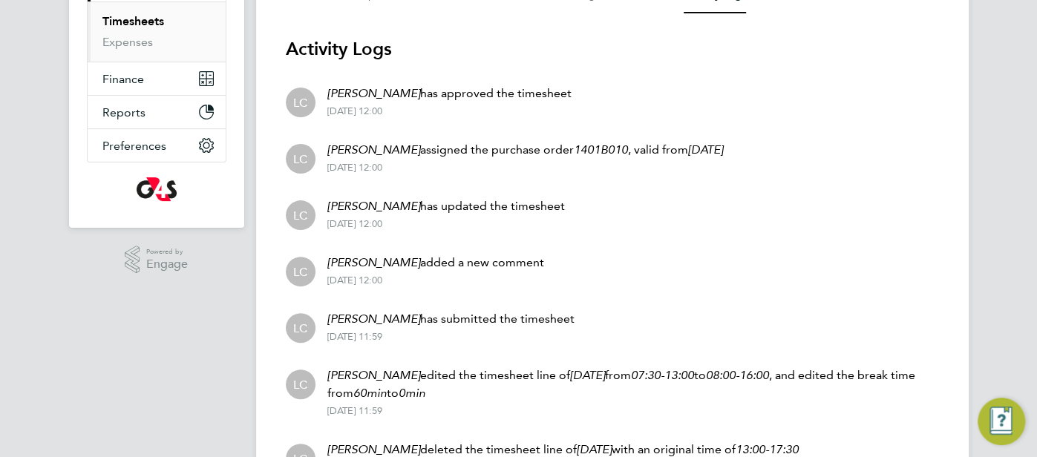
scroll to position [27, 0]
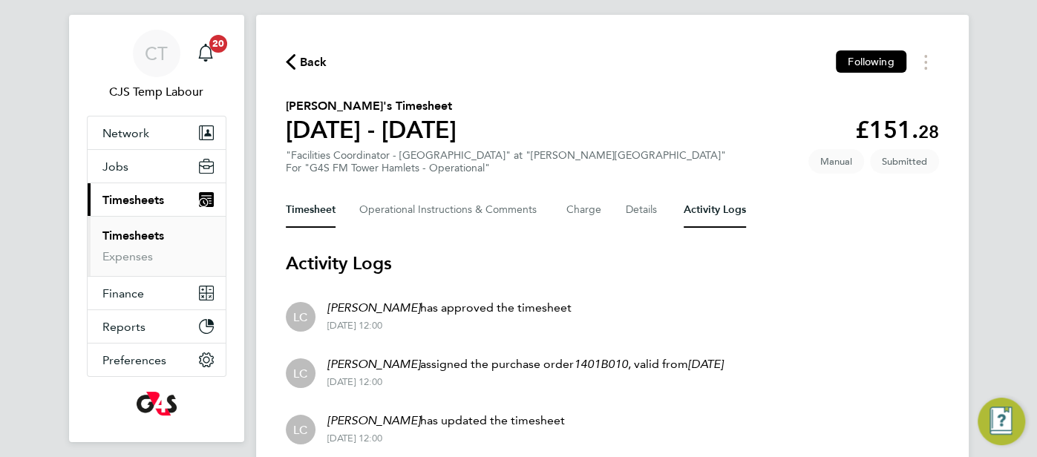
click at [312, 218] on button "Timesheet" at bounding box center [311, 210] width 50 height 36
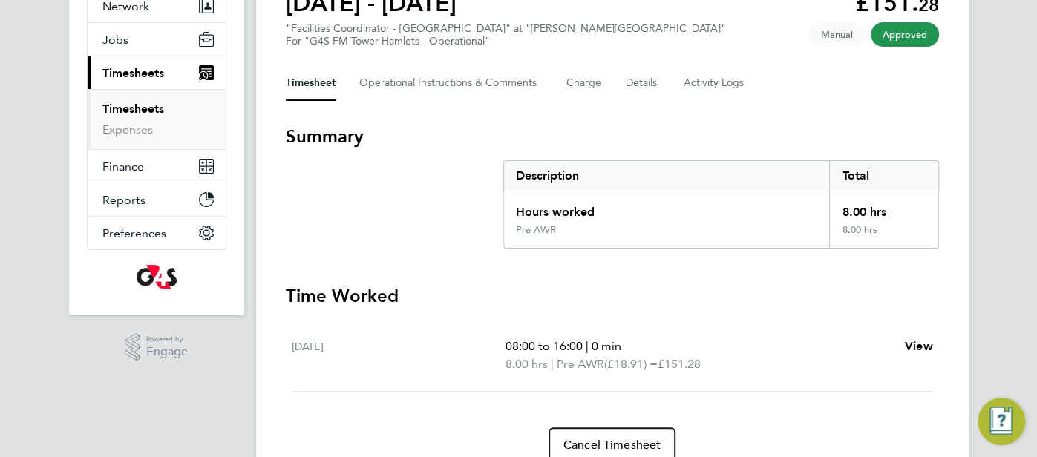
scroll to position [130, 0]
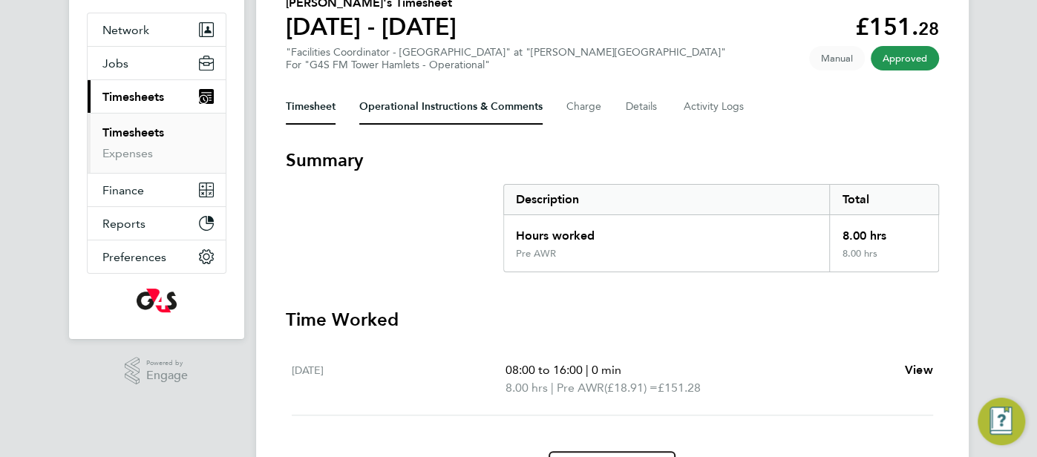
click at [399, 114] on Comments-tab "Operational Instructions & Comments" at bounding box center [450, 107] width 183 height 36
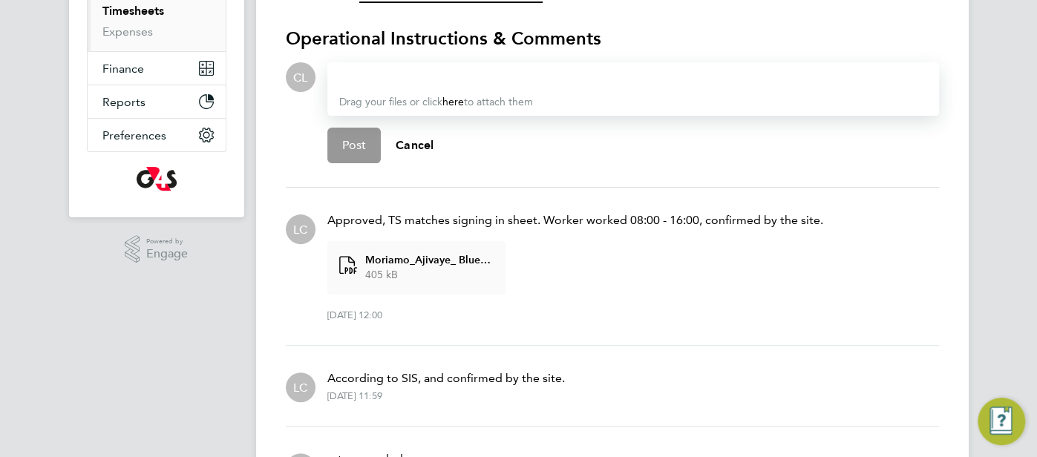
scroll to position [264, 0]
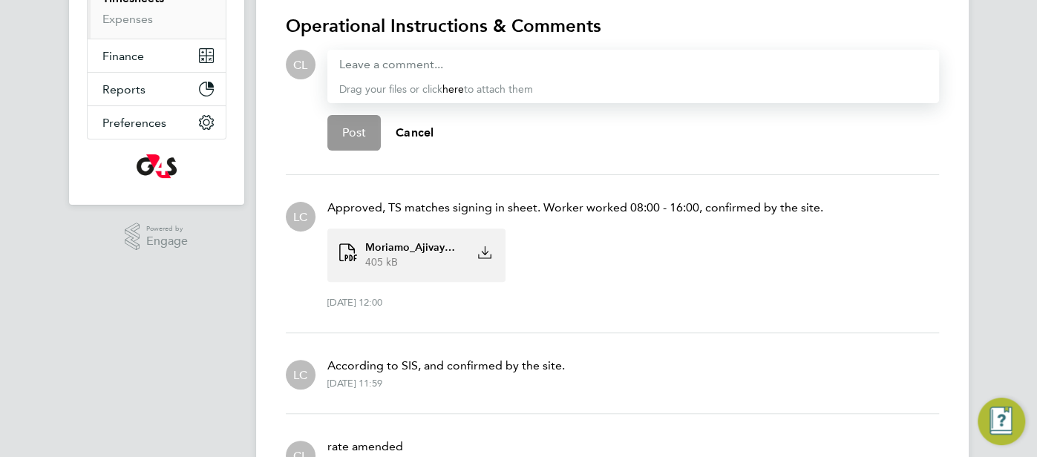
click at [384, 249] on span "Moriamo_Ajivaye_ Blue_Arrow_Agency Staff.pdf" at bounding box center [412, 247] width 95 height 15
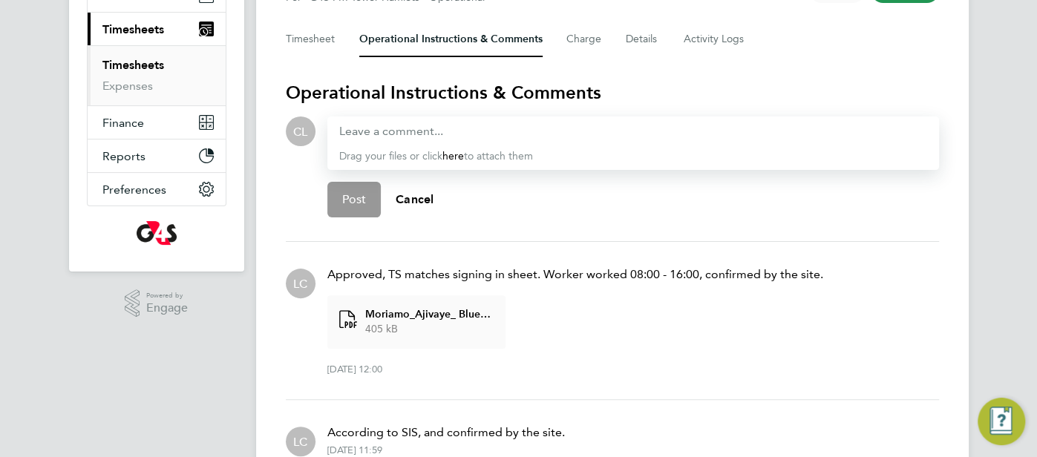
scroll to position [76, 0]
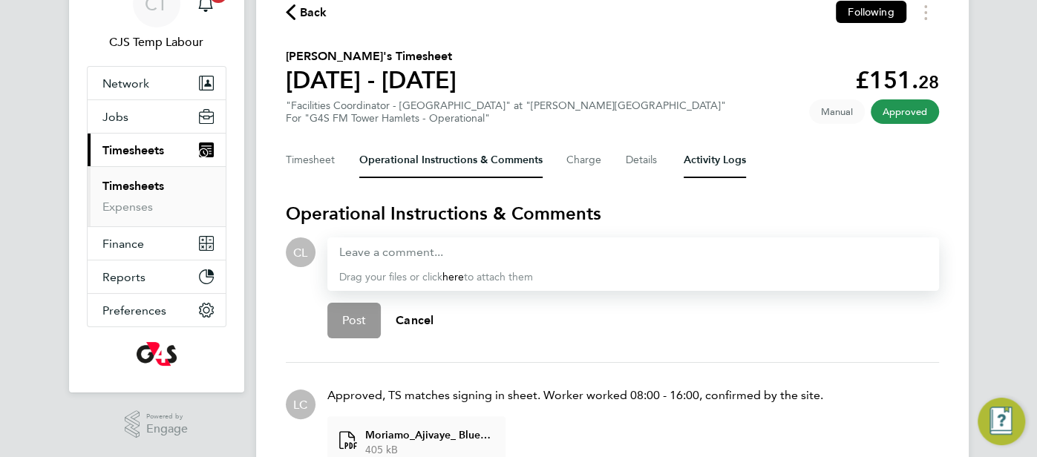
click at [732, 168] on Logs-tab "Activity Logs" at bounding box center [715, 161] width 62 height 36
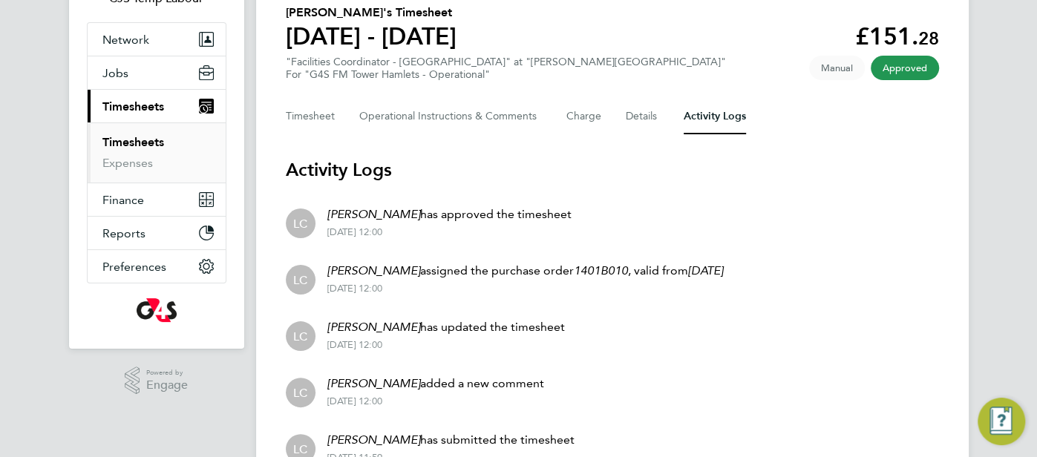
scroll to position [114, 0]
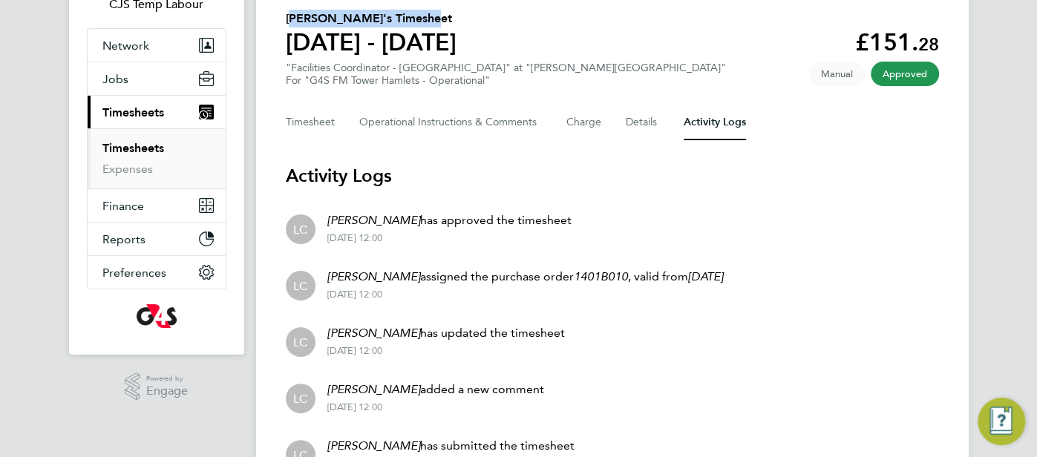
drag, startPoint x: 417, startPoint y: 16, endPoint x: 288, endPoint y: 18, distance: 129.2
click at [287, 17] on h2 "[PERSON_NAME]'s Timesheet" at bounding box center [371, 19] width 171 height 18
copy h2 "[PERSON_NAME]"
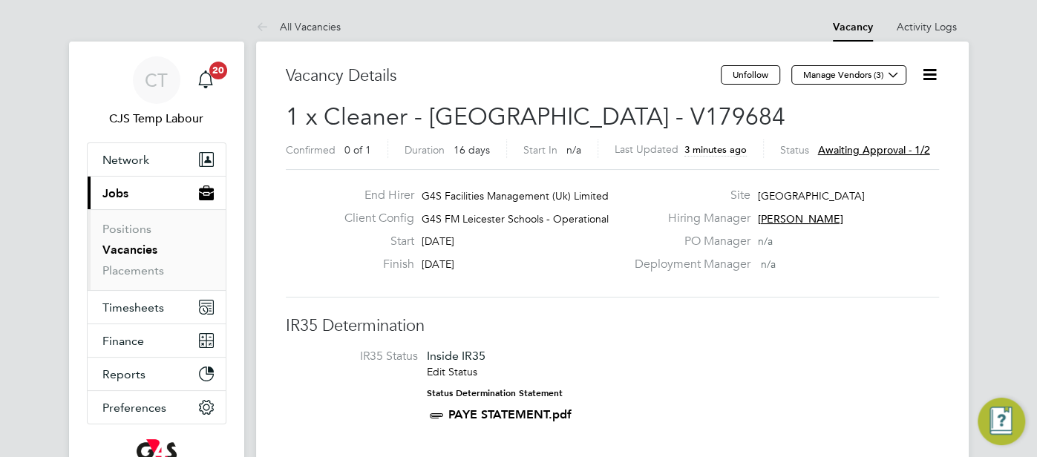
drag, startPoint x: 931, startPoint y: 77, endPoint x: 927, endPoint y: 102, distance: 24.9
click at [931, 77] on icon at bounding box center [929, 74] width 19 height 19
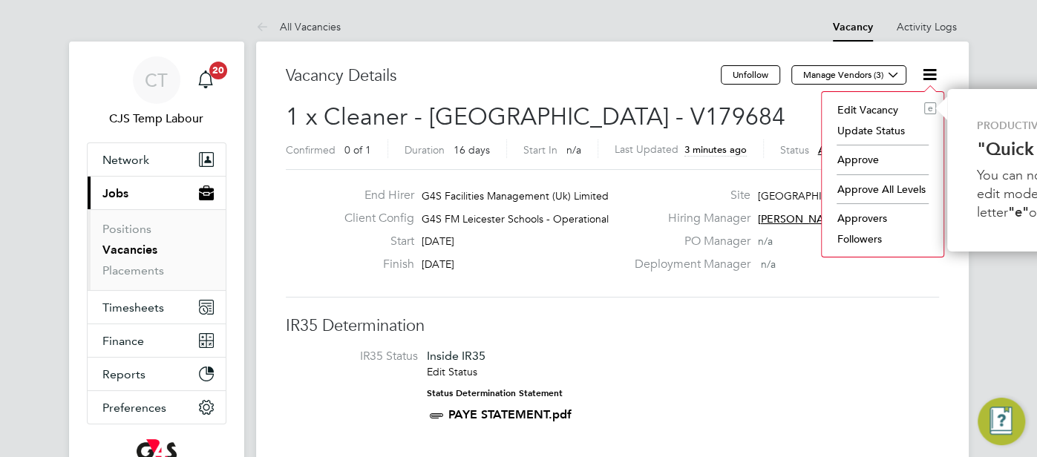
scroll to position [0, 148]
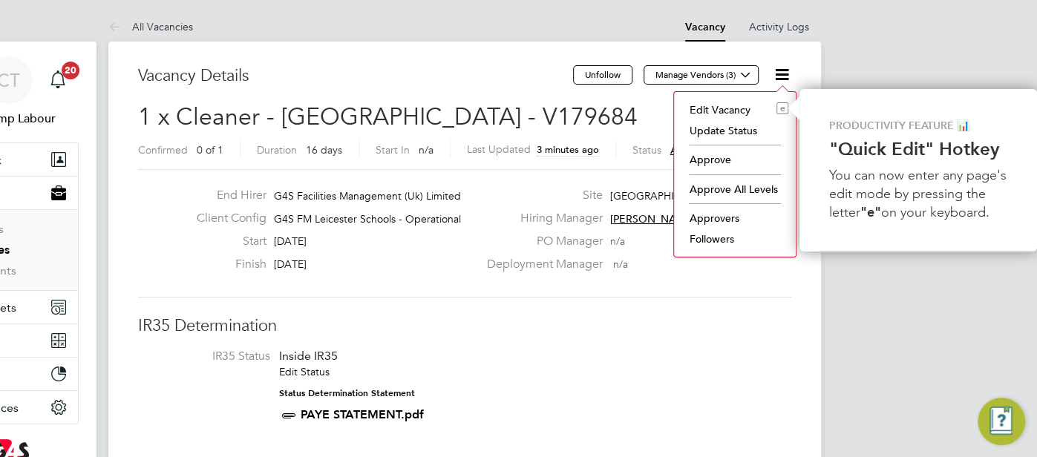
click at [710, 158] on li "Approve" at bounding box center [734, 159] width 107 height 21
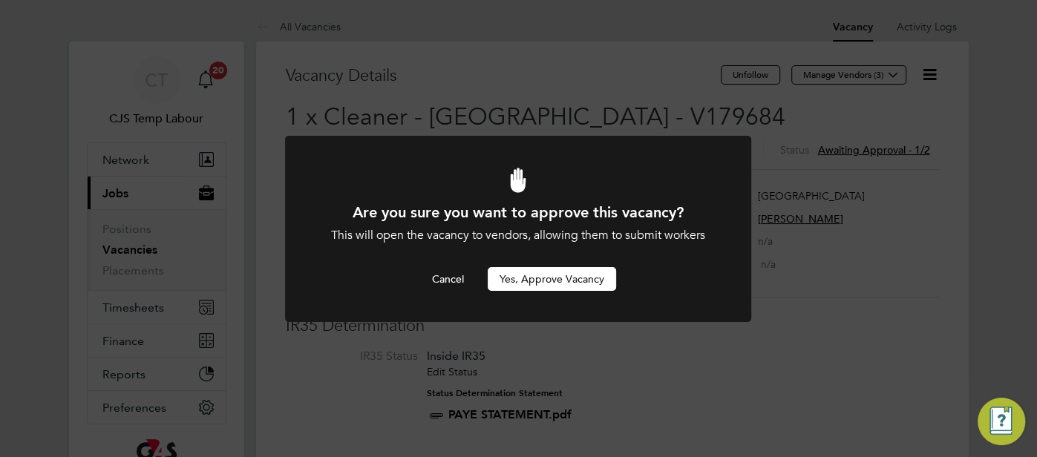
click at [572, 280] on button "Yes, Approve Vacancy" at bounding box center [552, 279] width 128 height 24
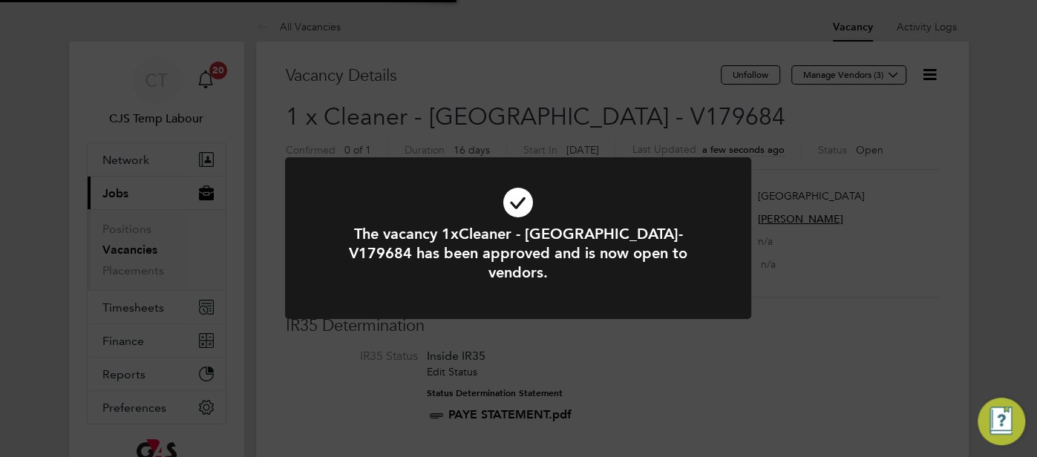
scroll to position [44, 104]
click at [510, 208] on icon at bounding box center [518, 203] width 386 height 58
